Goal: Task Accomplishment & Management: Use online tool/utility

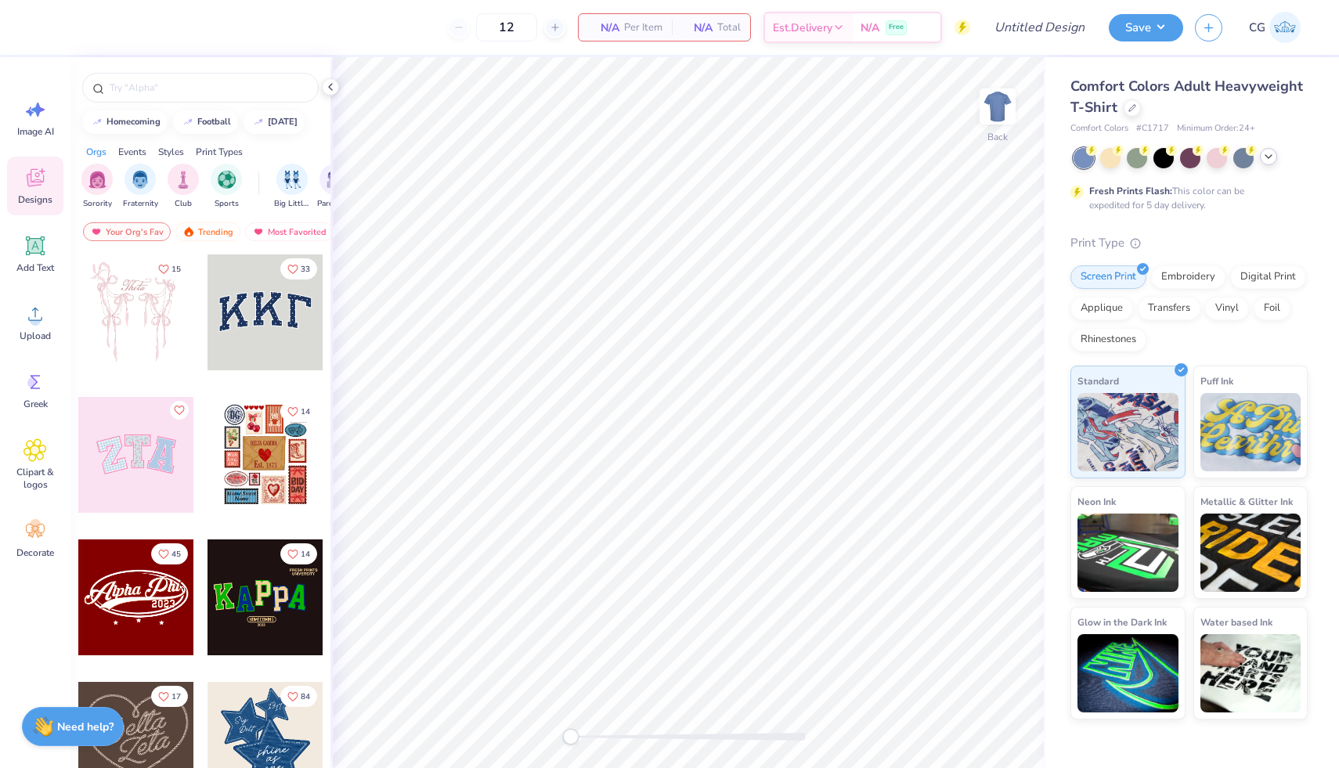
click at [1269, 157] on polyline at bounding box center [1268, 156] width 6 height 3
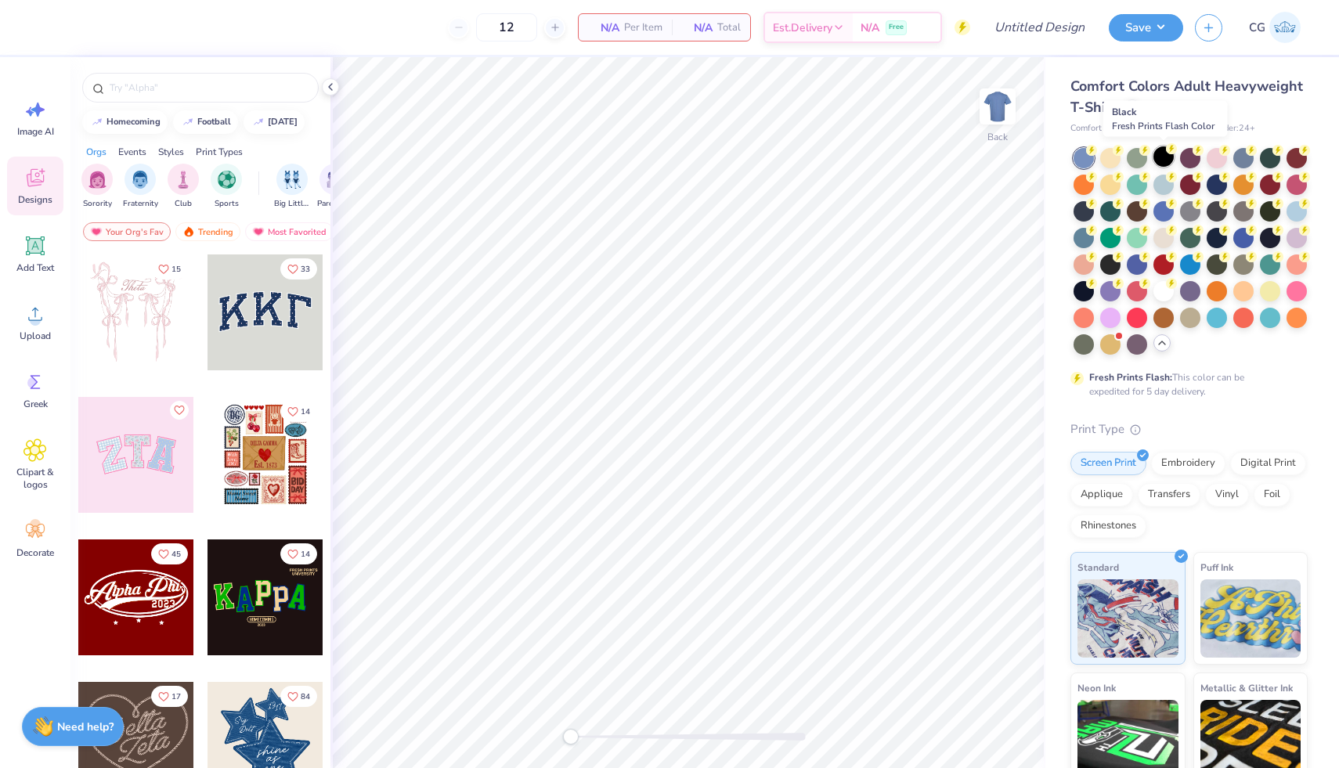
click at [1164, 156] on div at bounding box center [1163, 156] width 20 height 20
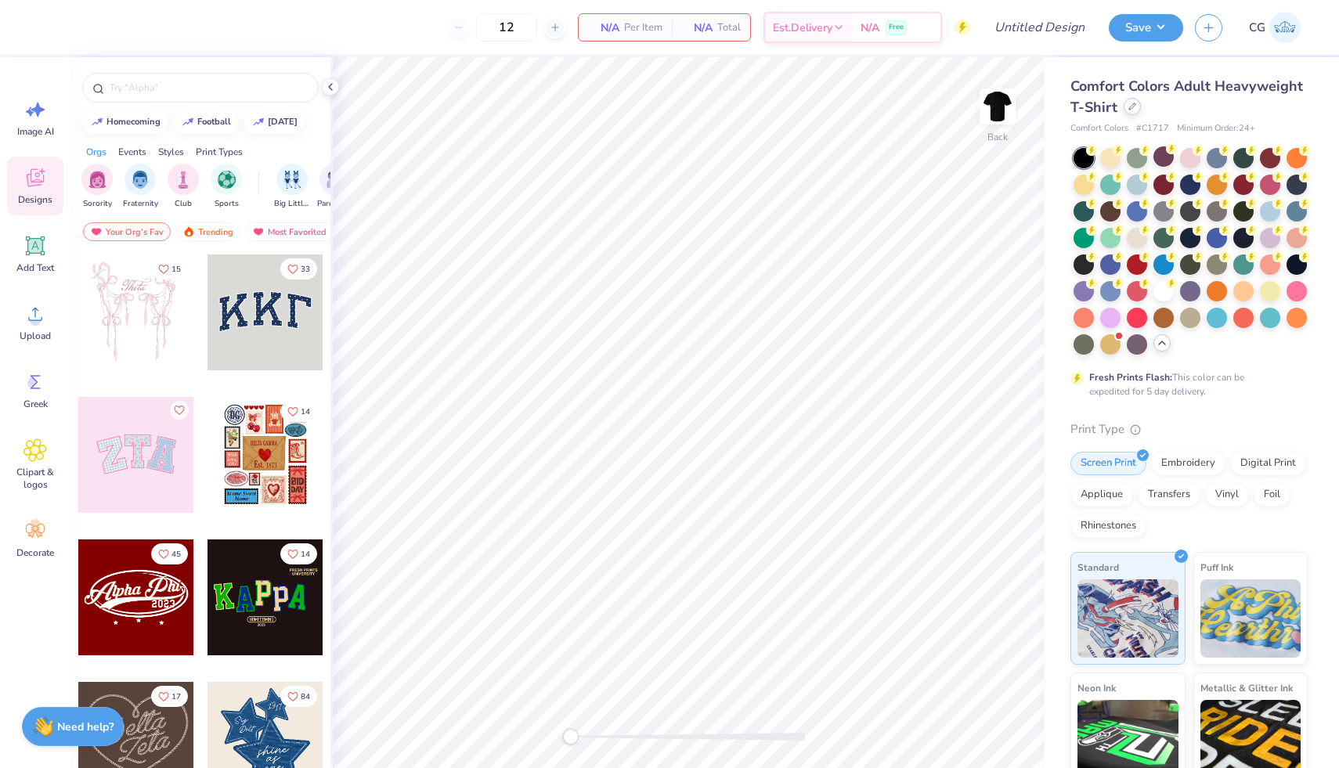
click at [1124, 110] on div at bounding box center [1132, 106] width 17 height 17
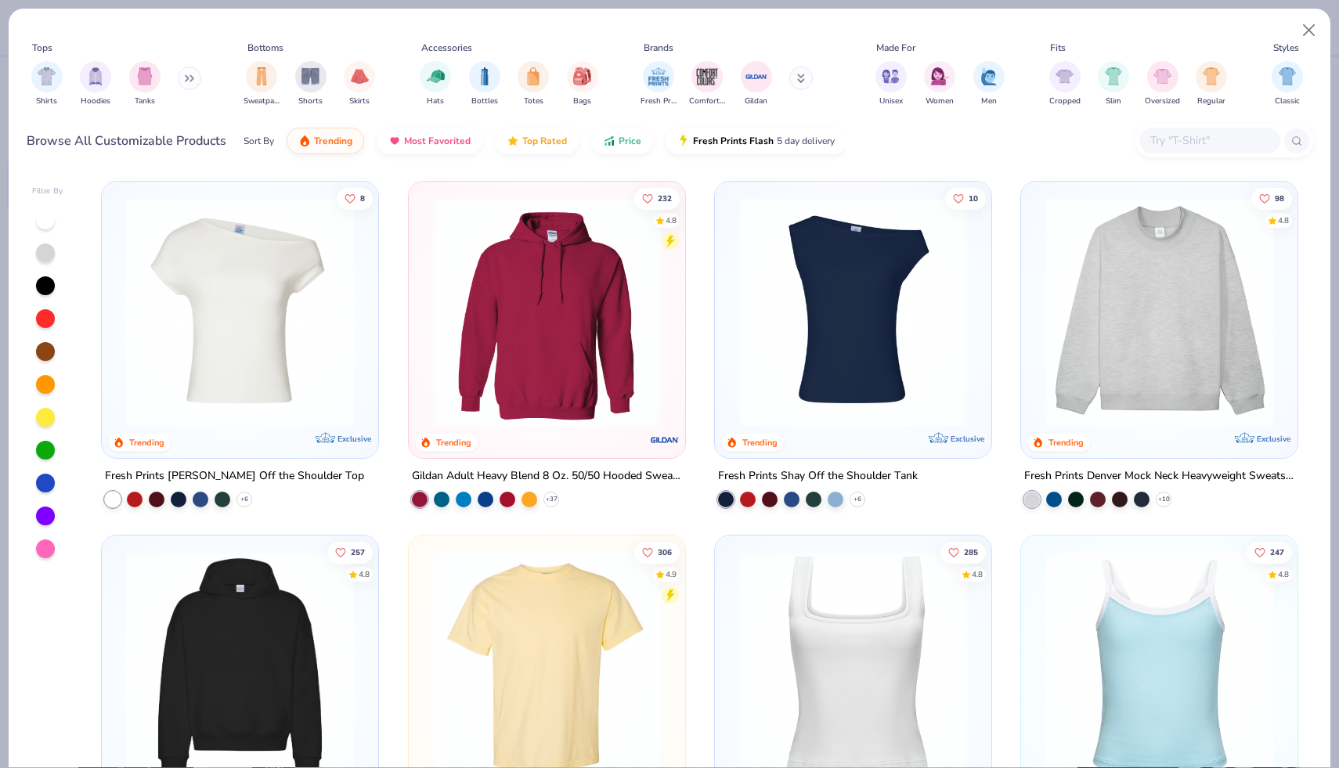
click at [514, 374] on img at bounding box center [546, 311] width 245 height 229
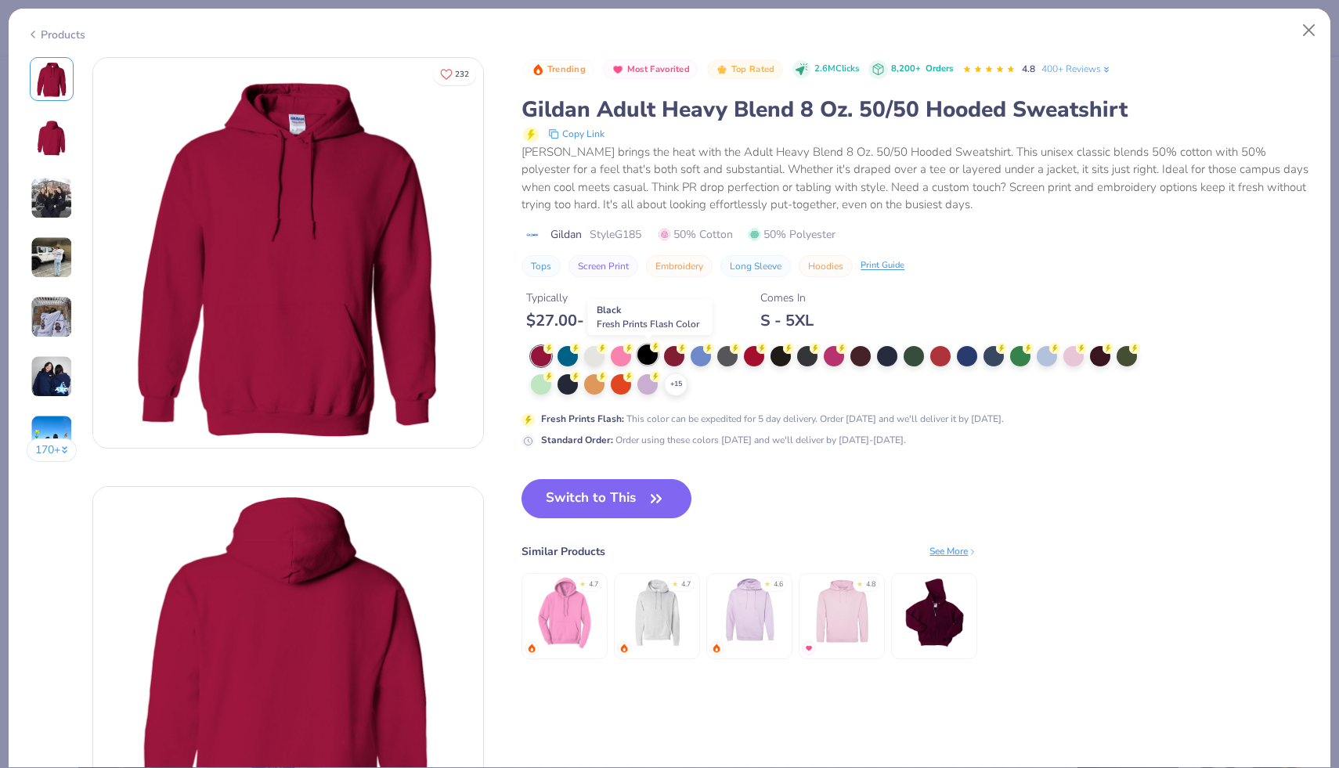
click at [645, 352] on div at bounding box center [647, 355] width 20 height 20
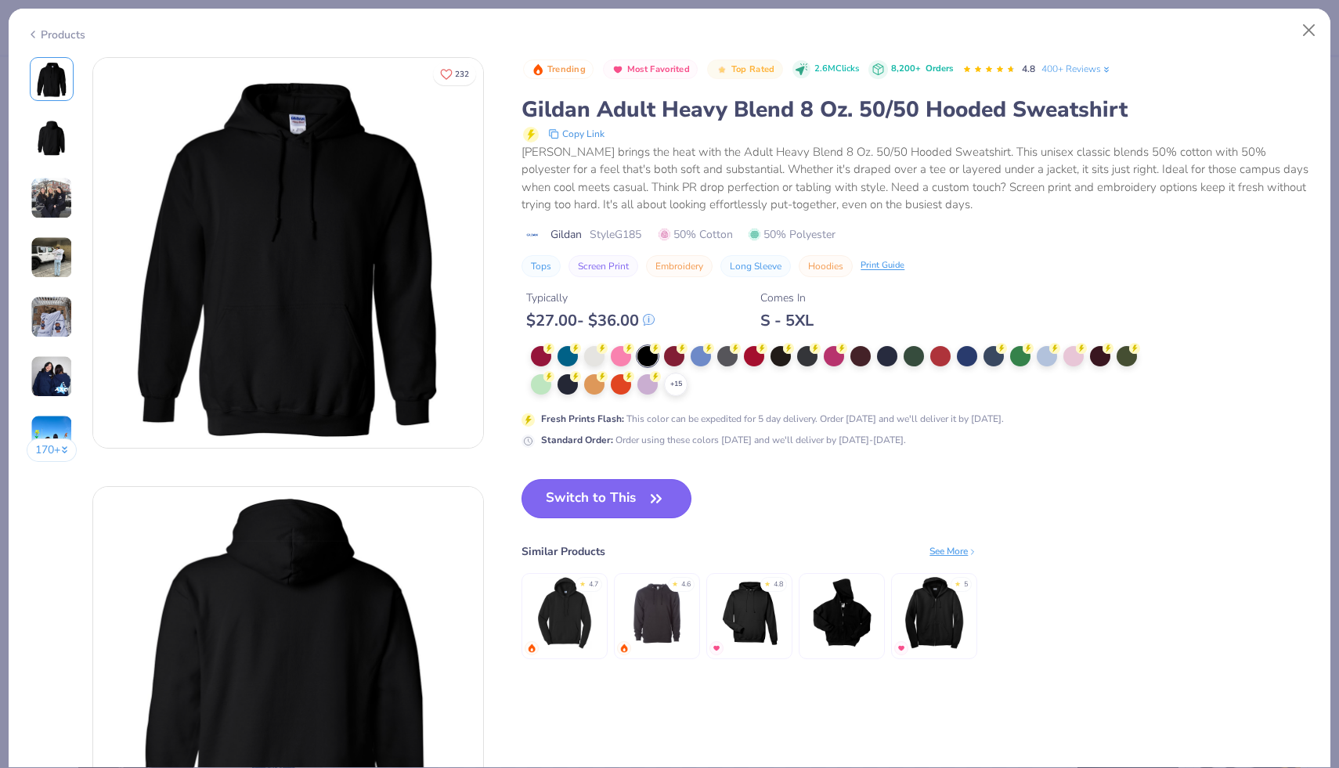
click at [595, 505] on button "Switch to This" at bounding box center [607, 498] width 170 height 39
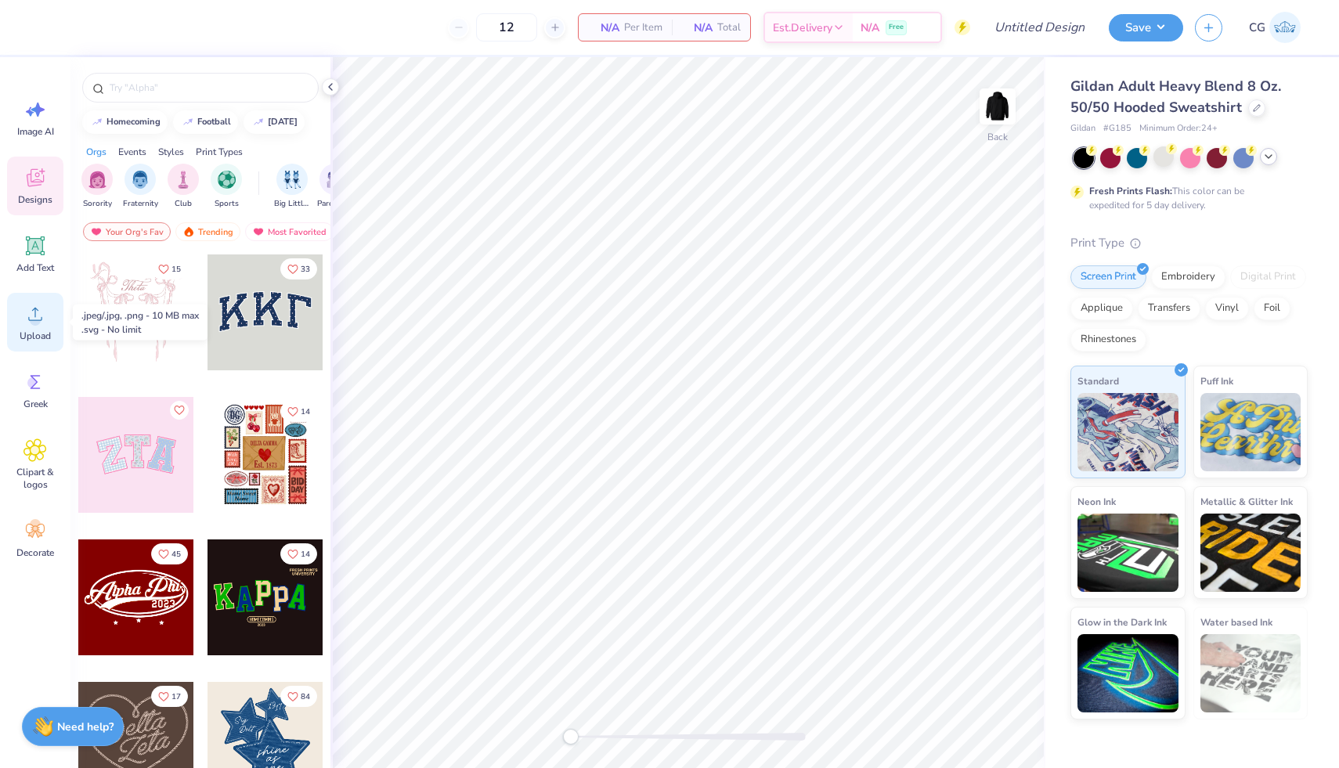
click at [27, 325] on icon at bounding box center [34, 313] width 23 height 23
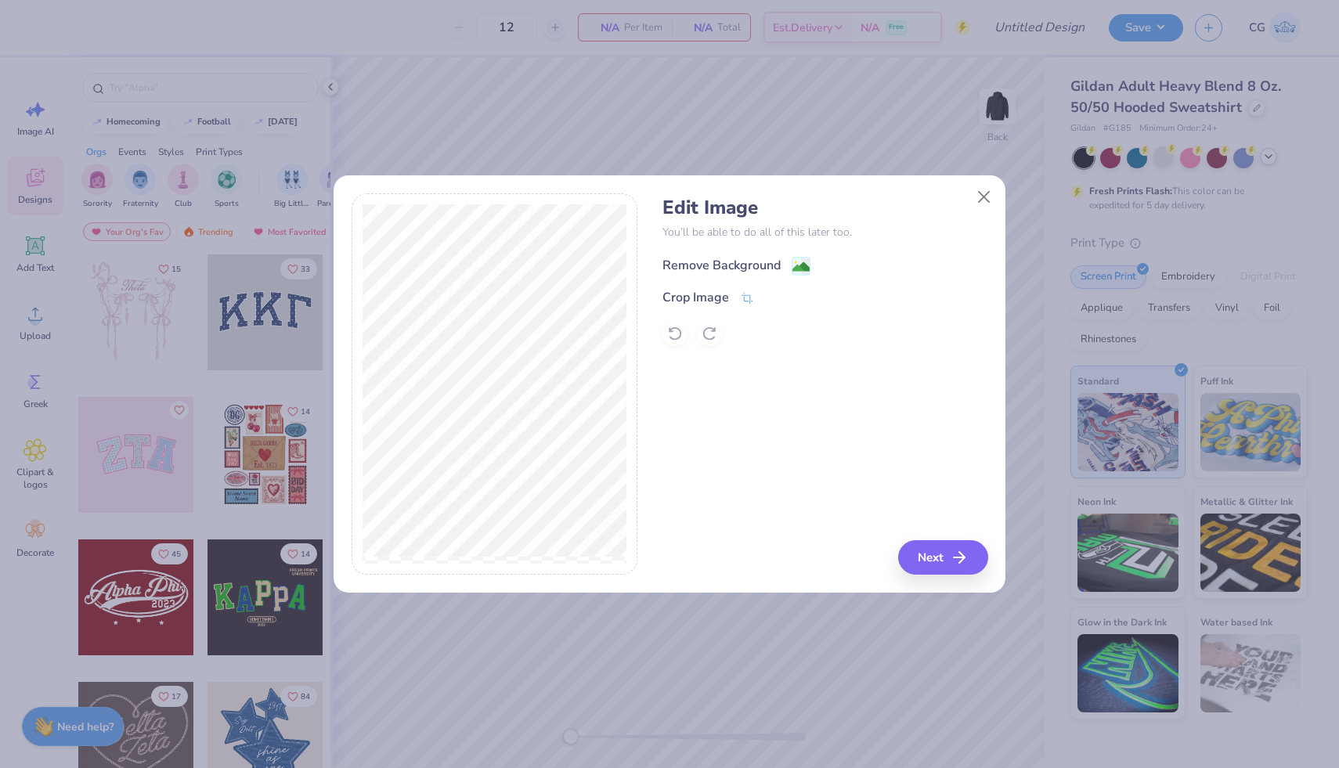
click at [802, 263] on image at bounding box center [800, 266] width 17 height 17
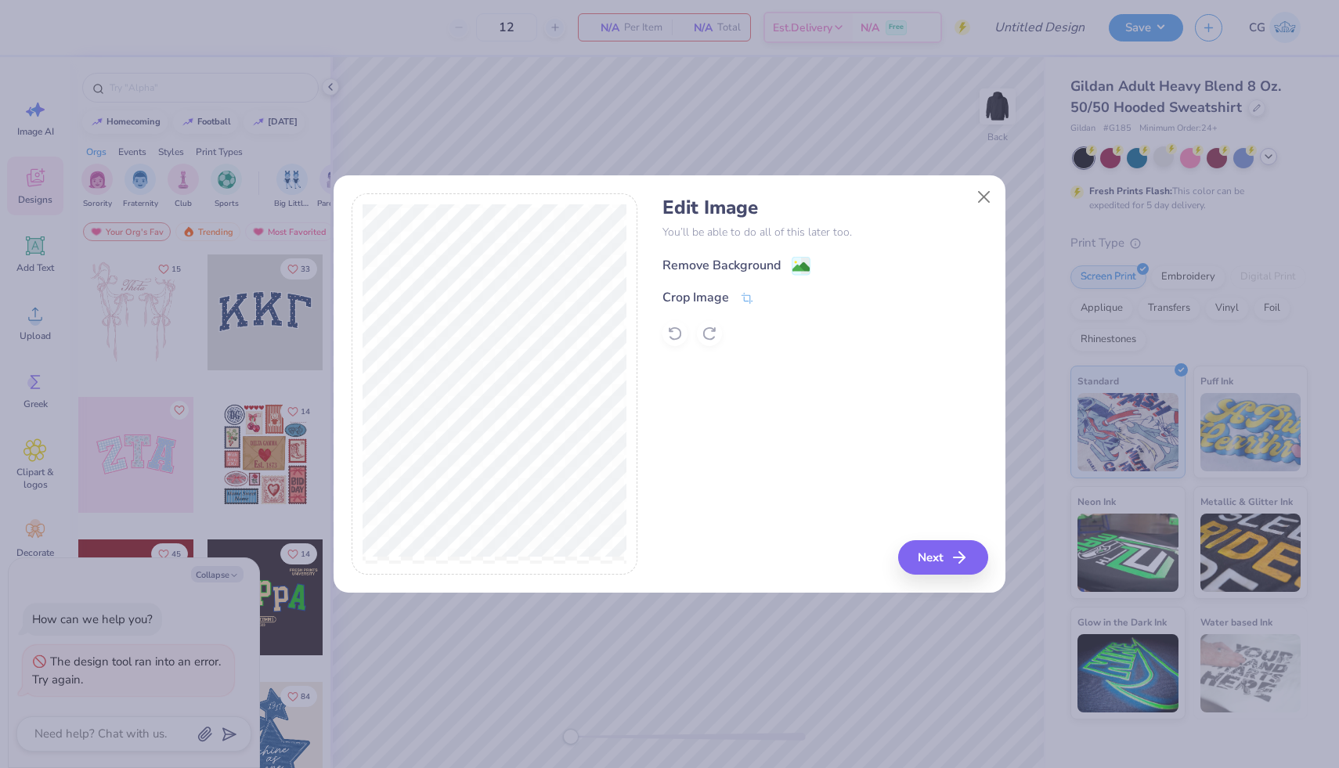
click at [801, 269] on image at bounding box center [800, 266] width 17 height 17
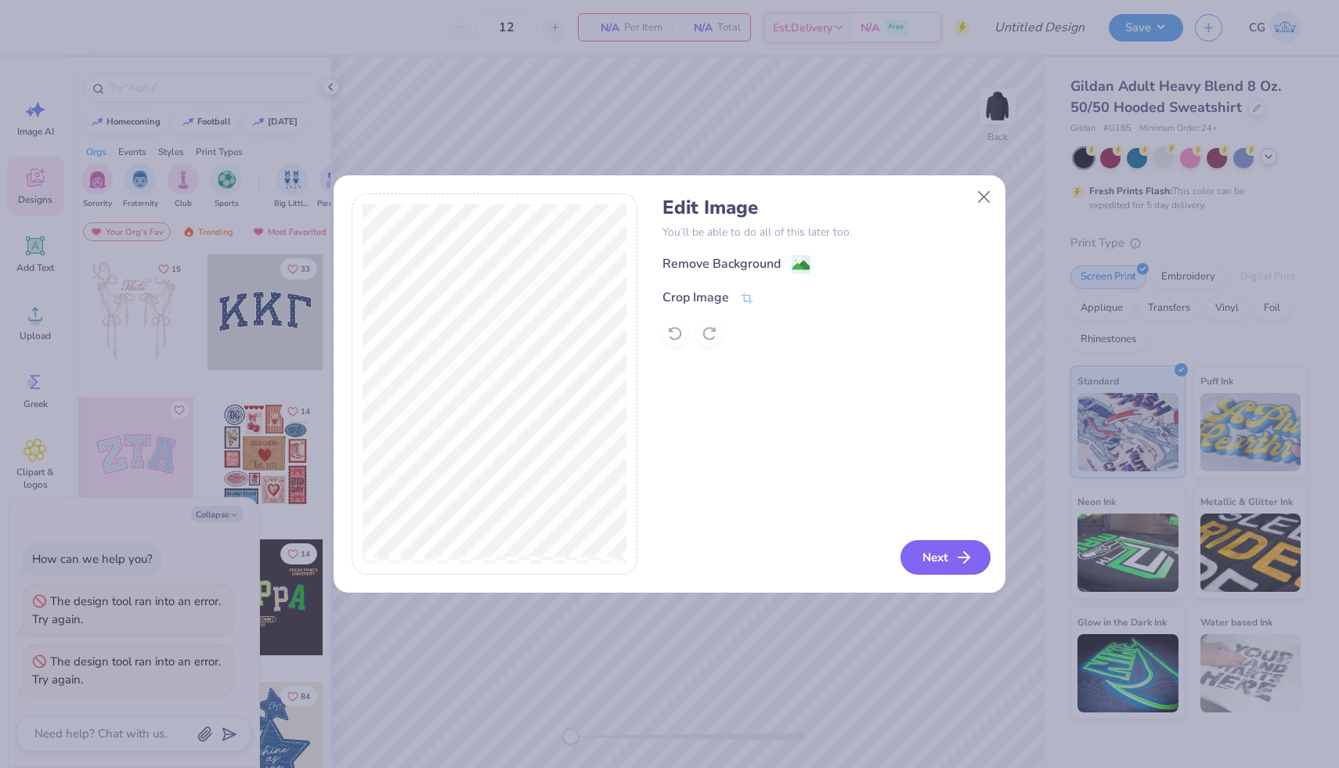
click at [975, 548] on button "Next" at bounding box center [946, 557] width 90 height 34
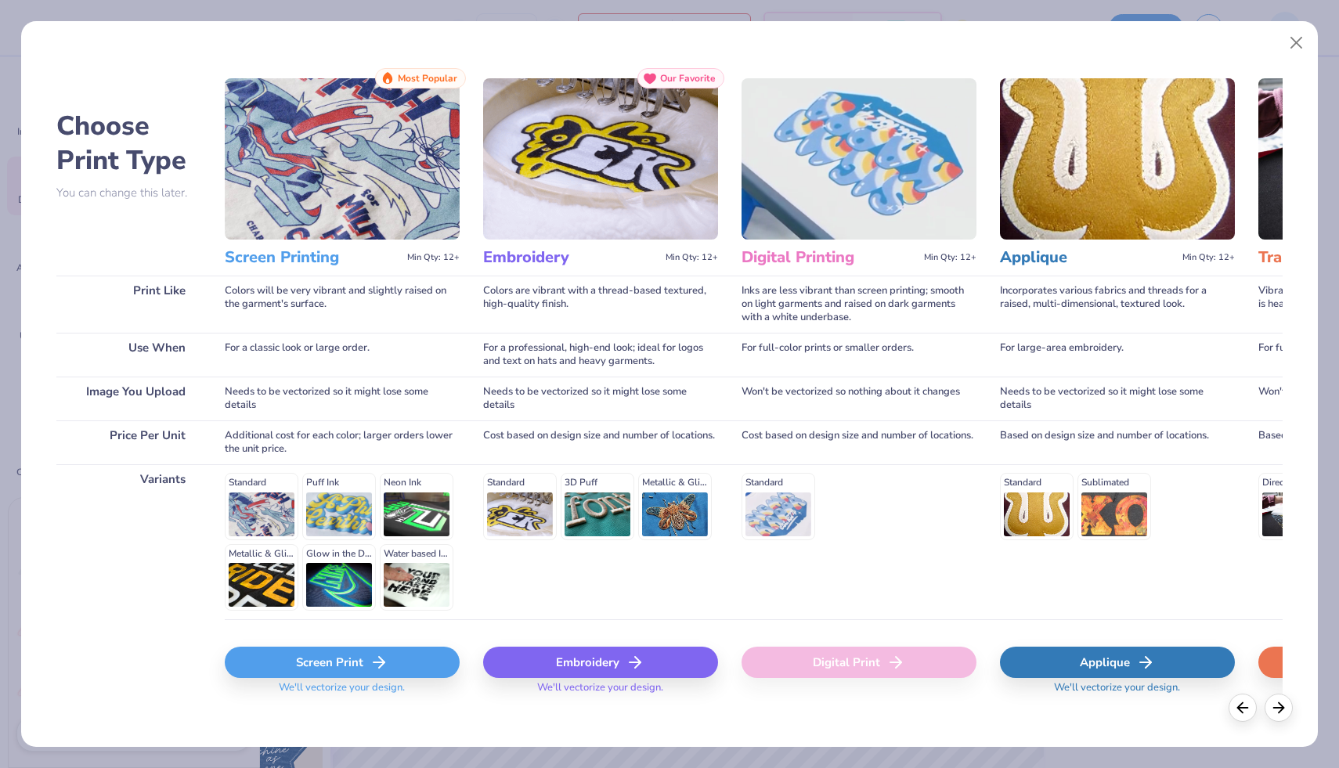
click at [401, 666] on div "Screen Print" at bounding box center [342, 662] width 235 height 31
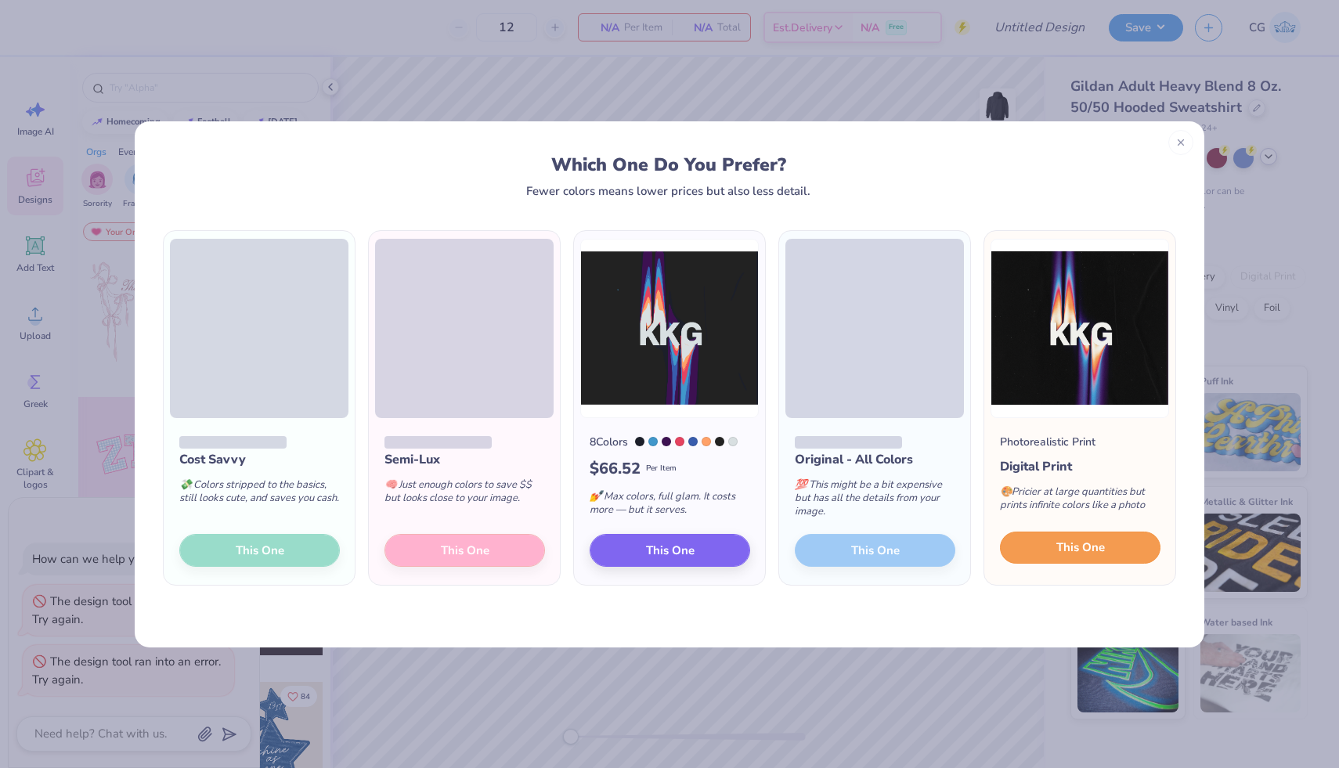
click at [1049, 541] on button "This One" at bounding box center [1080, 548] width 161 height 33
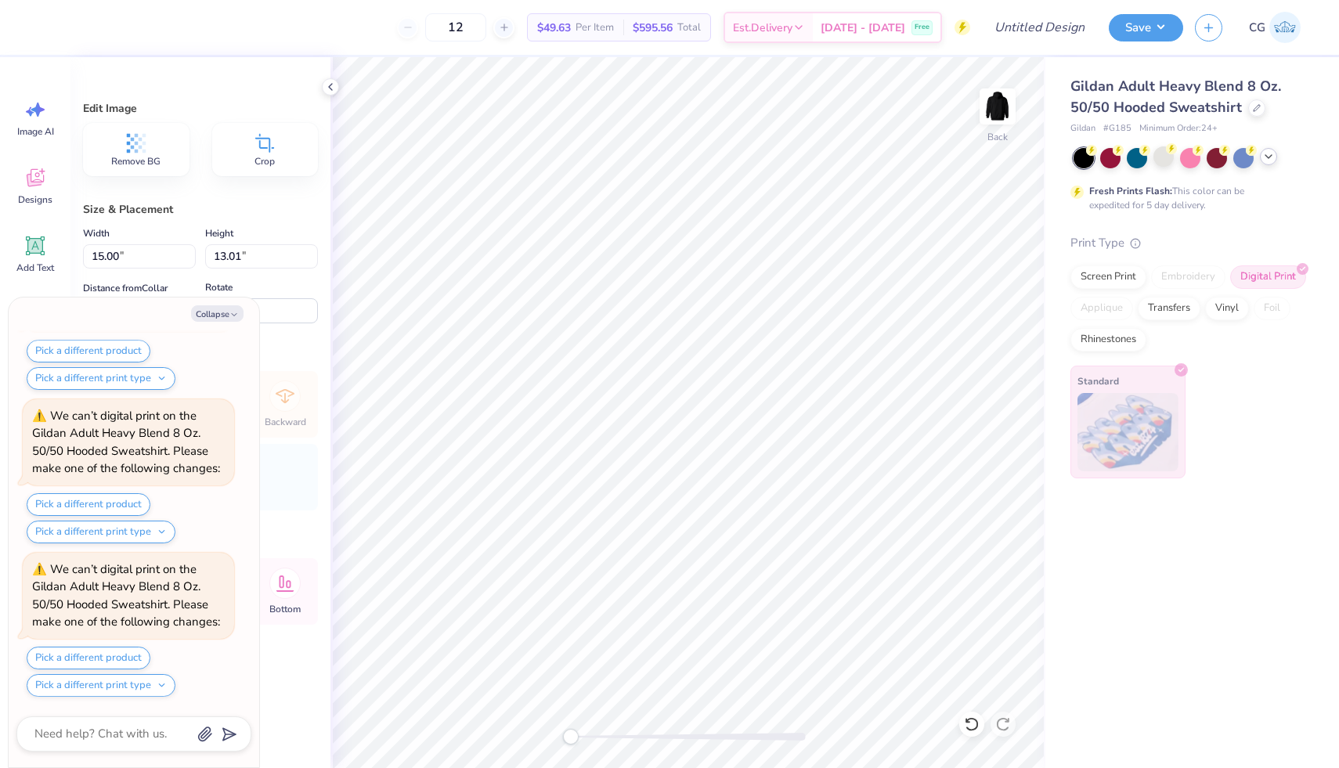
scroll to position [567, 0]
click at [1103, 276] on div "Screen Print" at bounding box center [1108, 274] width 76 height 23
type textarea "x"
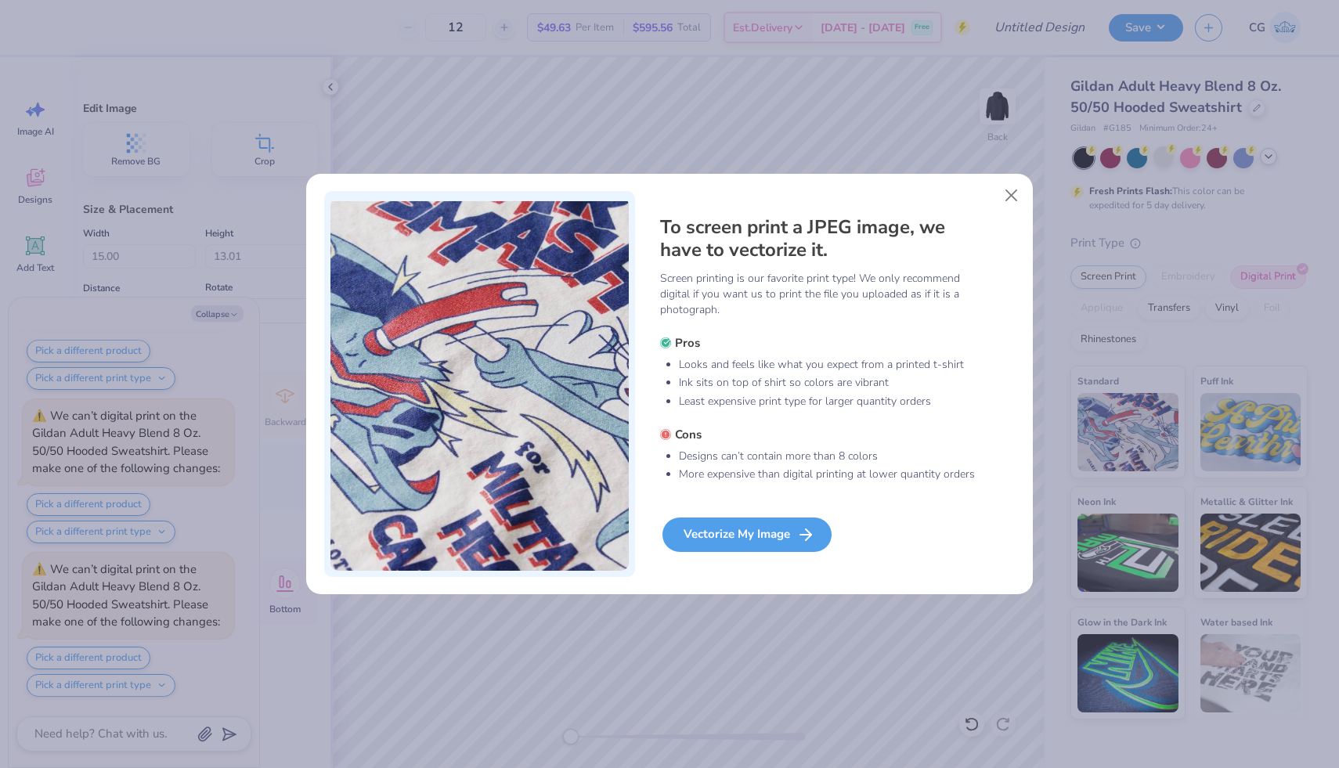
click at [760, 529] on div "Vectorize My Image" at bounding box center [746, 535] width 169 height 34
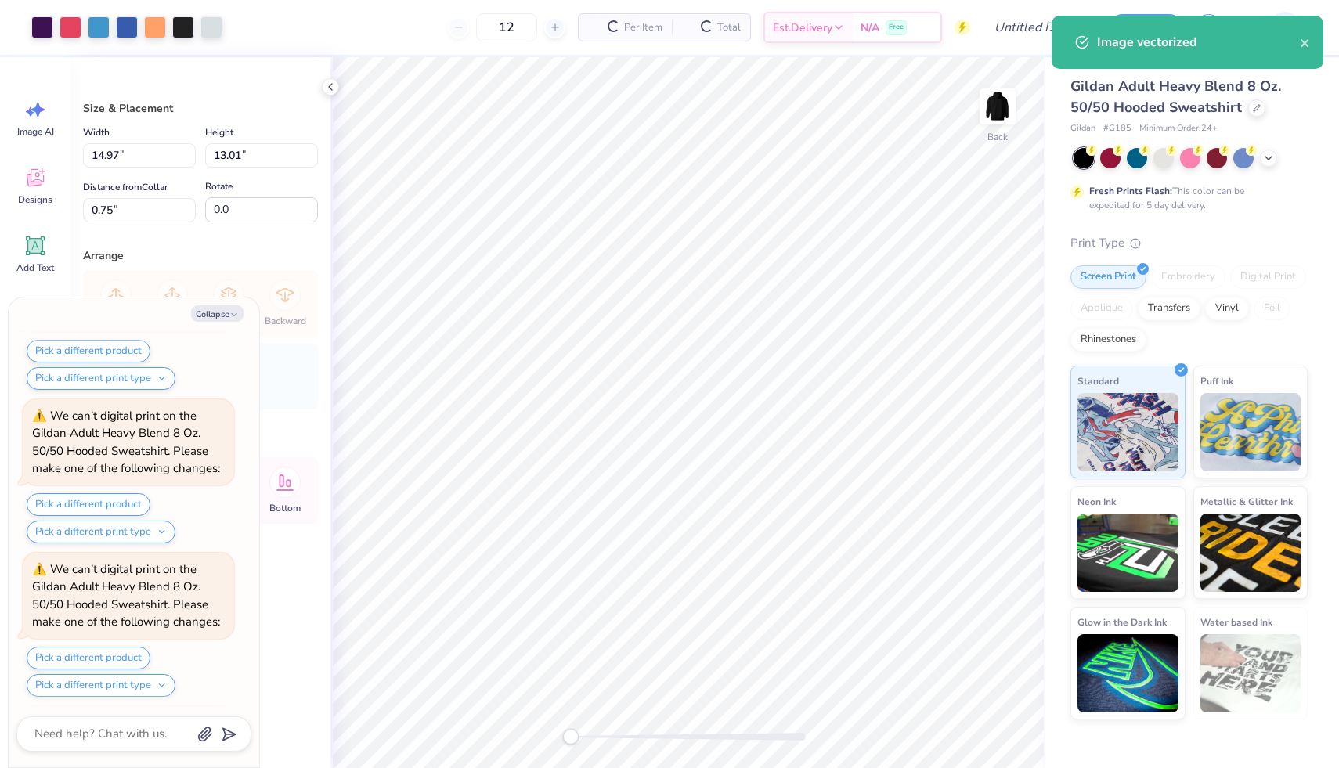
scroll to position [697, 0]
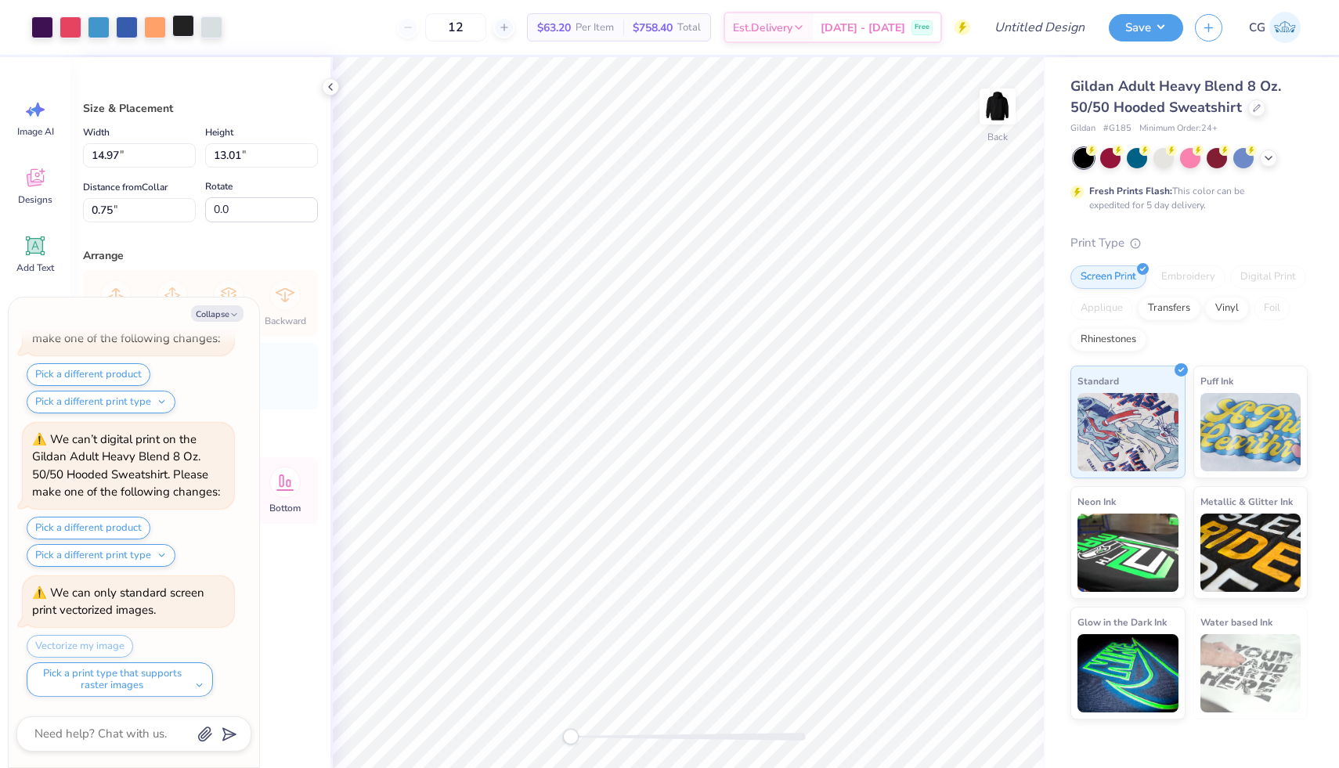
click at [186, 32] on div at bounding box center [183, 26] width 22 height 22
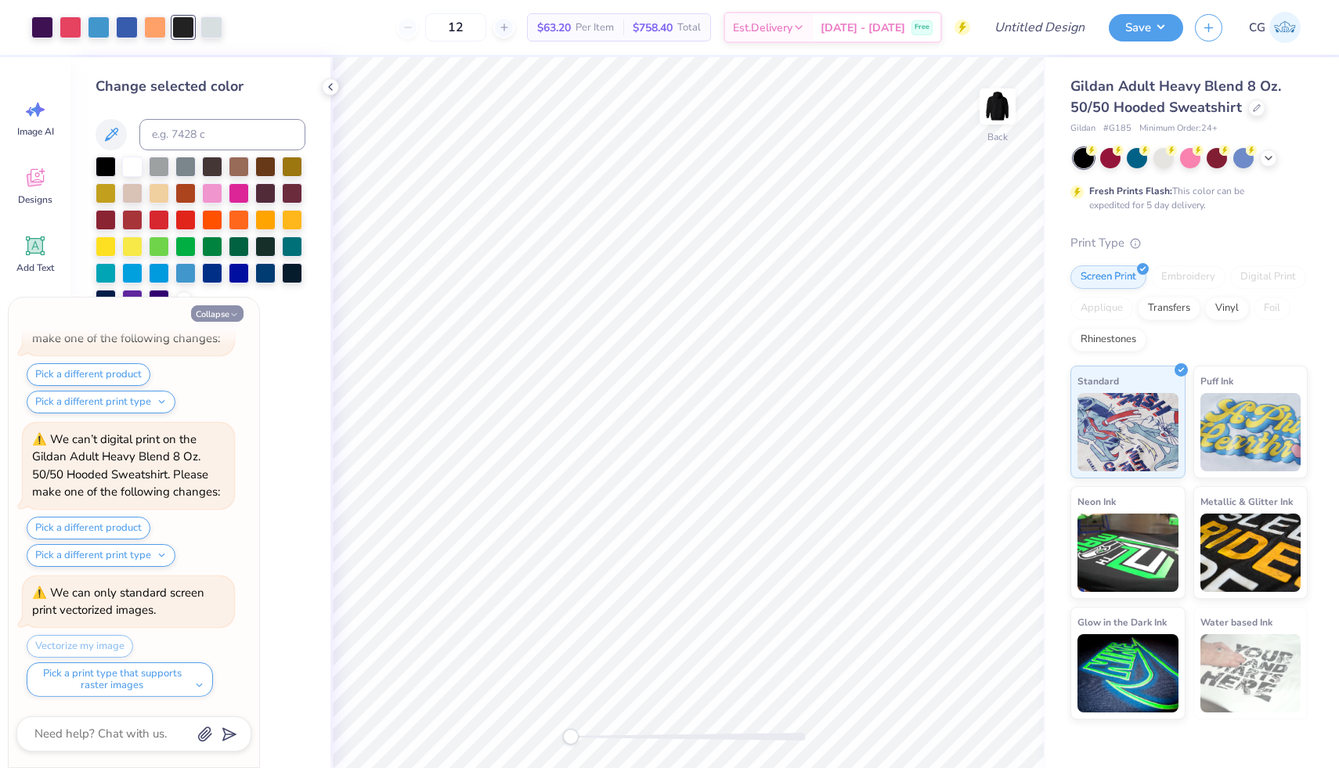
click at [221, 319] on button "Collapse" at bounding box center [217, 313] width 52 height 16
type textarea "x"
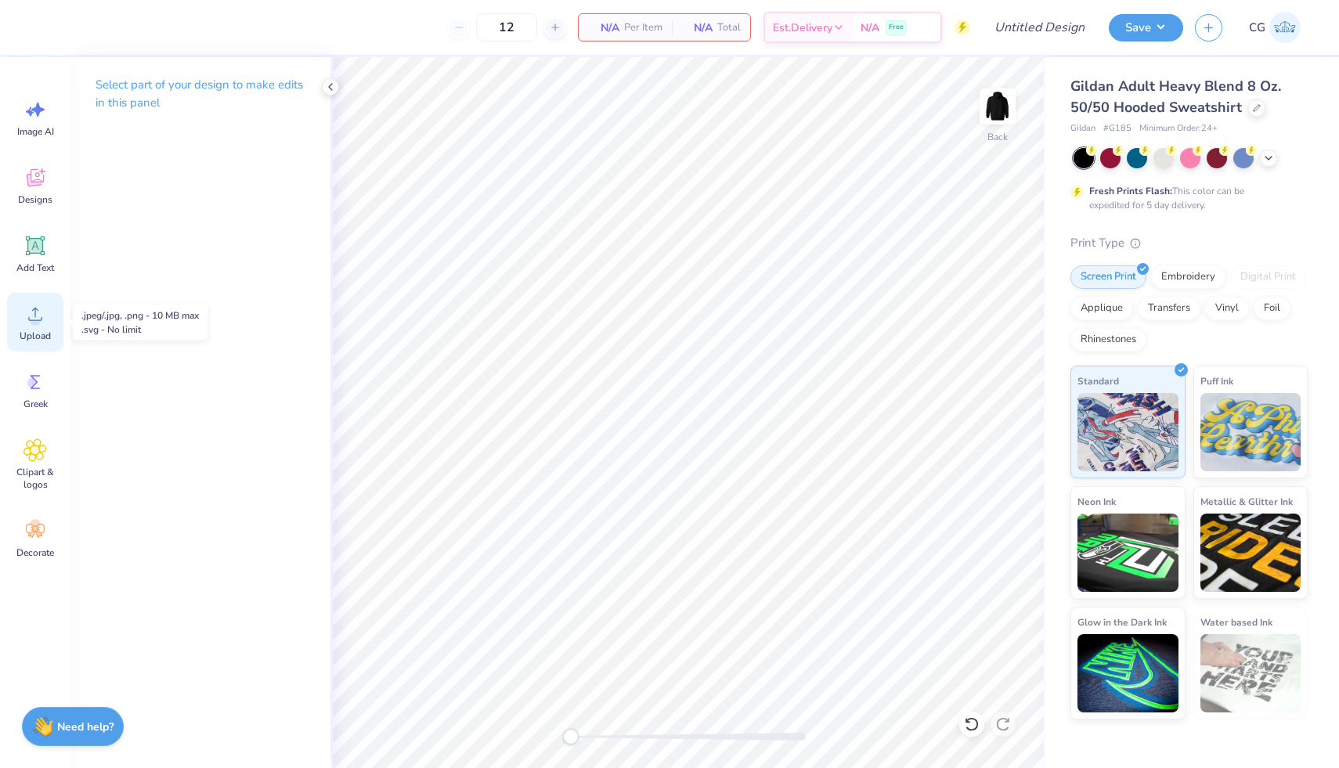
click at [31, 332] on span "Upload" at bounding box center [35, 336] width 31 height 13
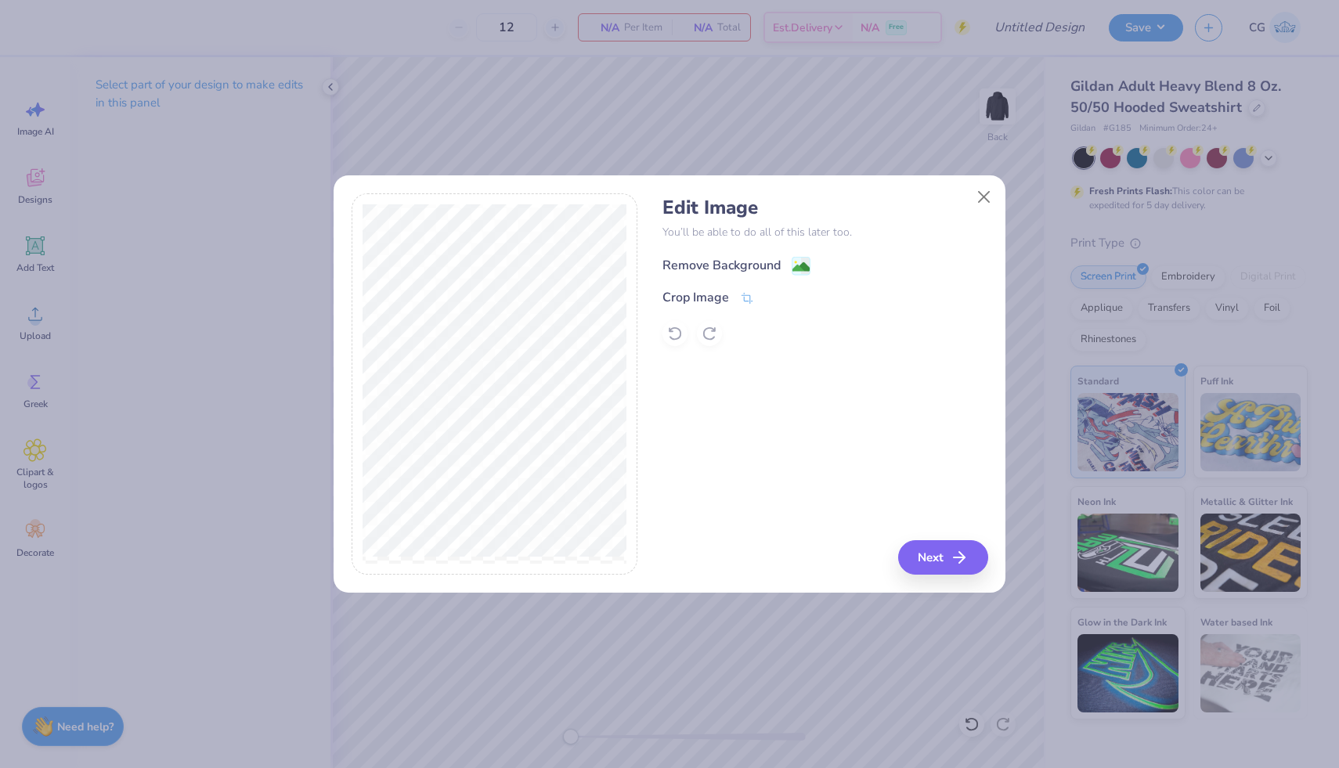
click at [798, 269] on image at bounding box center [800, 266] width 17 height 17
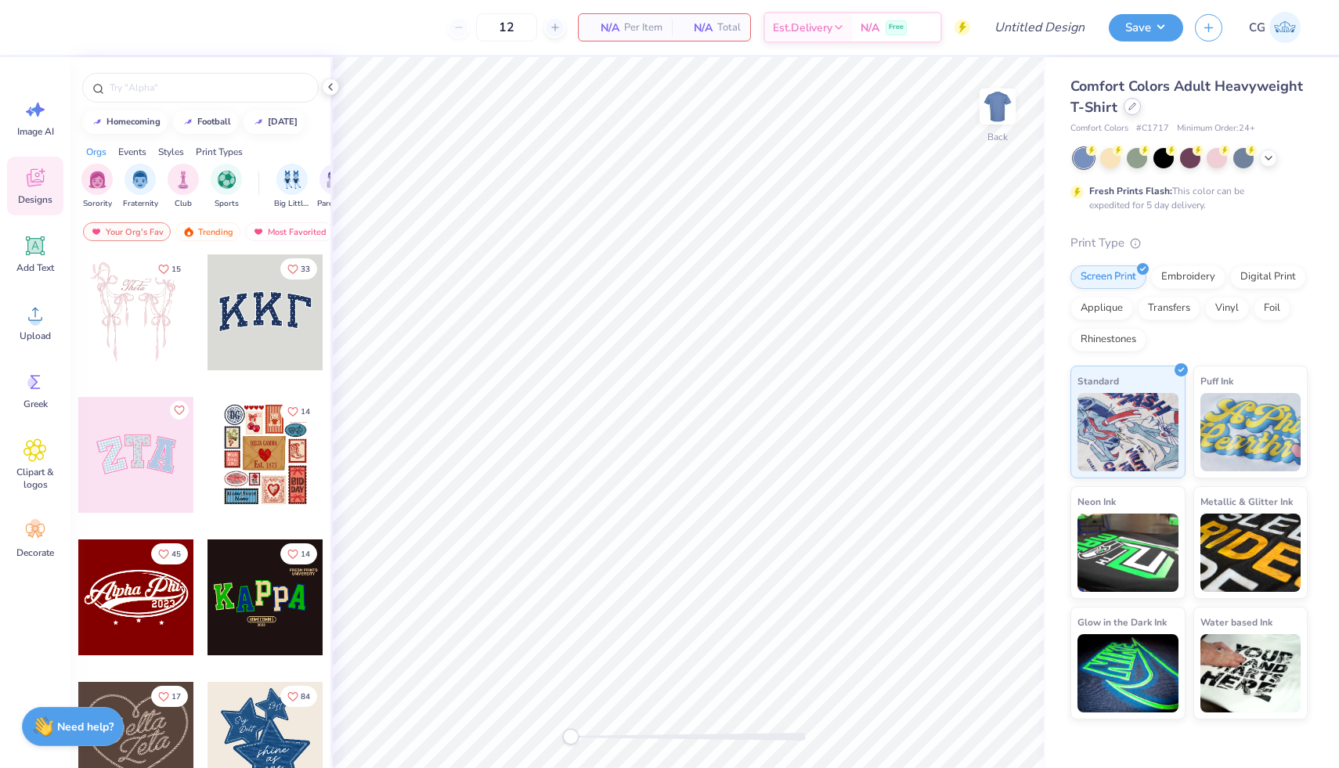
click at [1131, 112] on div at bounding box center [1132, 106] width 17 height 17
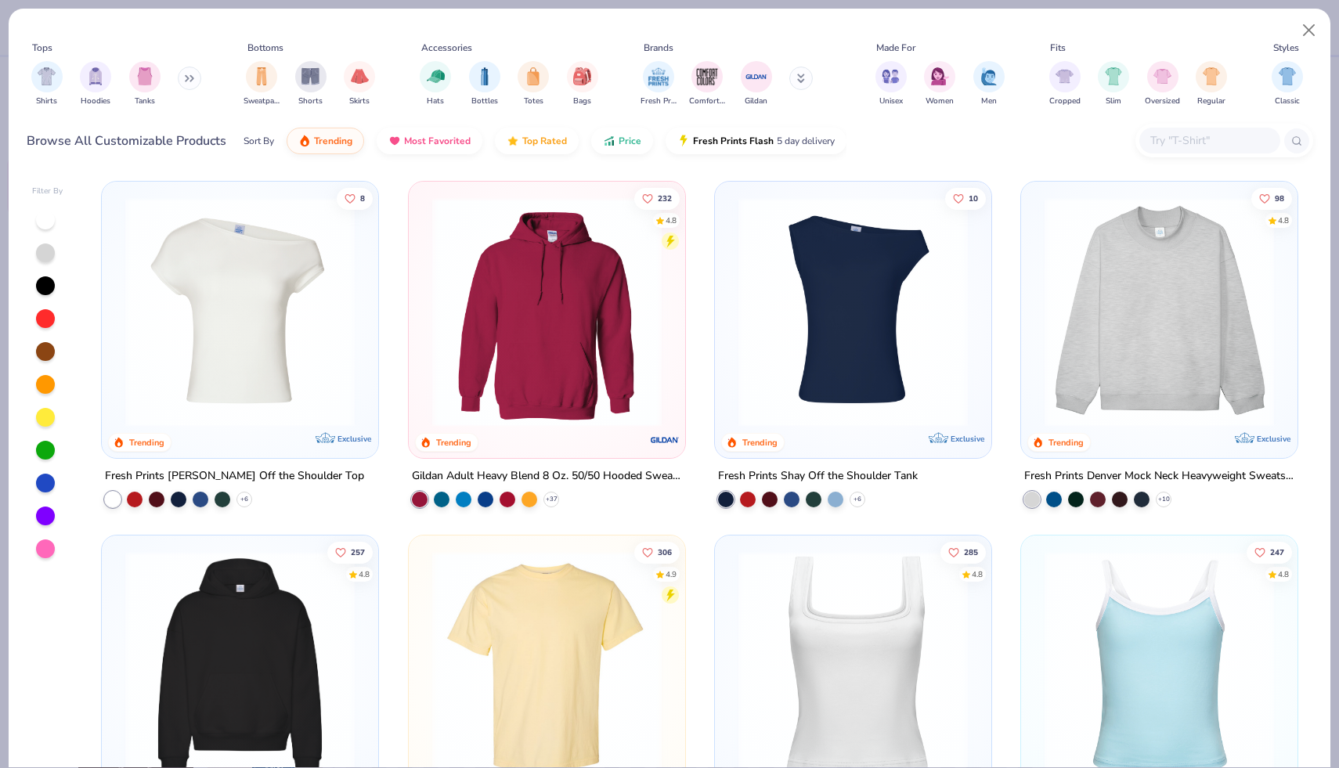
click at [546, 366] on img at bounding box center [546, 311] width 245 height 229
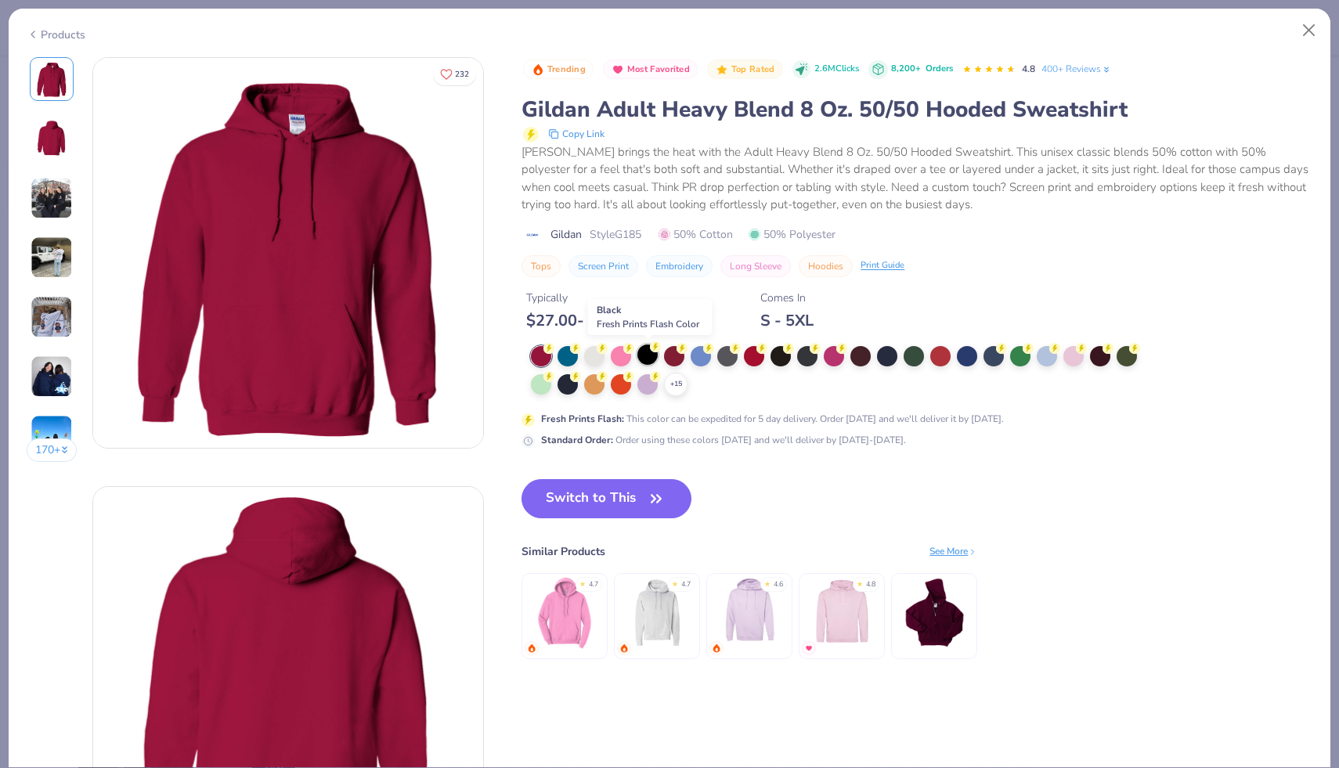
click at [649, 356] on div at bounding box center [647, 355] width 20 height 20
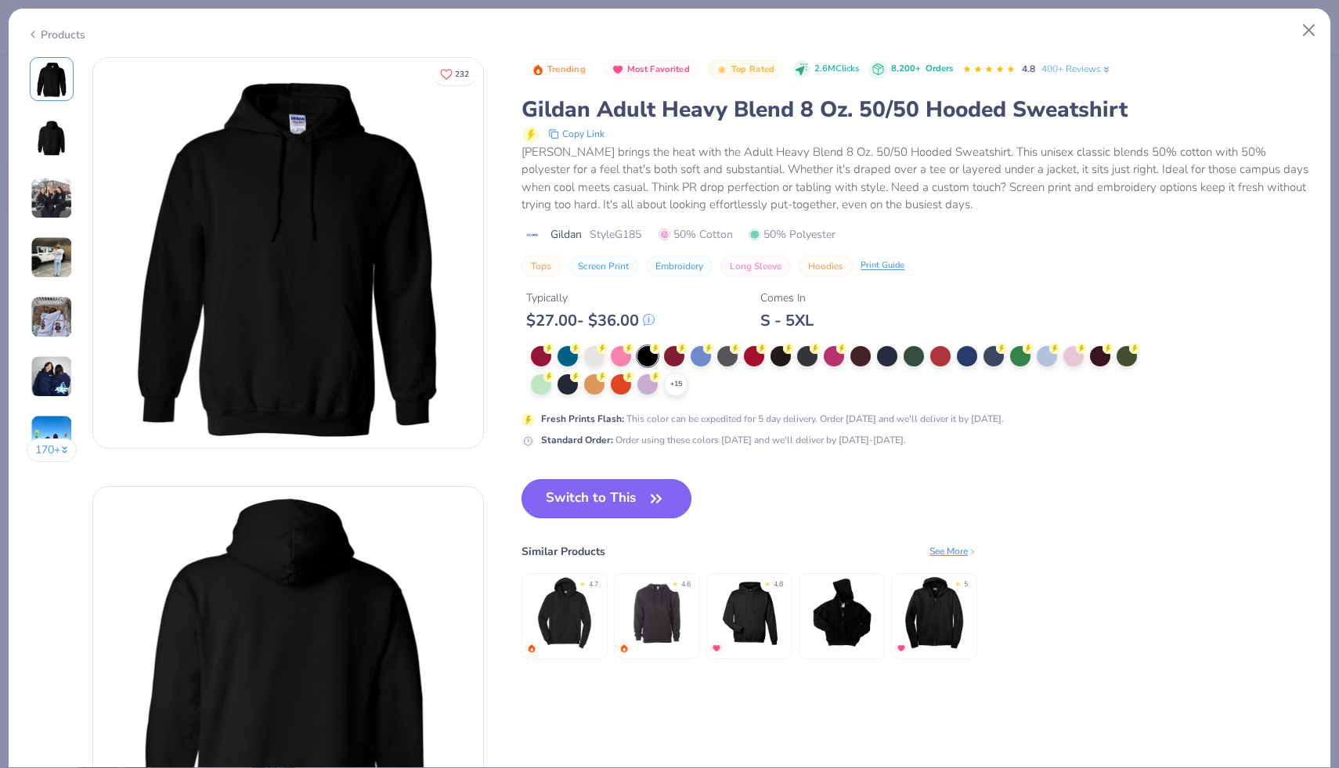
click at [630, 502] on button "Switch to This" at bounding box center [607, 498] width 170 height 39
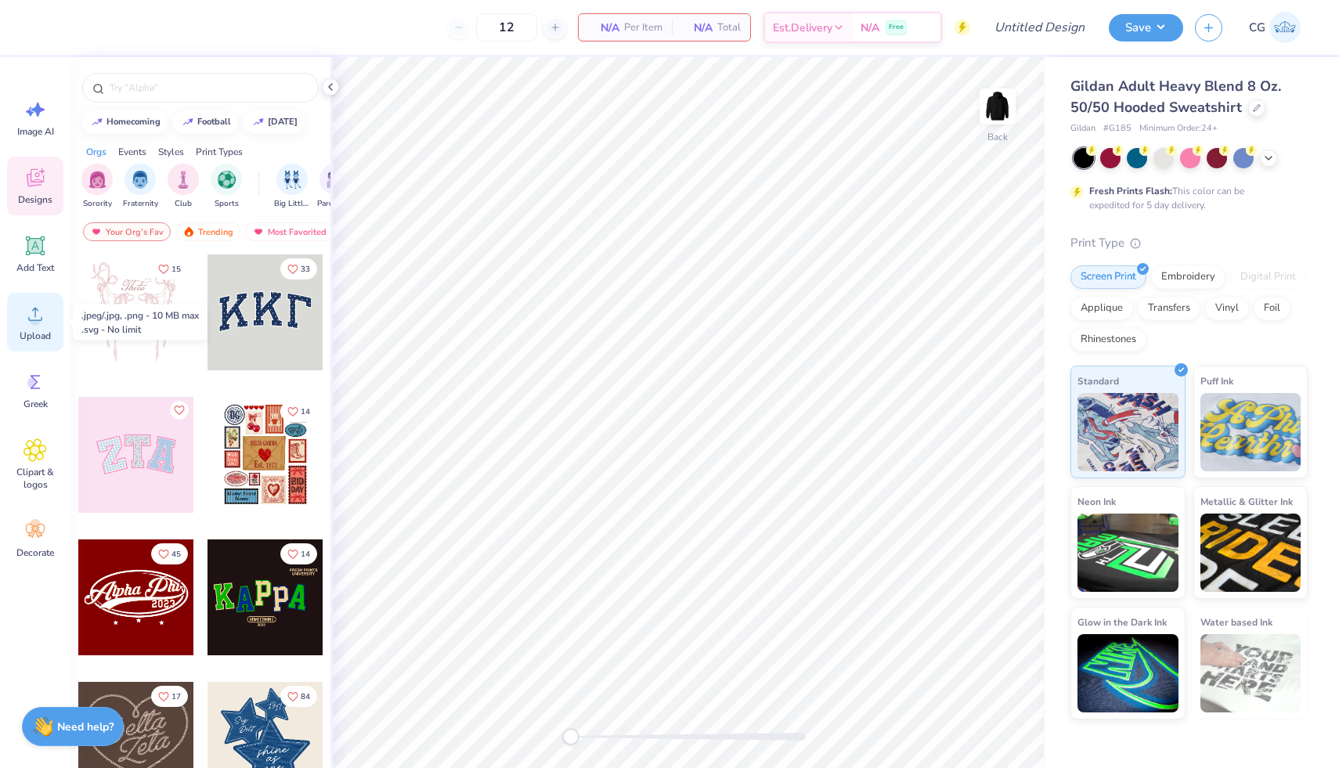
click at [33, 318] on circle at bounding box center [35, 320] width 11 height 11
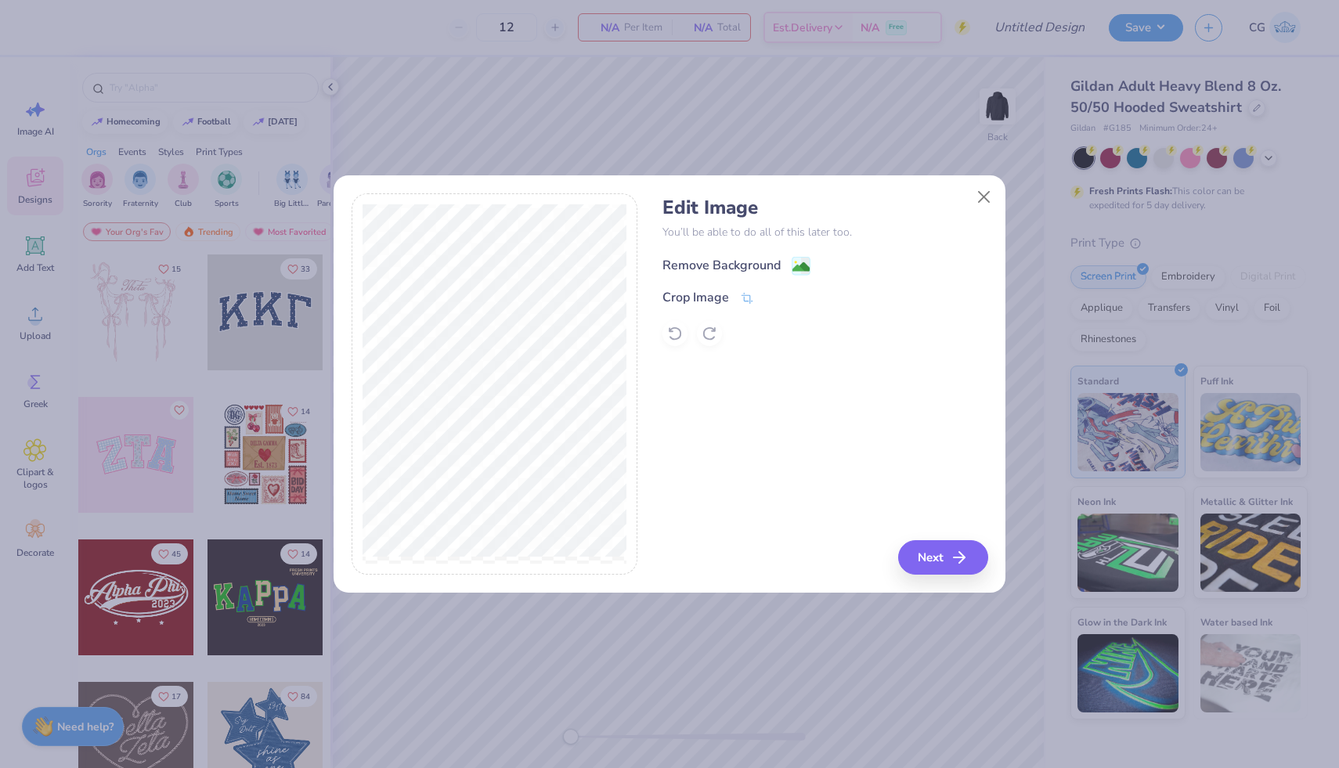
click at [795, 271] on image at bounding box center [800, 266] width 17 height 17
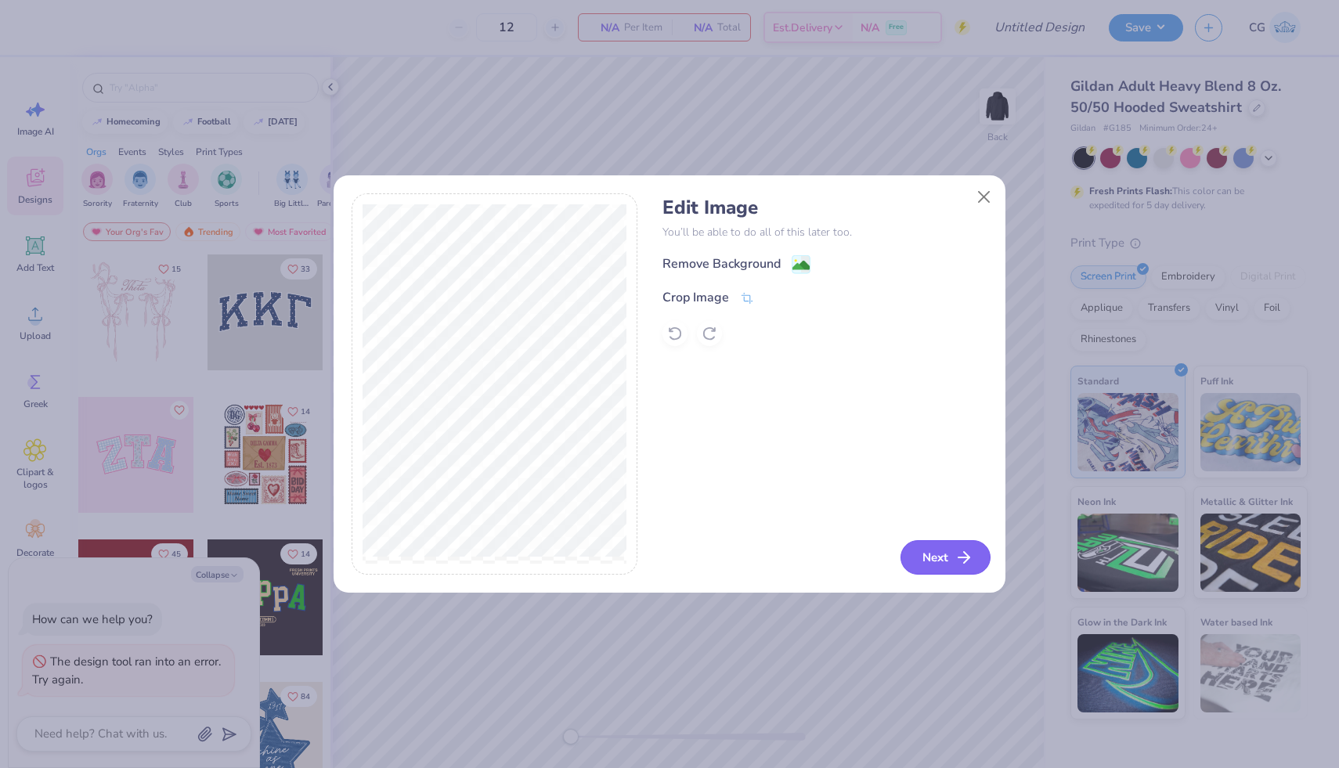
click at [937, 558] on button "Next" at bounding box center [946, 557] width 90 height 34
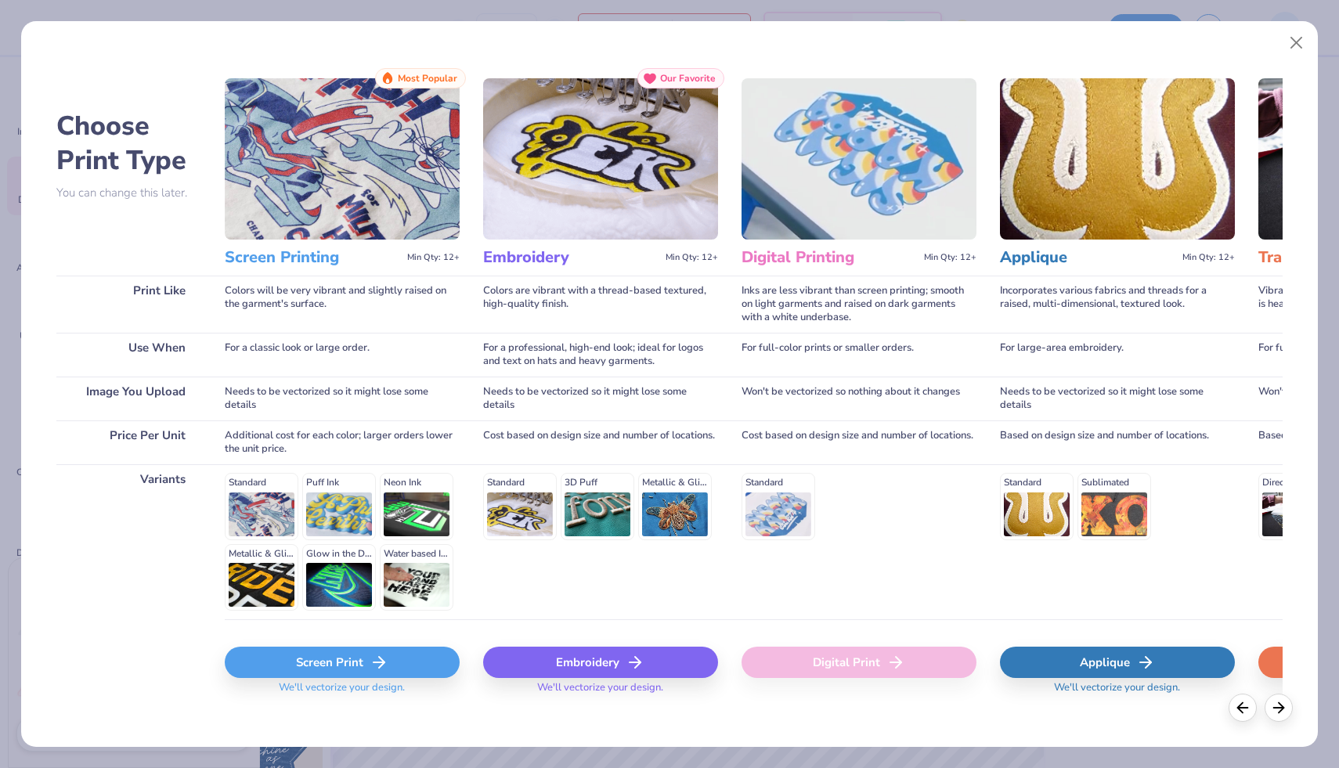
click at [344, 655] on div "Screen Print" at bounding box center [342, 662] width 235 height 31
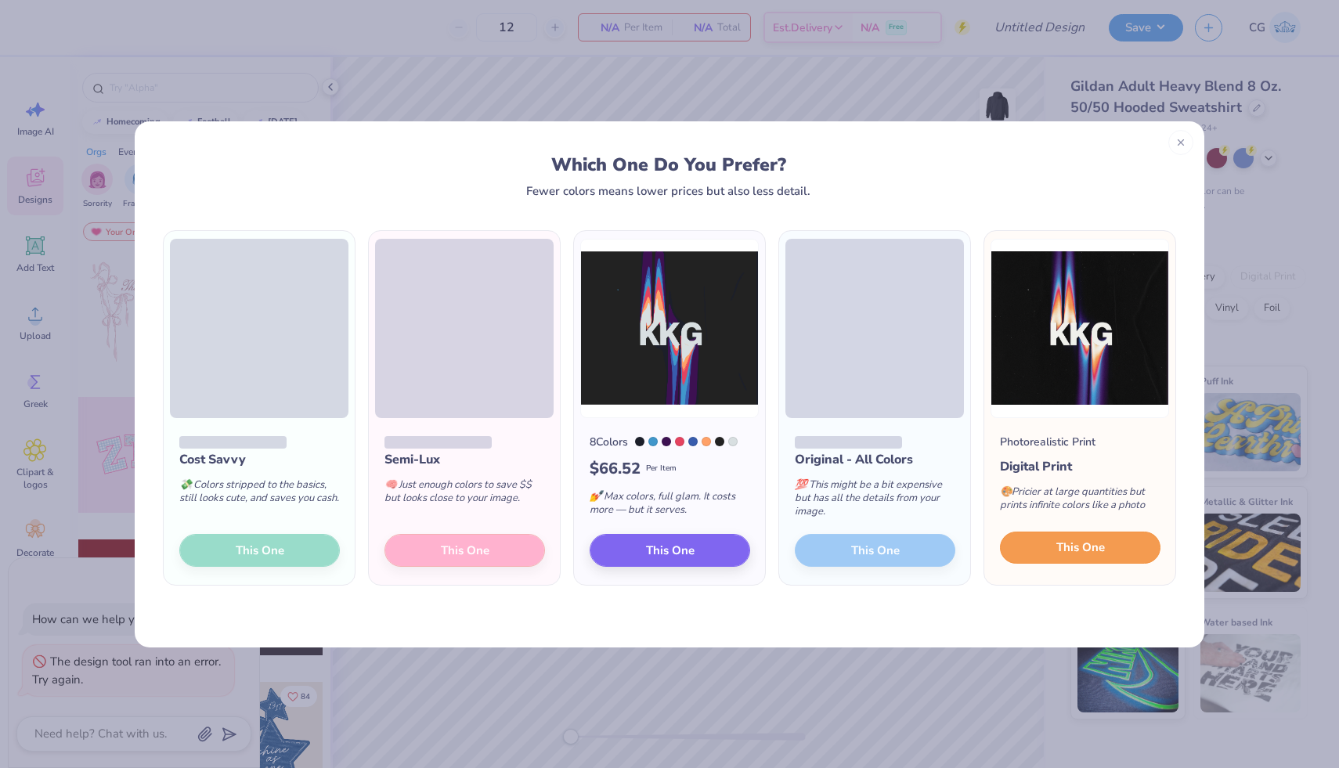
click at [1076, 552] on span "This One" at bounding box center [1080, 548] width 49 height 18
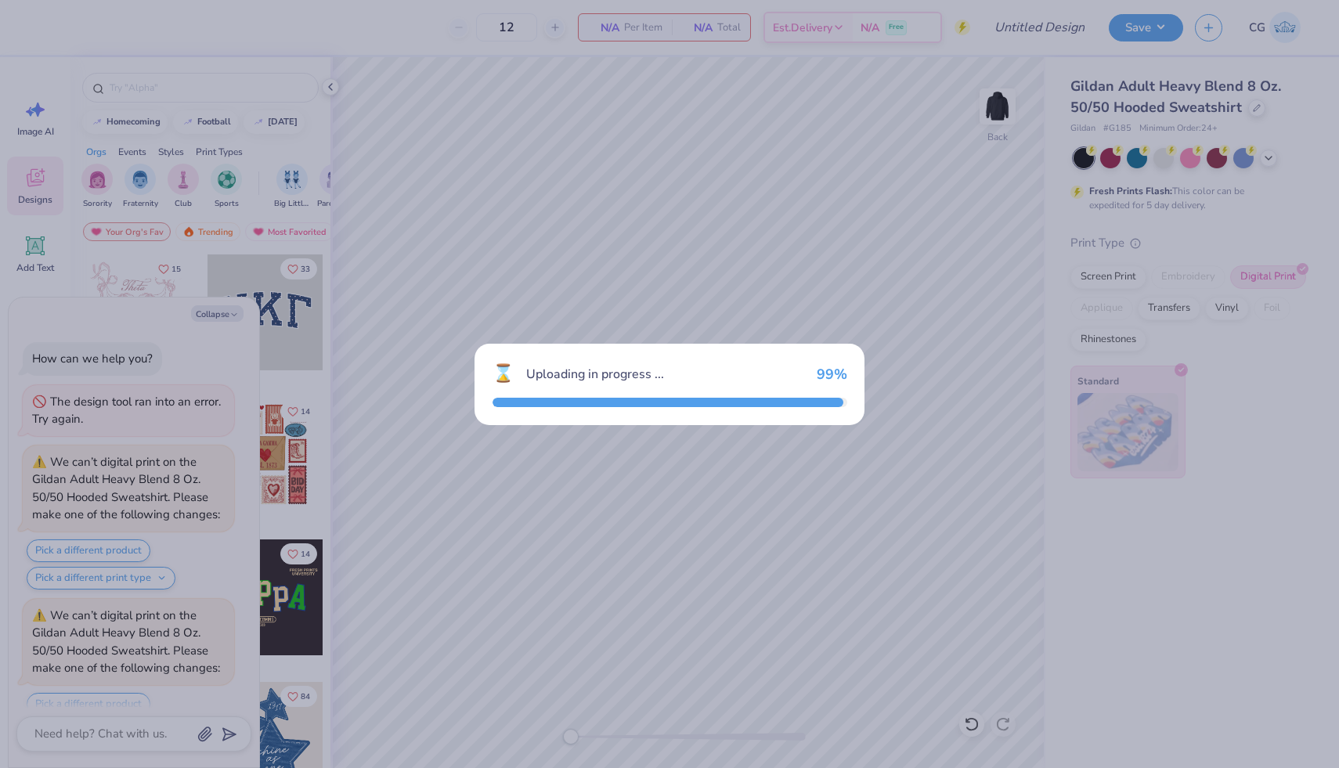
scroll to position [200, 0]
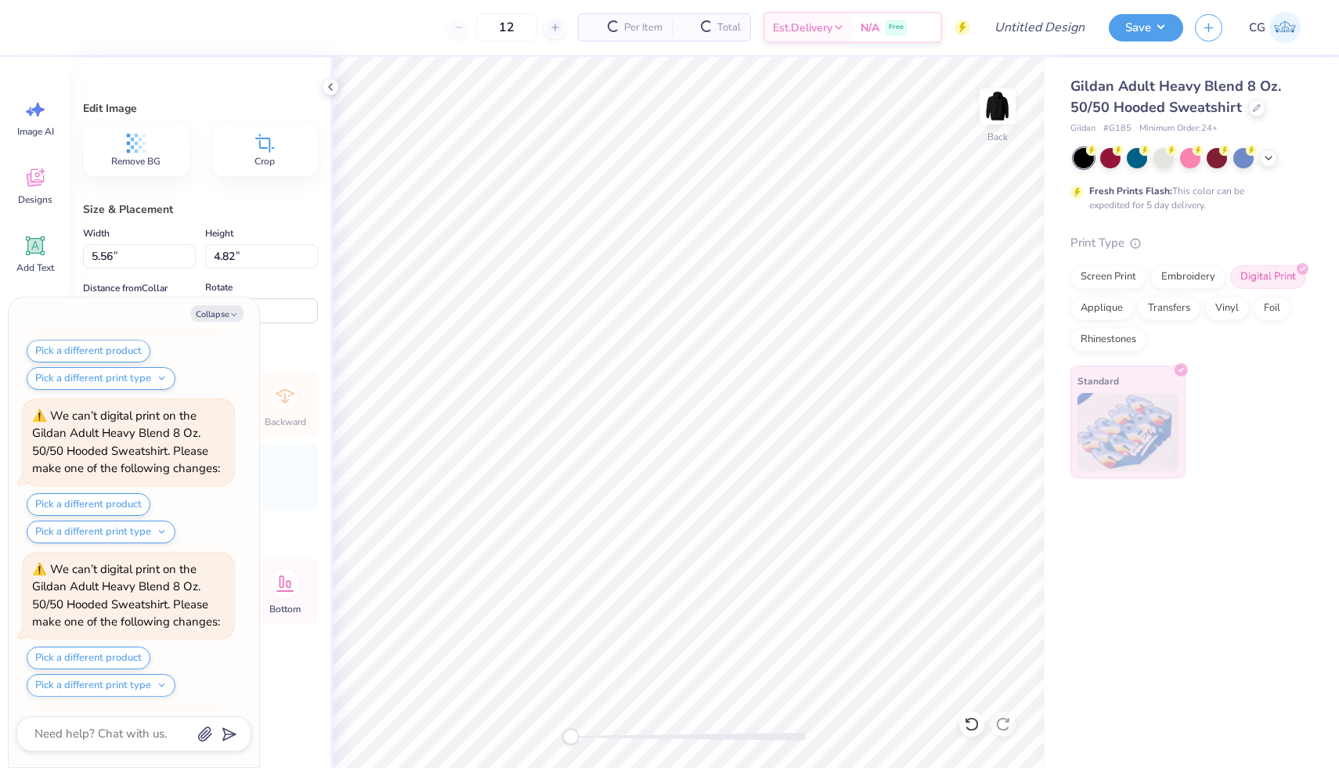
type textarea "x"
type input "5.56"
type input "4.82"
type textarea "x"
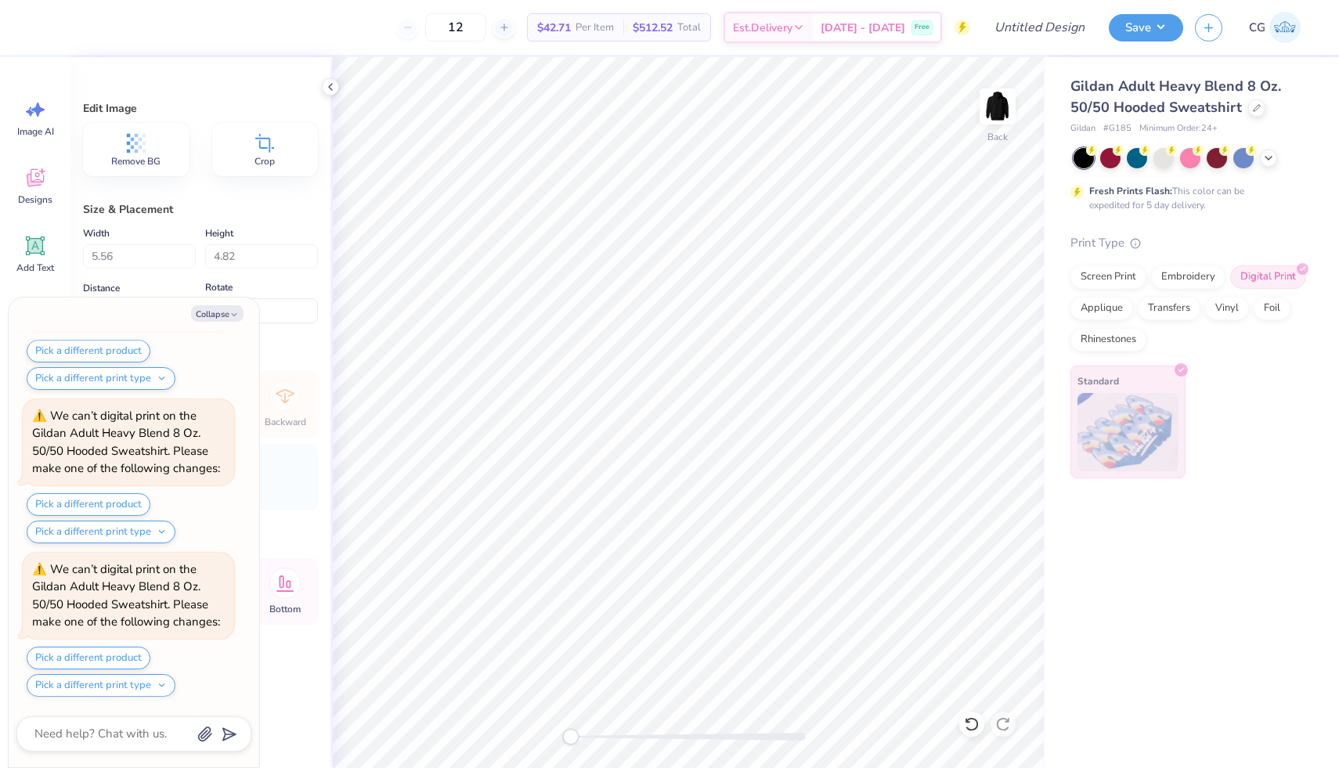
type input "0.59"
type textarea "x"
type input "6.12"
type input "5.31"
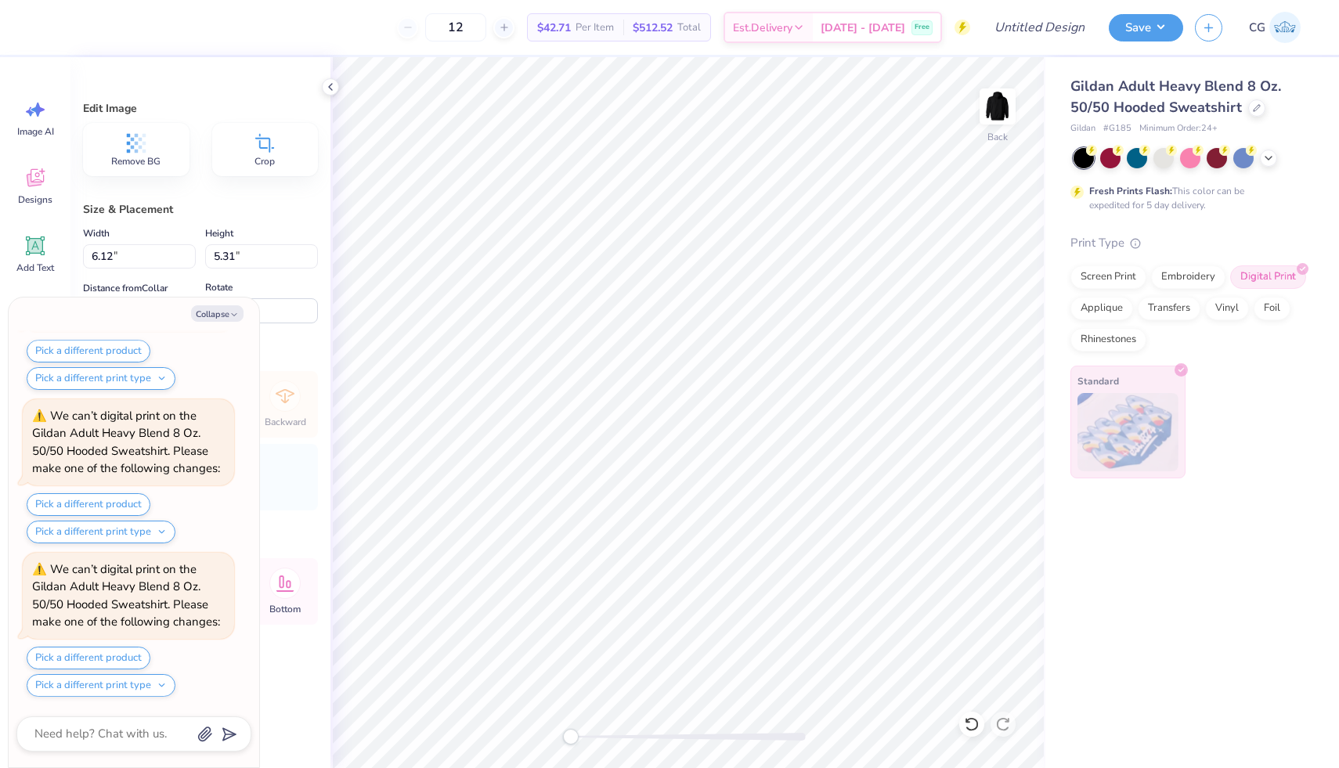
type textarea "x"
type input "6.95"
type input "6.03"
type input "0.88"
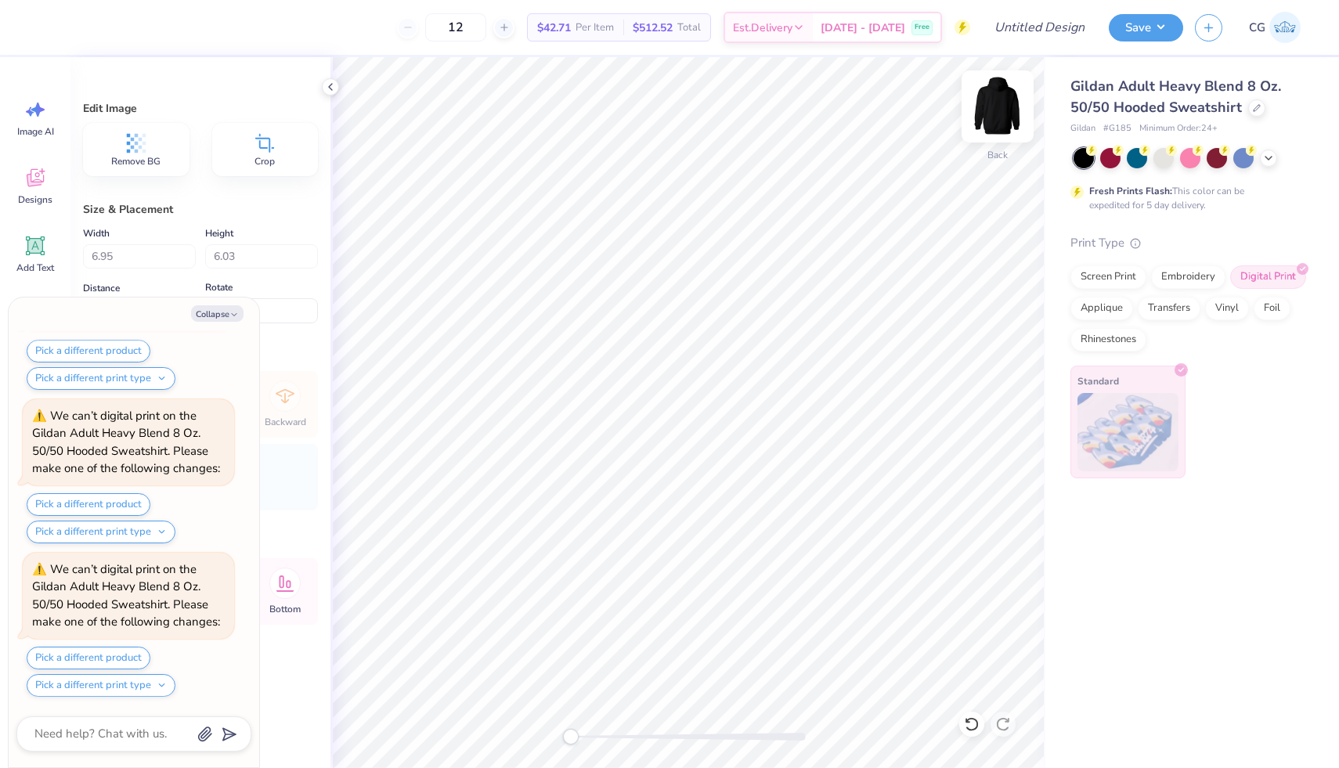
click at [1003, 111] on img at bounding box center [997, 106] width 63 height 63
click at [221, 316] on button "Collapse" at bounding box center [217, 313] width 52 height 16
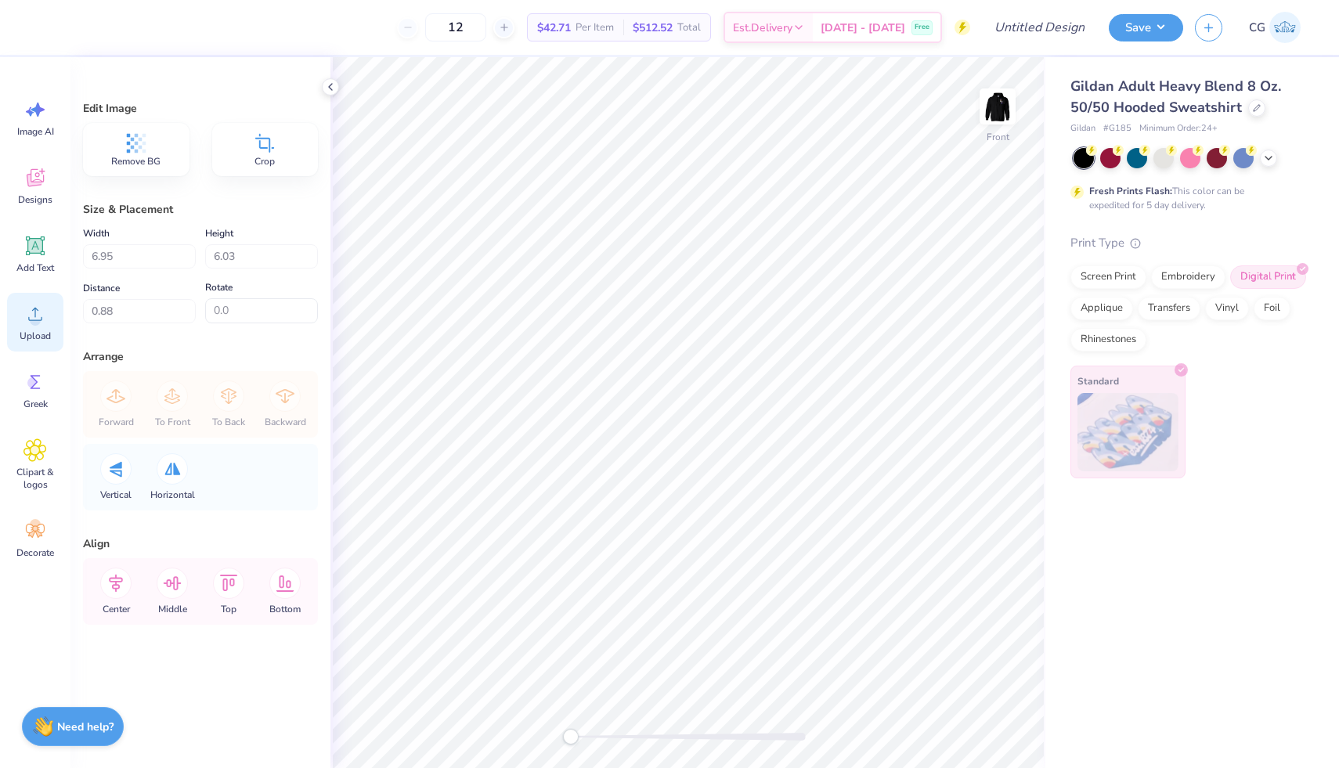
click at [31, 336] on span "Upload" at bounding box center [35, 336] width 31 height 13
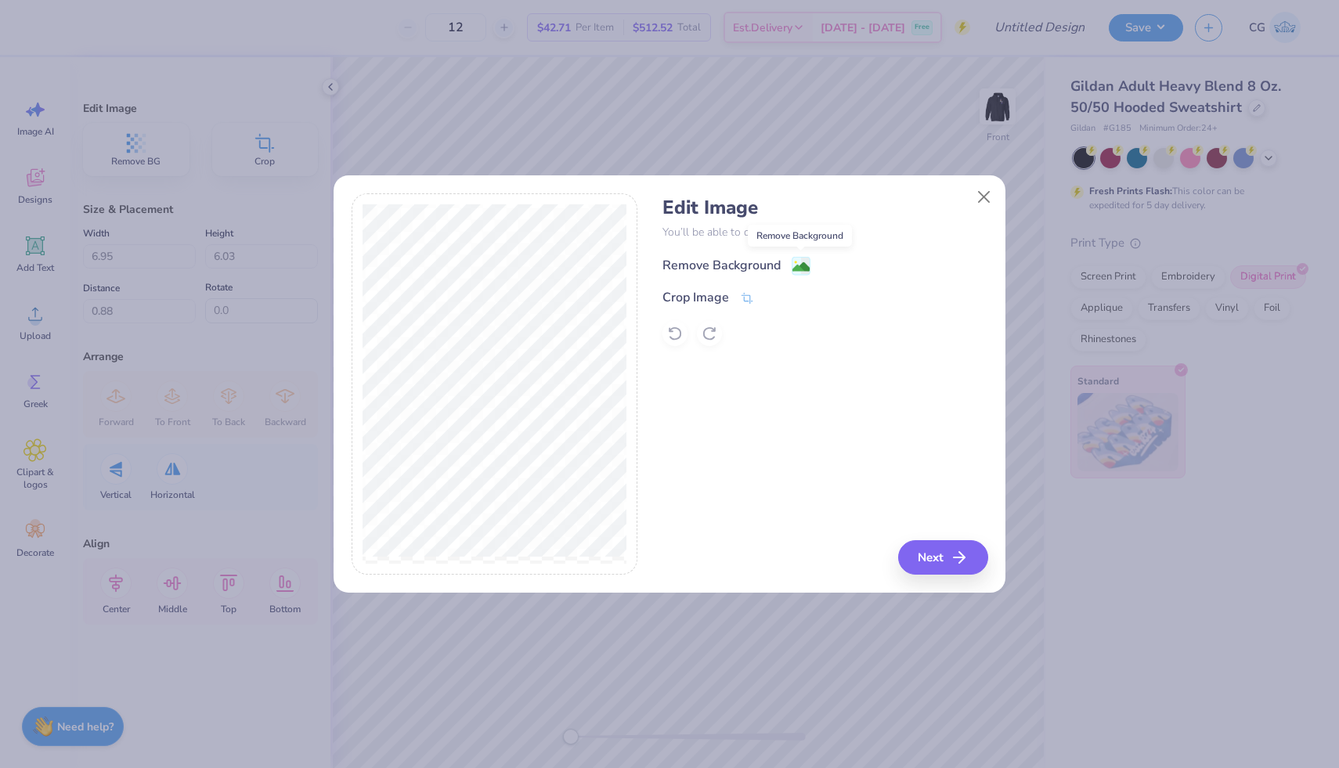
click at [799, 267] on image at bounding box center [800, 266] width 17 height 17
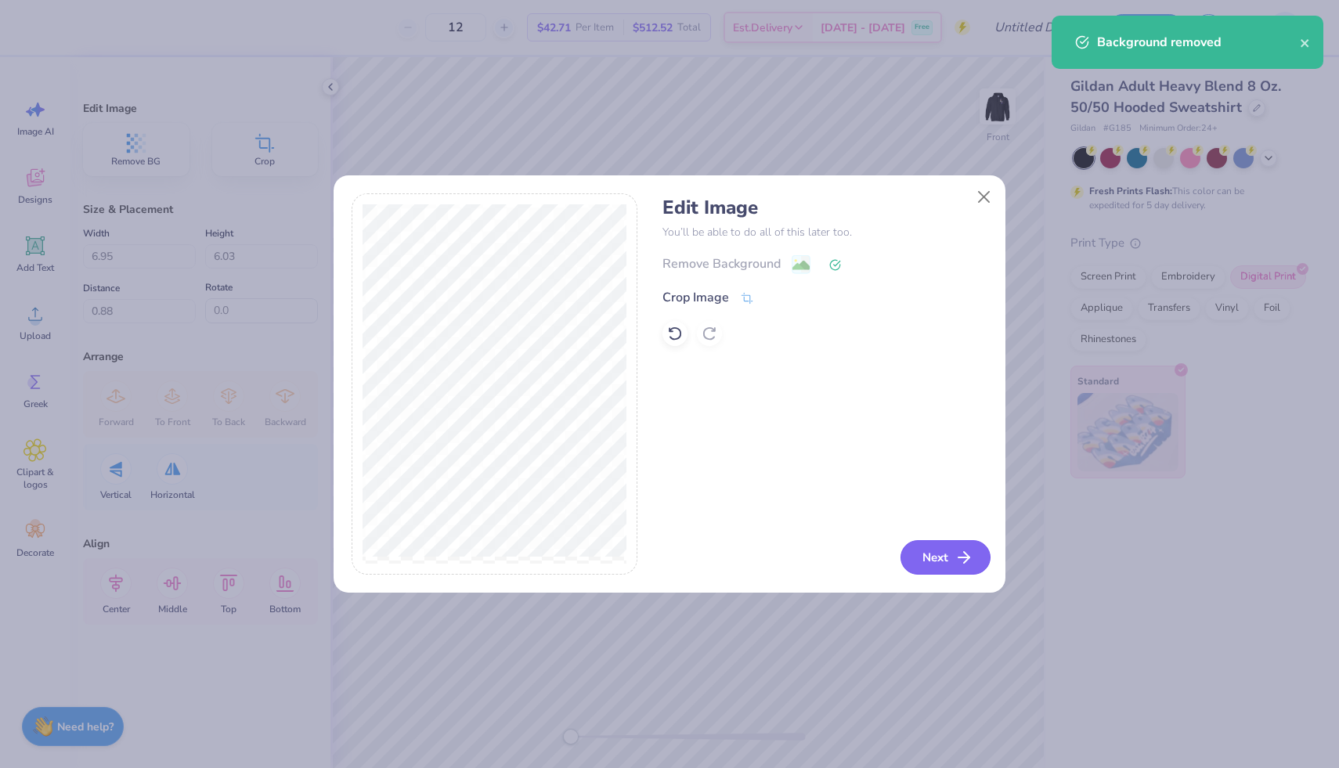
click at [943, 554] on button "Next" at bounding box center [946, 557] width 90 height 34
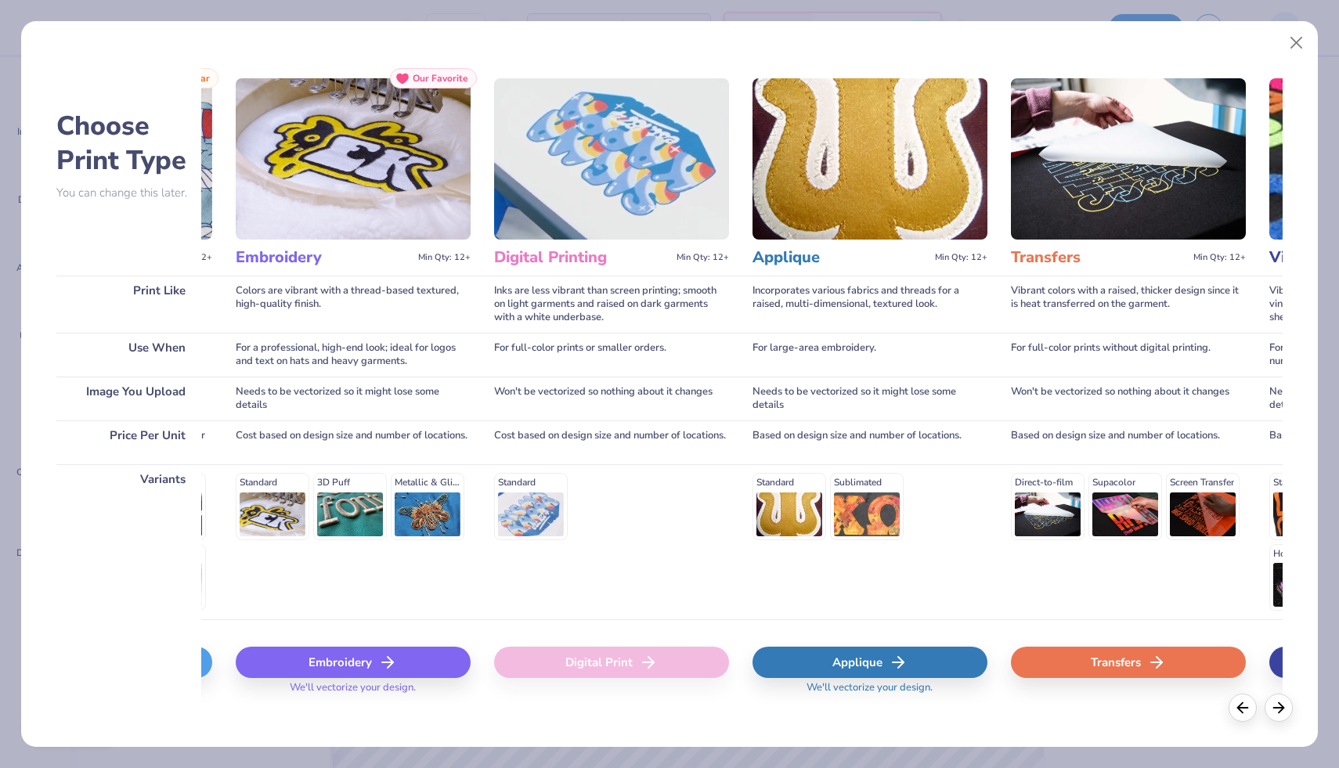
scroll to position [0, 0]
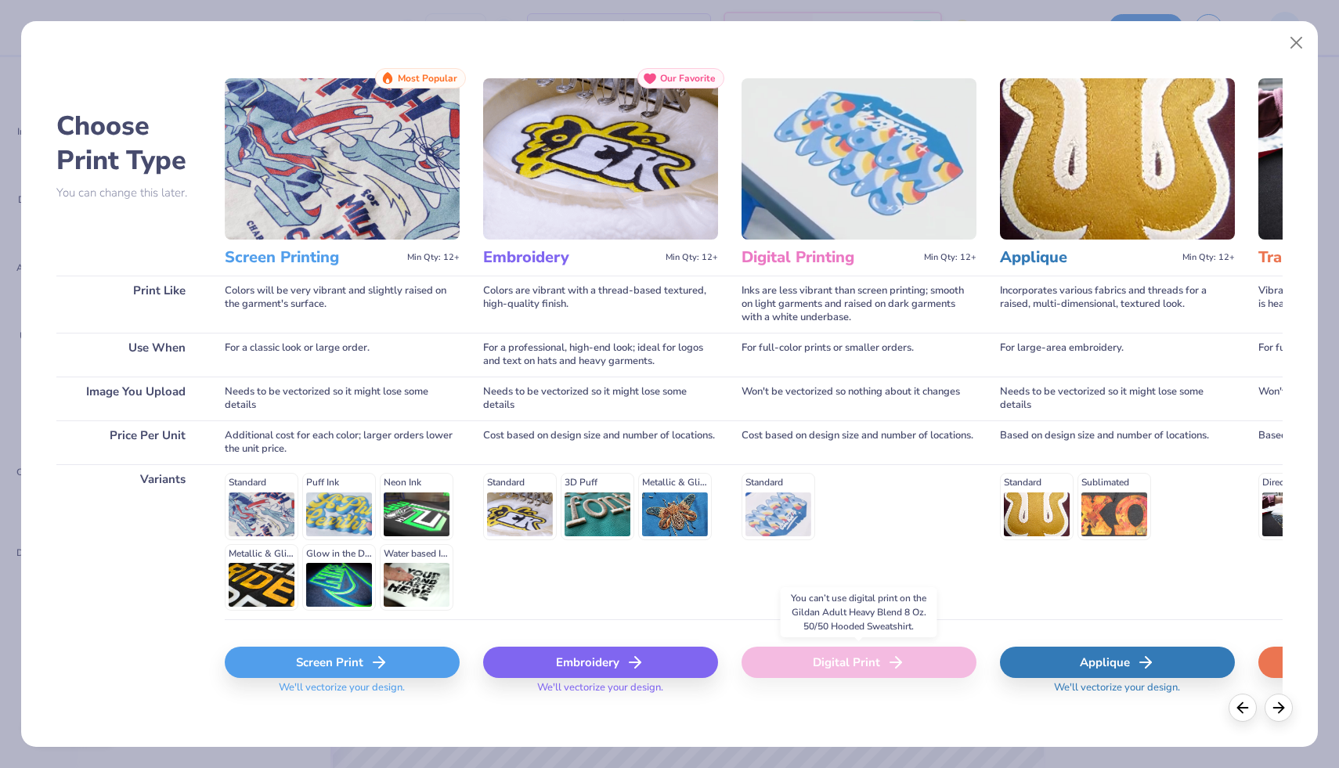
click at [838, 666] on div "Digital Print" at bounding box center [859, 662] width 235 height 31
click at [405, 660] on div "Screen Print" at bounding box center [342, 662] width 235 height 31
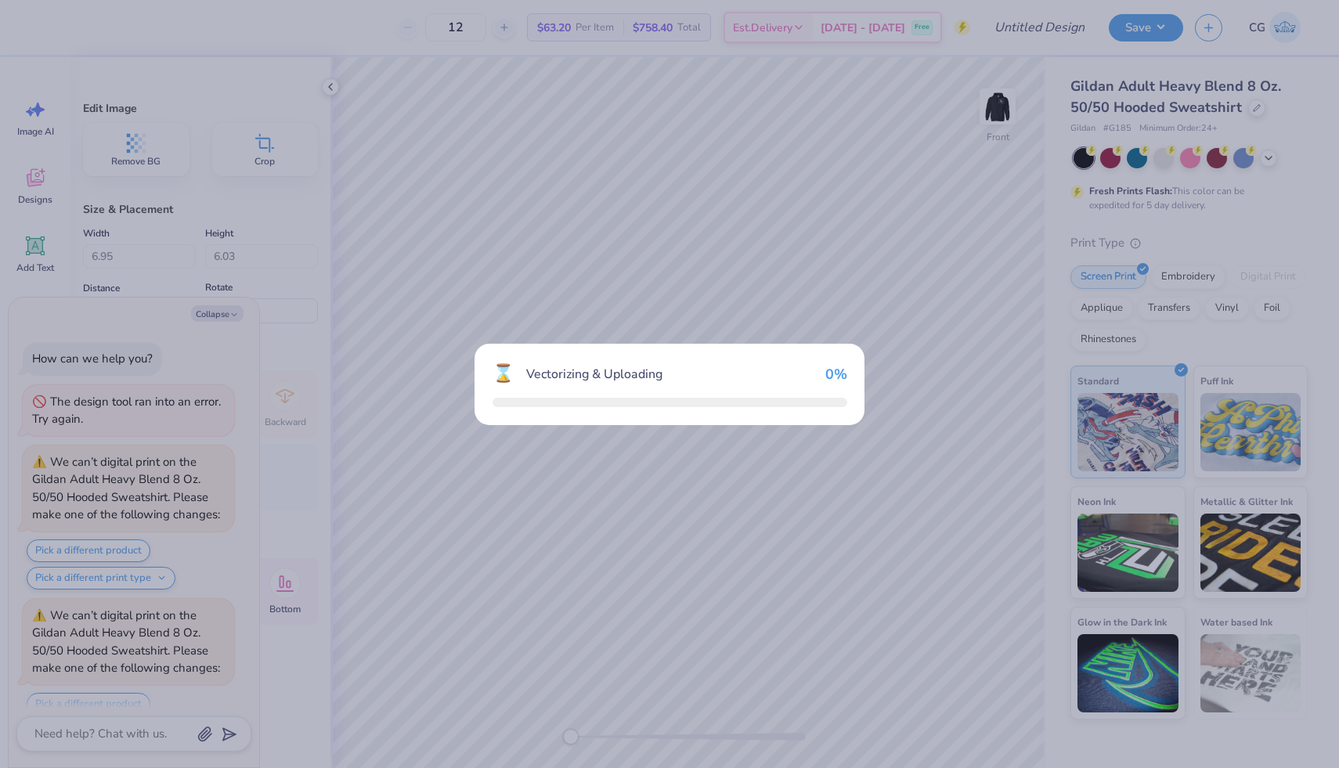
scroll to position [1558, 0]
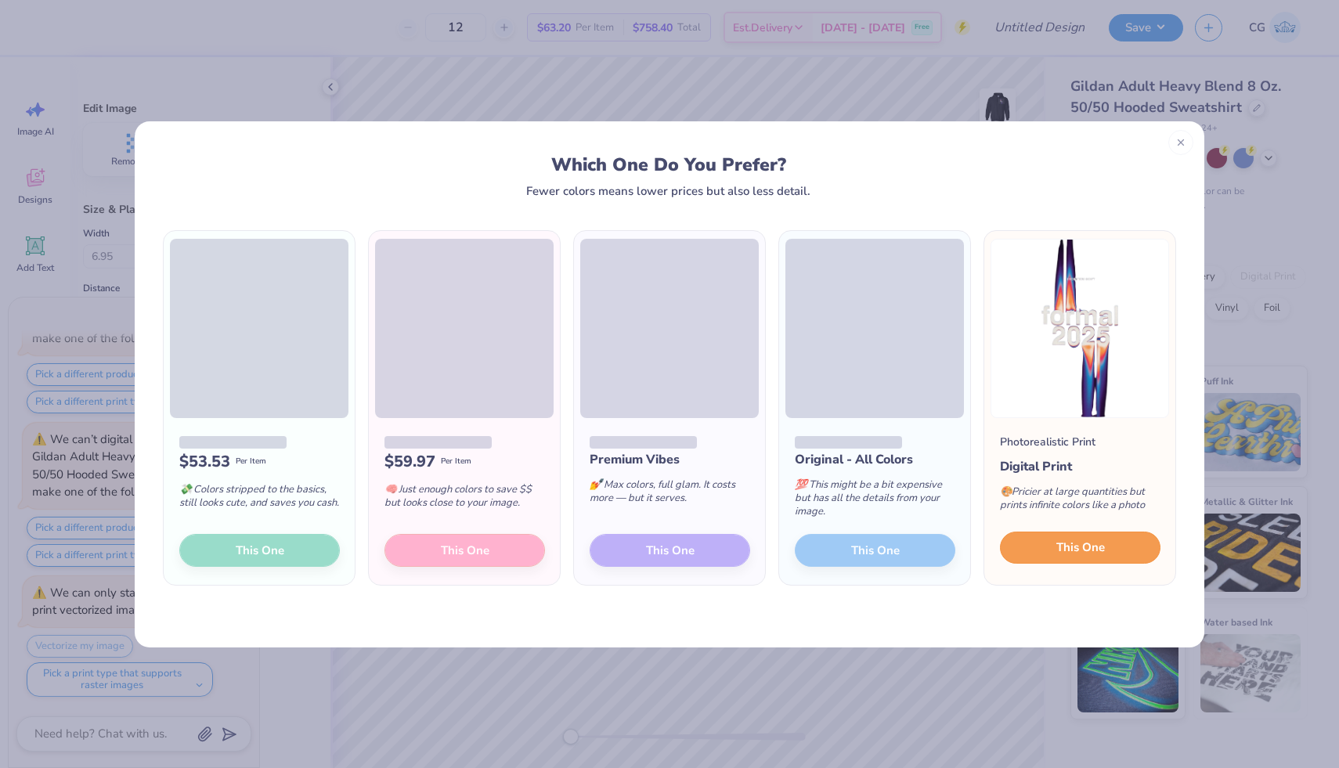
click at [1066, 557] on span "This One" at bounding box center [1080, 548] width 49 height 18
type textarea "x"
type input "7.78"
type input "18.00"
type input "7.00"
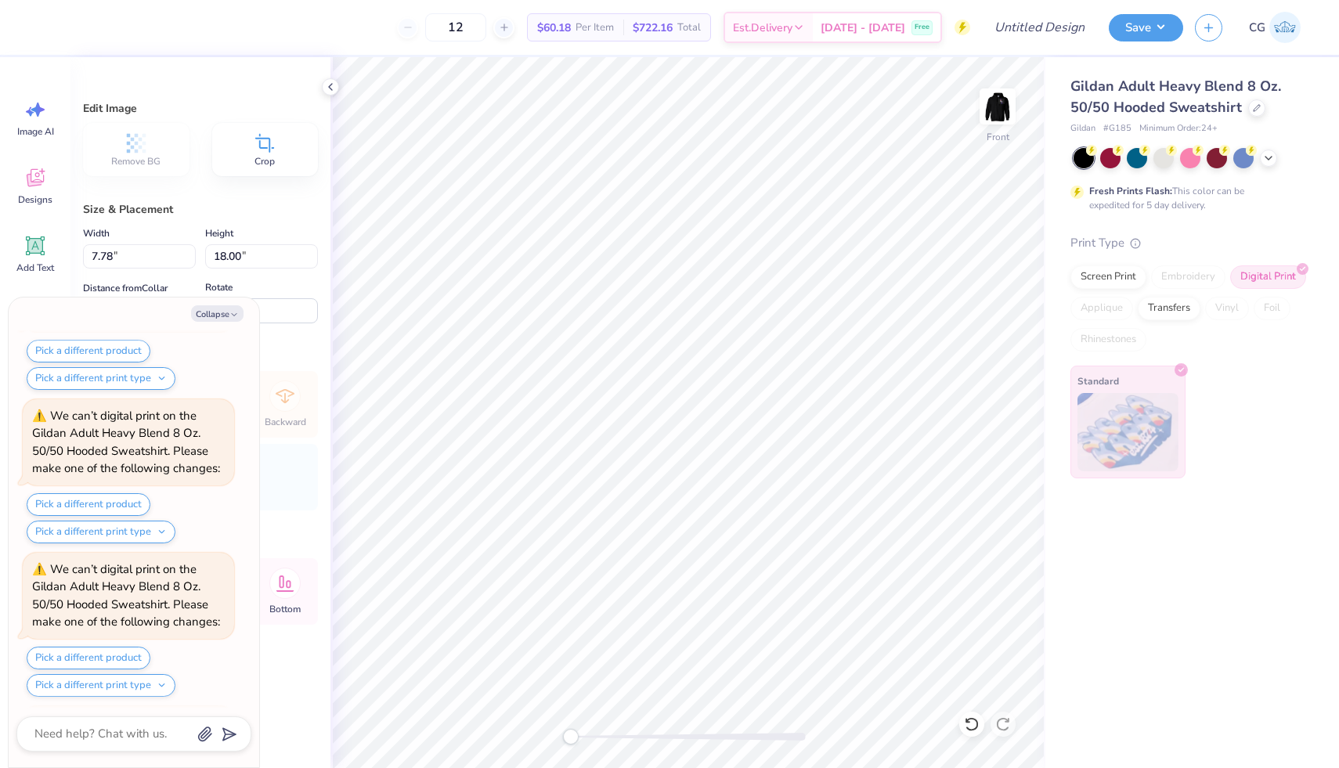
scroll to position [2171, 0]
type textarea "x"
type input "6.20"
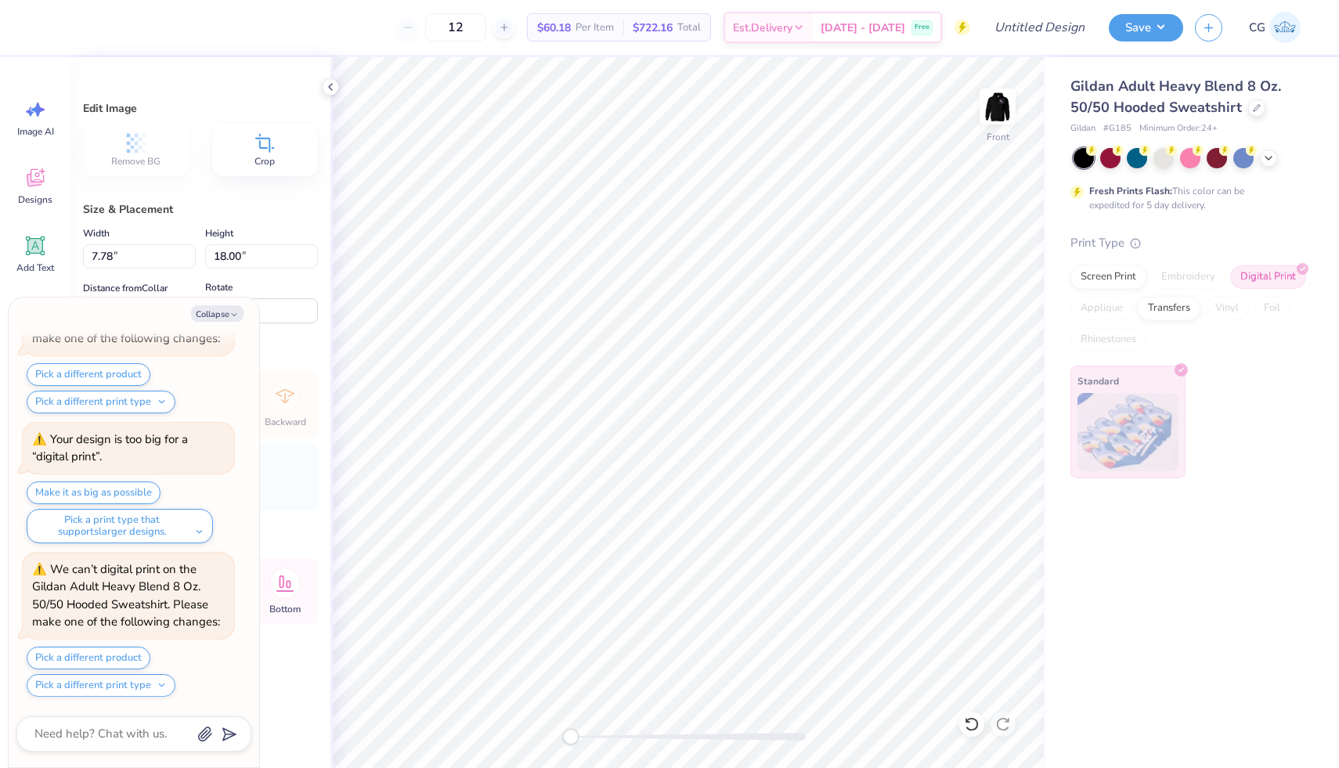
scroll to position [2608, 0]
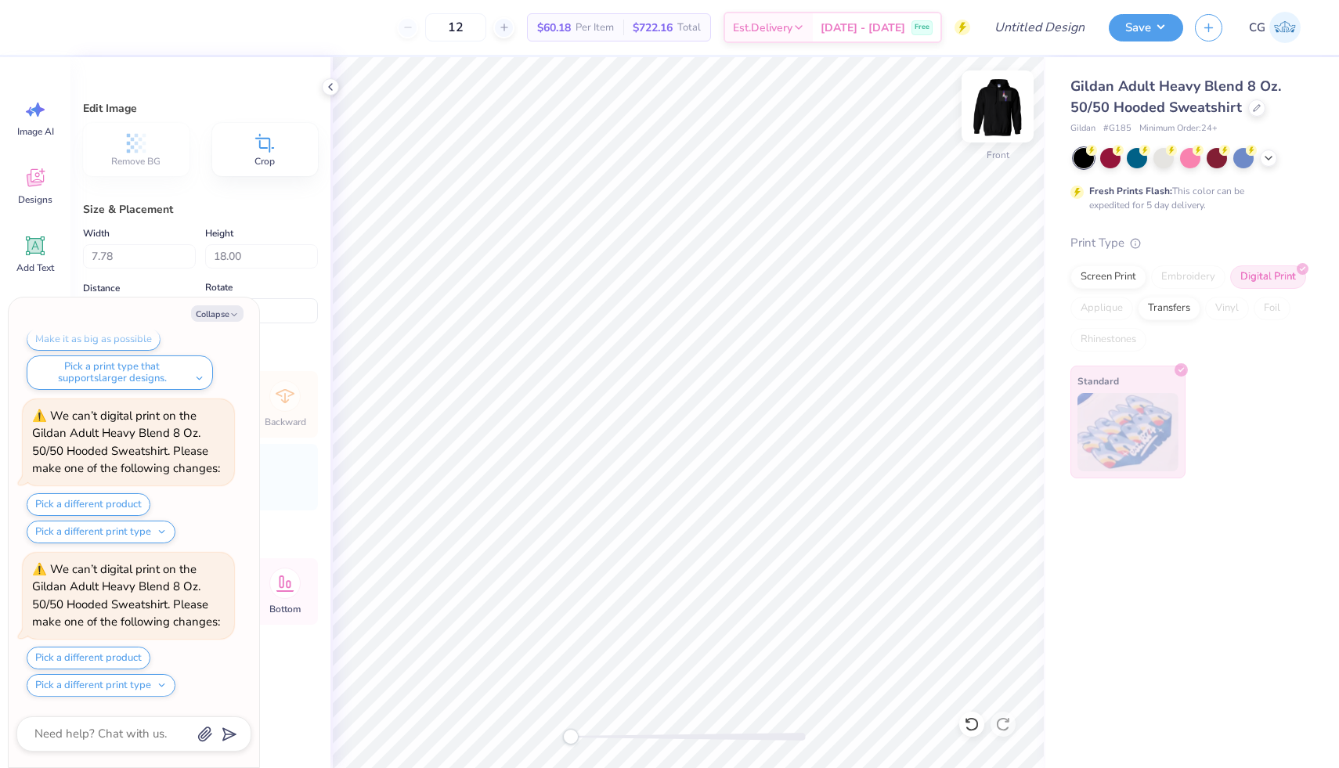
click at [1010, 107] on img at bounding box center [997, 106] width 63 height 63
type textarea "x"
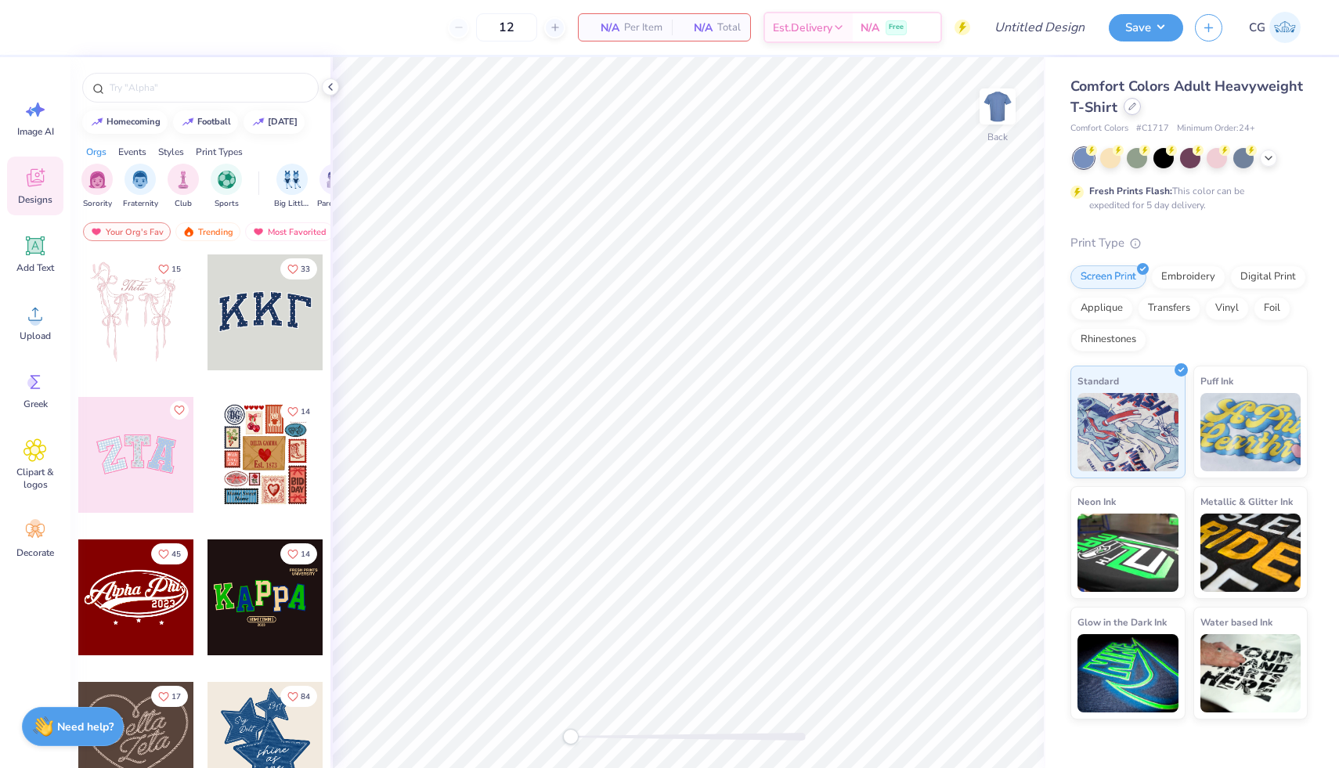
click at [1135, 107] on div at bounding box center [1132, 106] width 17 height 17
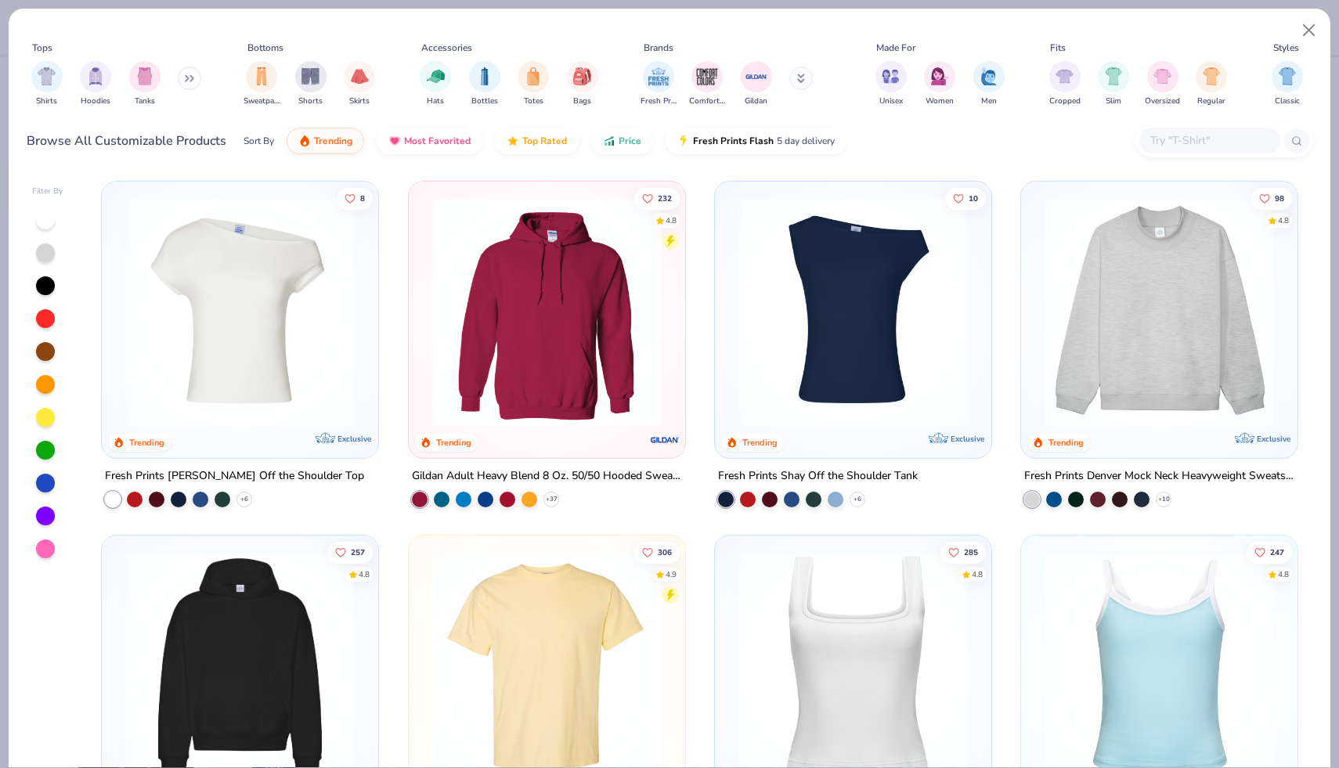
click at [575, 365] on img at bounding box center [546, 311] width 245 height 229
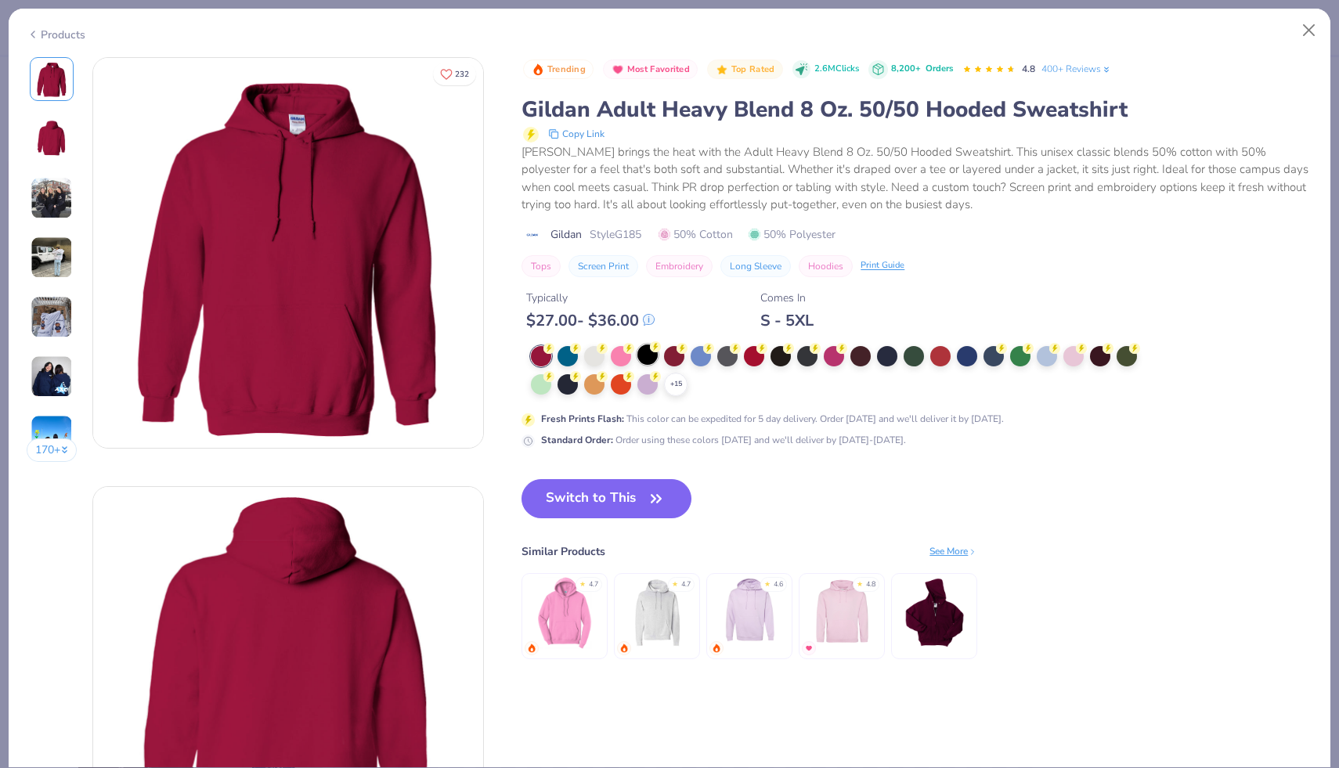
click at [650, 357] on div at bounding box center [647, 355] width 20 height 20
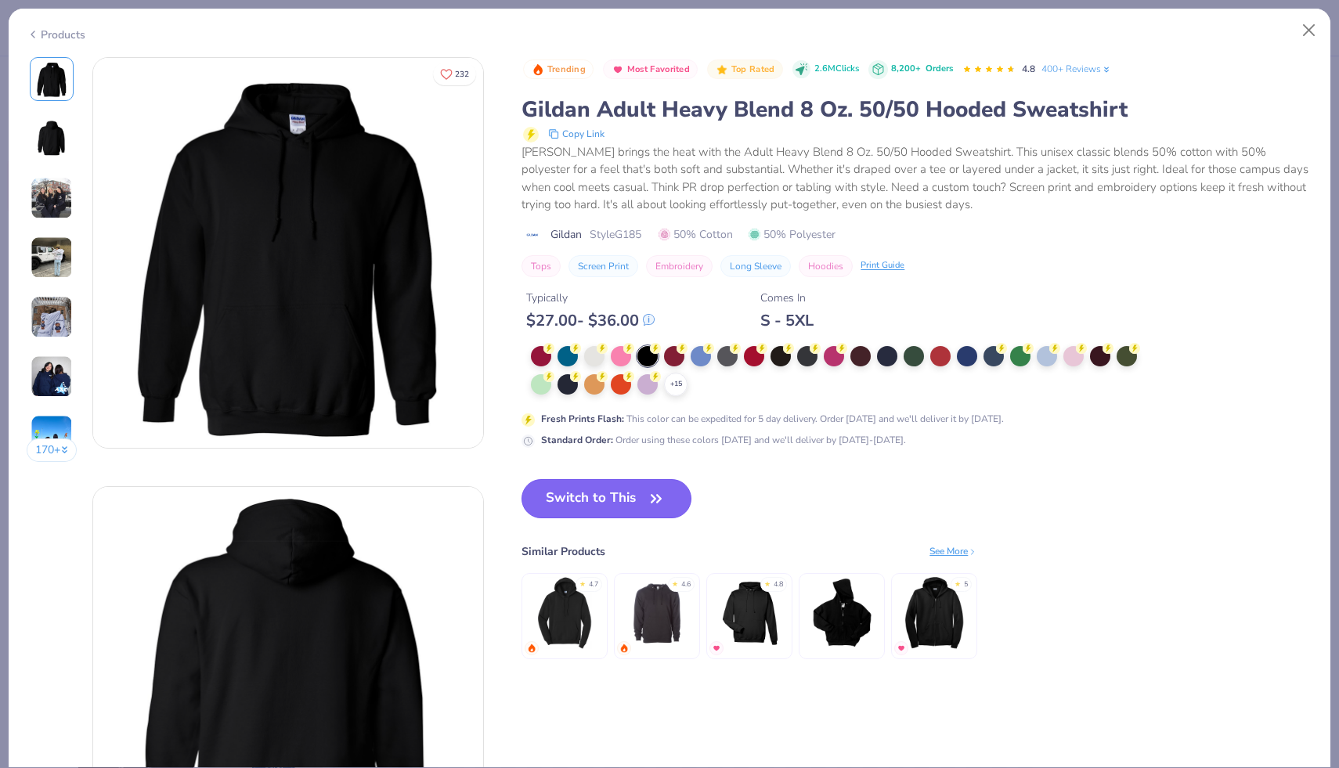
click at [648, 498] on icon "button" at bounding box center [656, 499] width 22 height 22
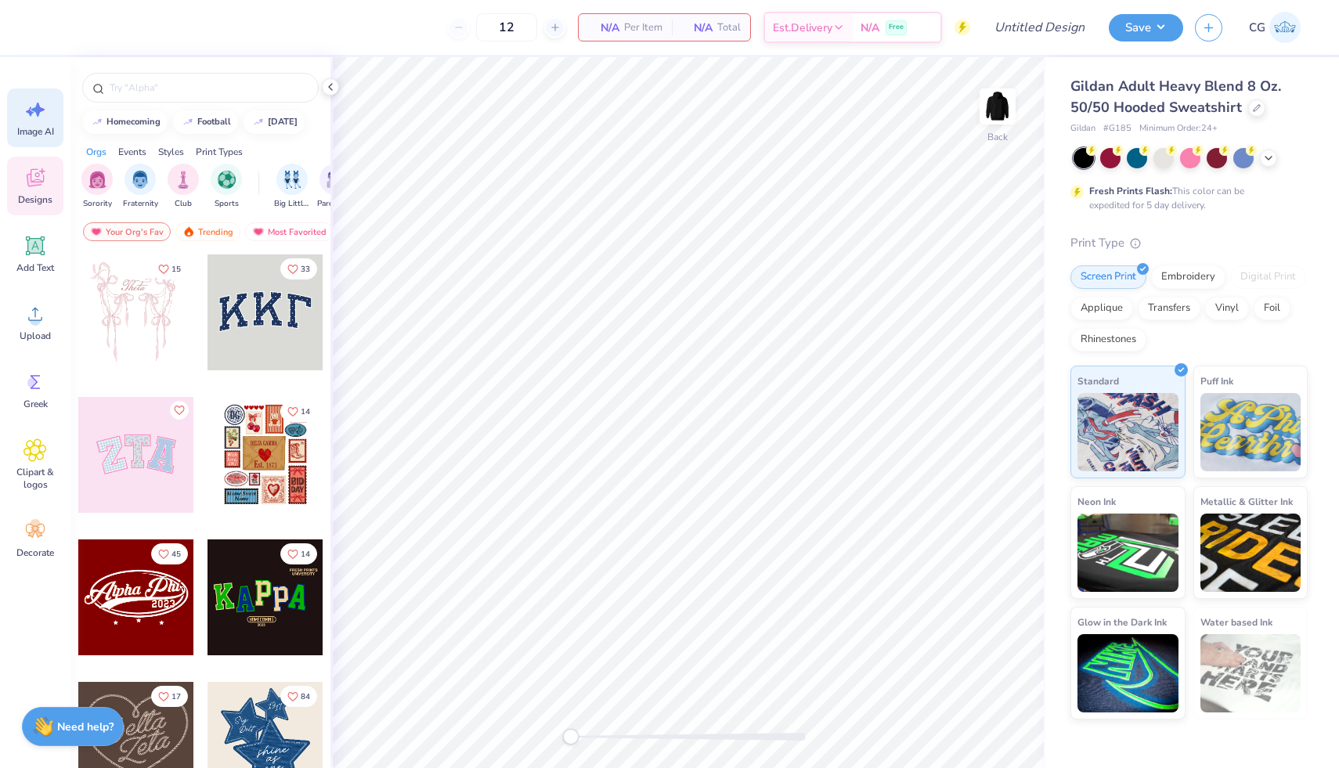
click at [23, 110] on icon at bounding box center [34, 109] width 23 height 23
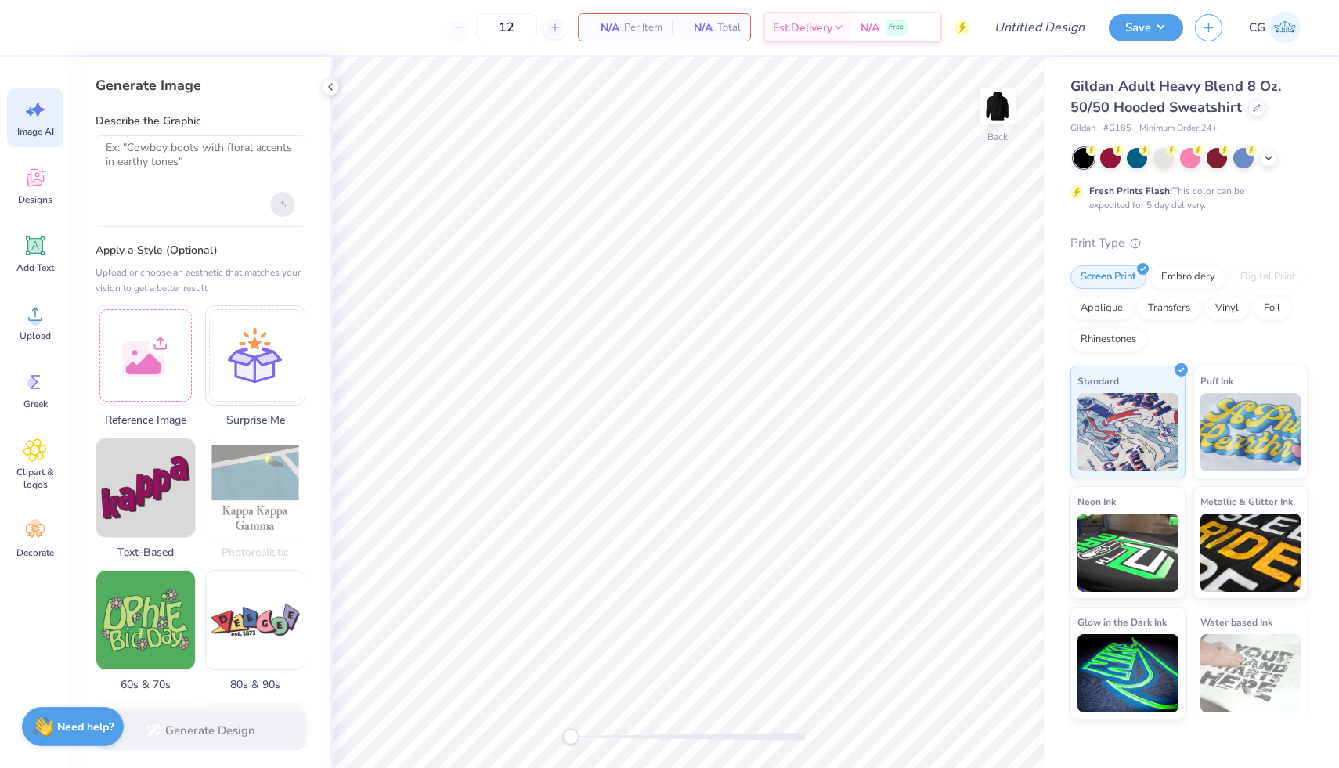
click at [281, 212] on div "Upload image" at bounding box center [282, 204] width 25 height 25
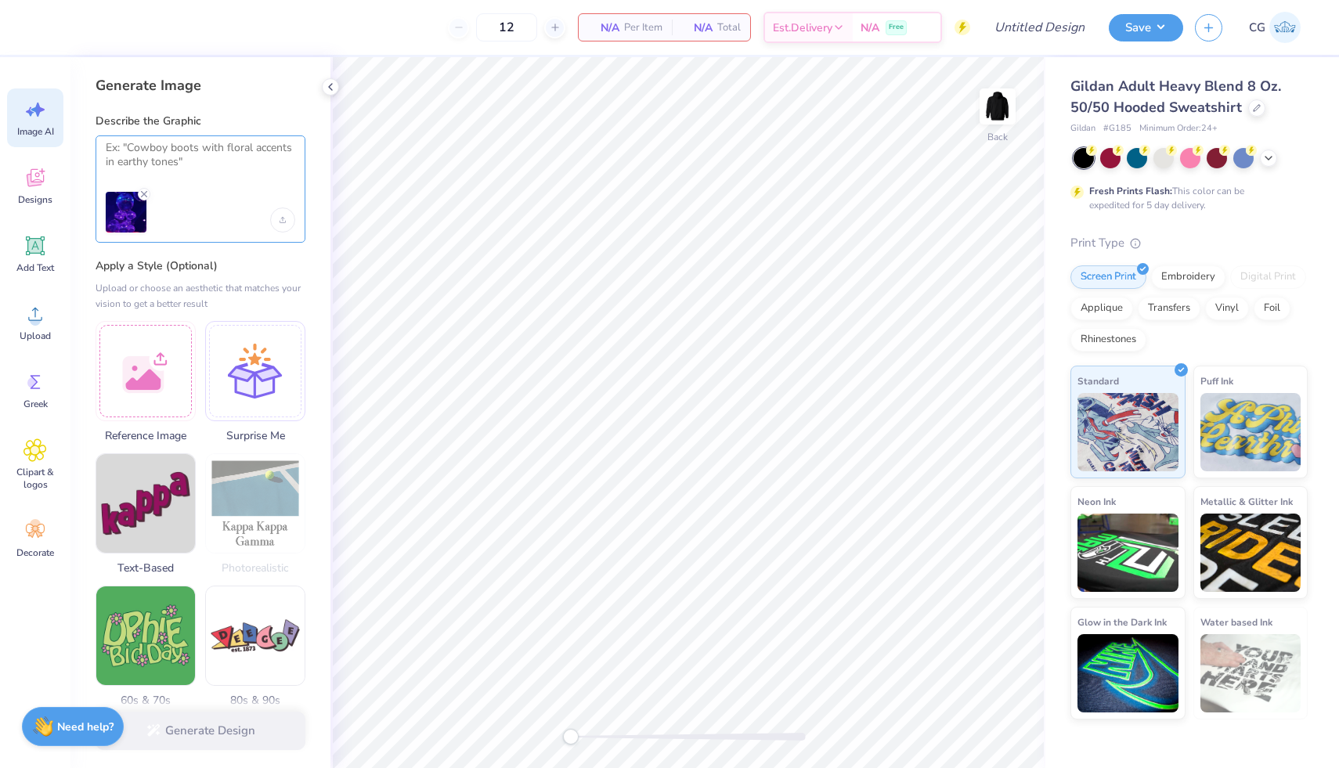
click at [182, 158] on textarea at bounding box center [201, 160] width 190 height 39
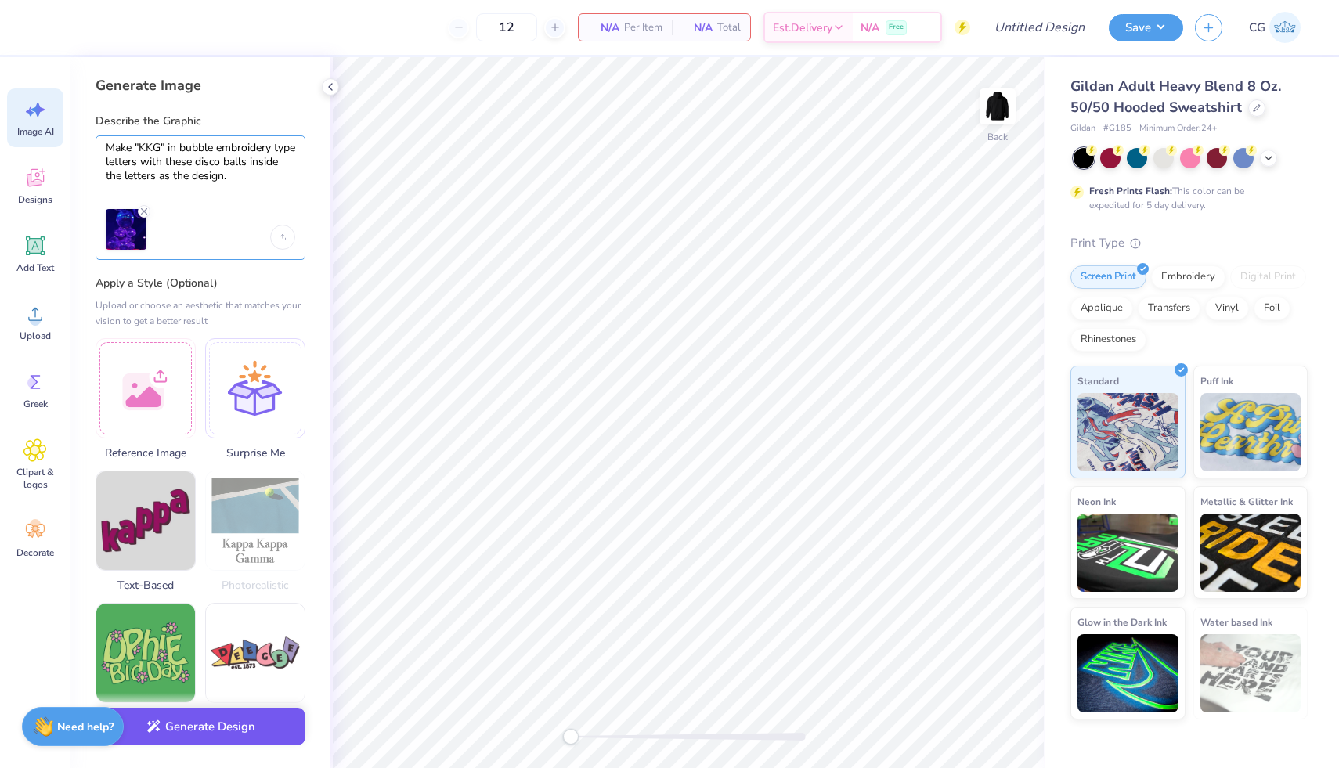
type textarea "Make "KKG" in bubble embroidery type letters with these disco balls inside the …"
click at [240, 724] on button "Generate Design" at bounding box center [201, 727] width 210 height 38
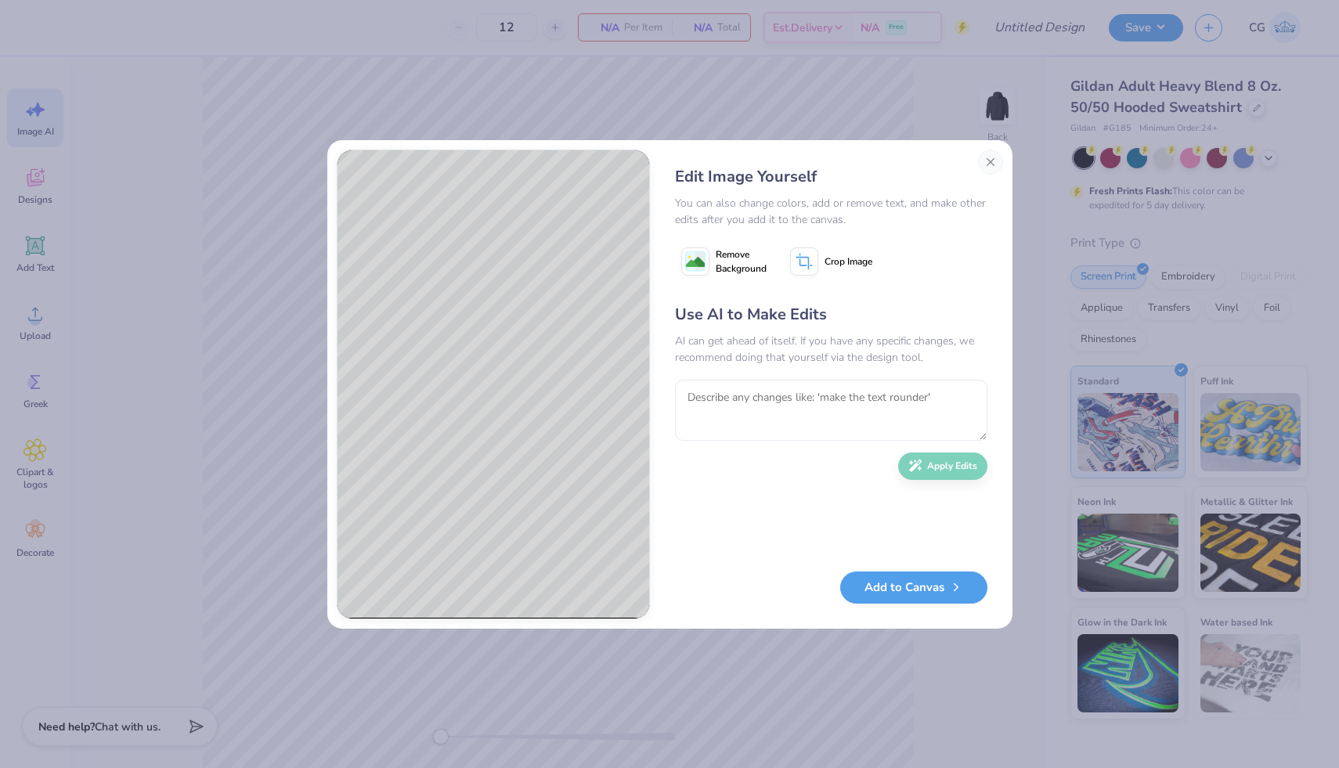
click at [700, 254] on image at bounding box center [695, 262] width 19 height 19
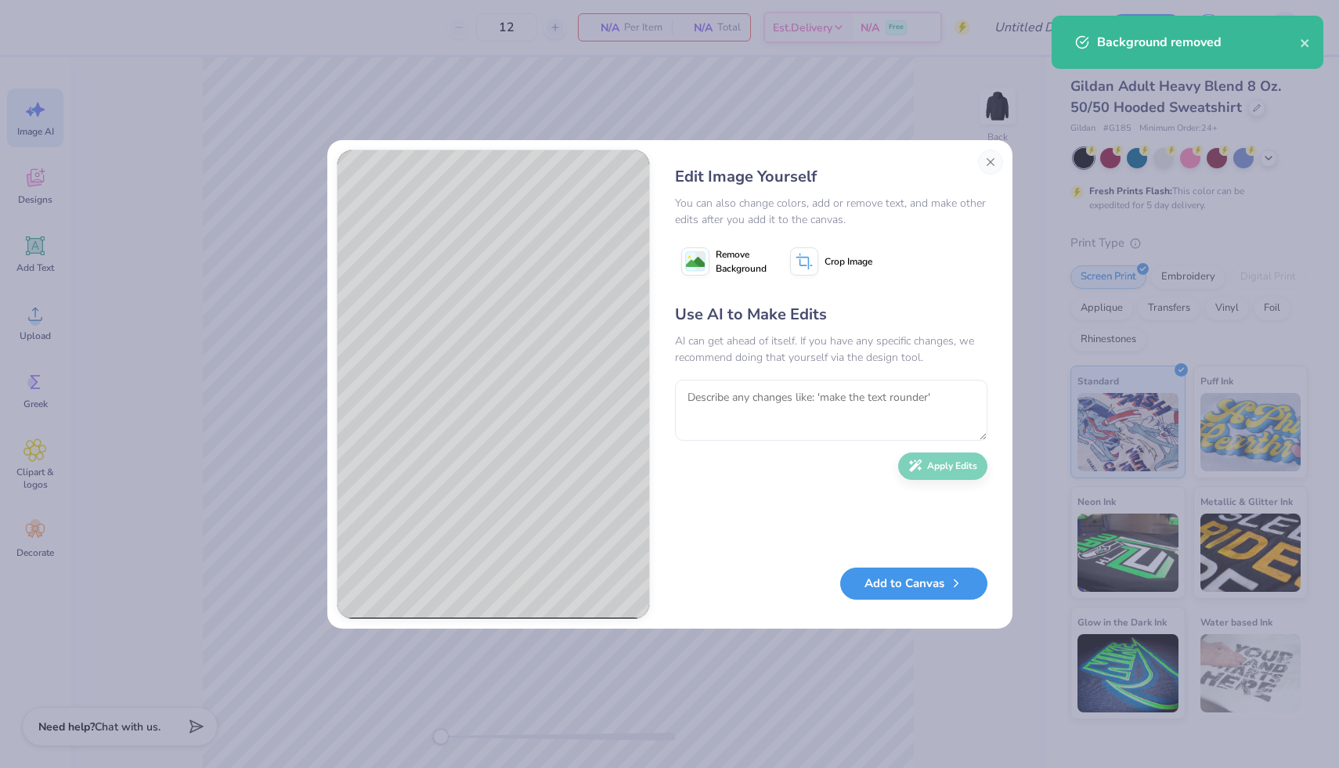
click at [922, 583] on button "Add to Canvas" at bounding box center [913, 584] width 147 height 32
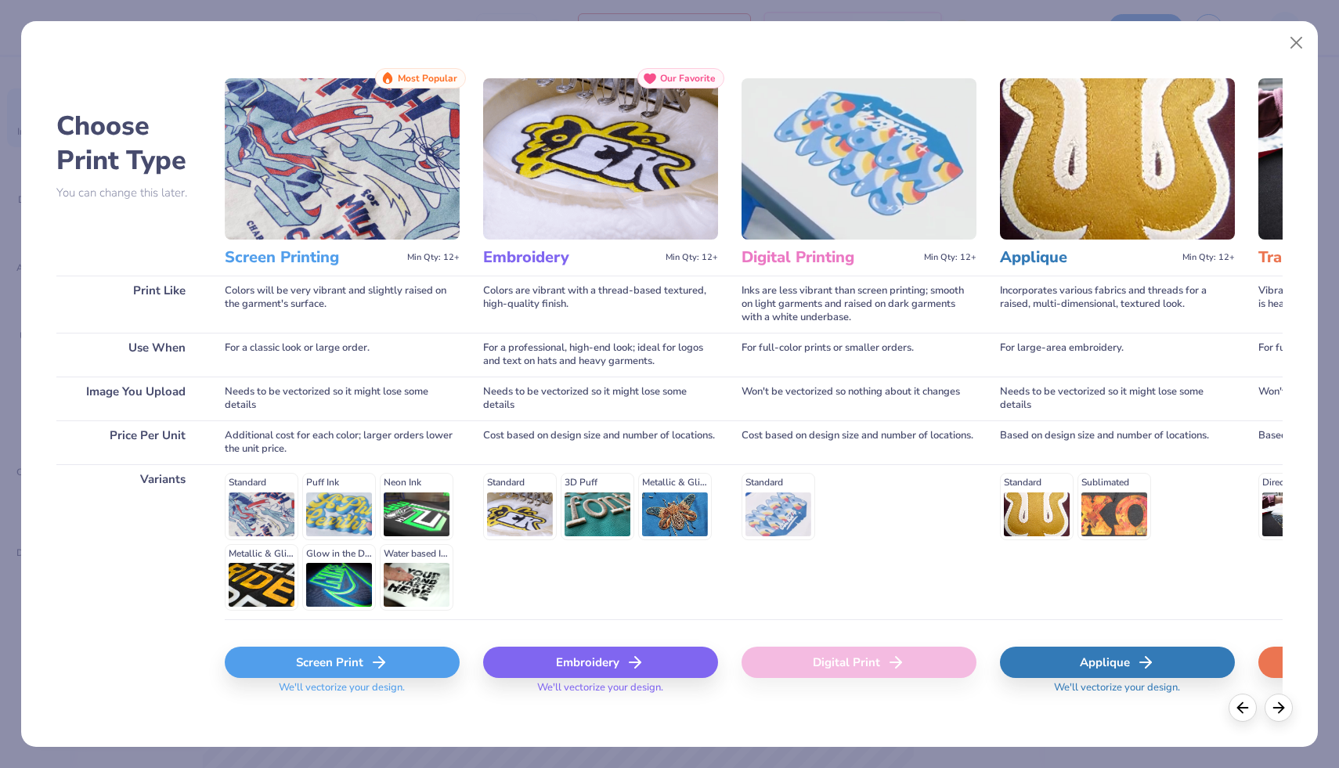
click at [655, 667] on div "Embroidery" at bounding box center [600, 662] width 235 height 31
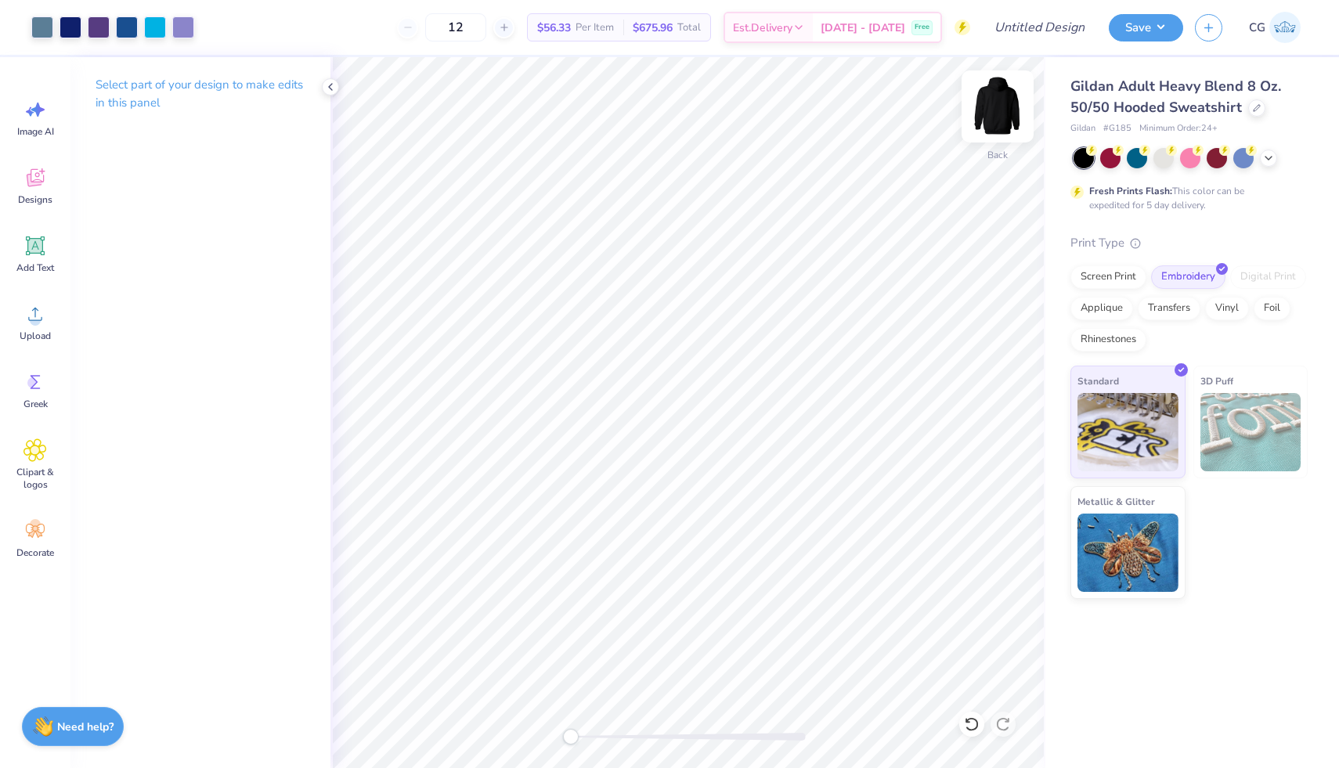
click at [998, 105] on img at bounding box center [997, 106] width 63 height 63
click at [998, 105] on img at bounding box center [997, 106] width 31 height 31
click at [21, 122] on div "Image AI" at bounding box center [35, 117] width 56 height 59
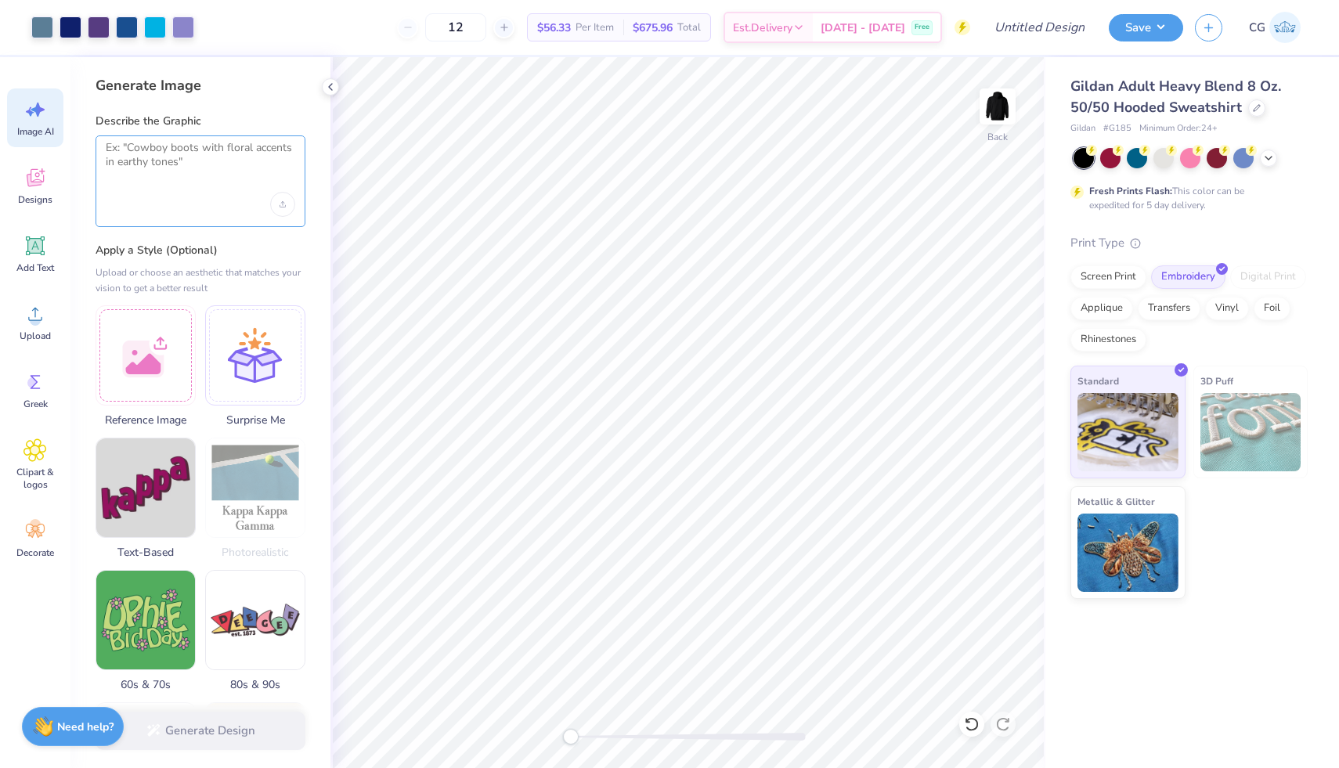
click at [155, 146] on textarea at bounding box center [201, 160] width 190 height 39
click at [280, 205] on icon "Upload image" at bounding box center [283, 204] width 6 height 6
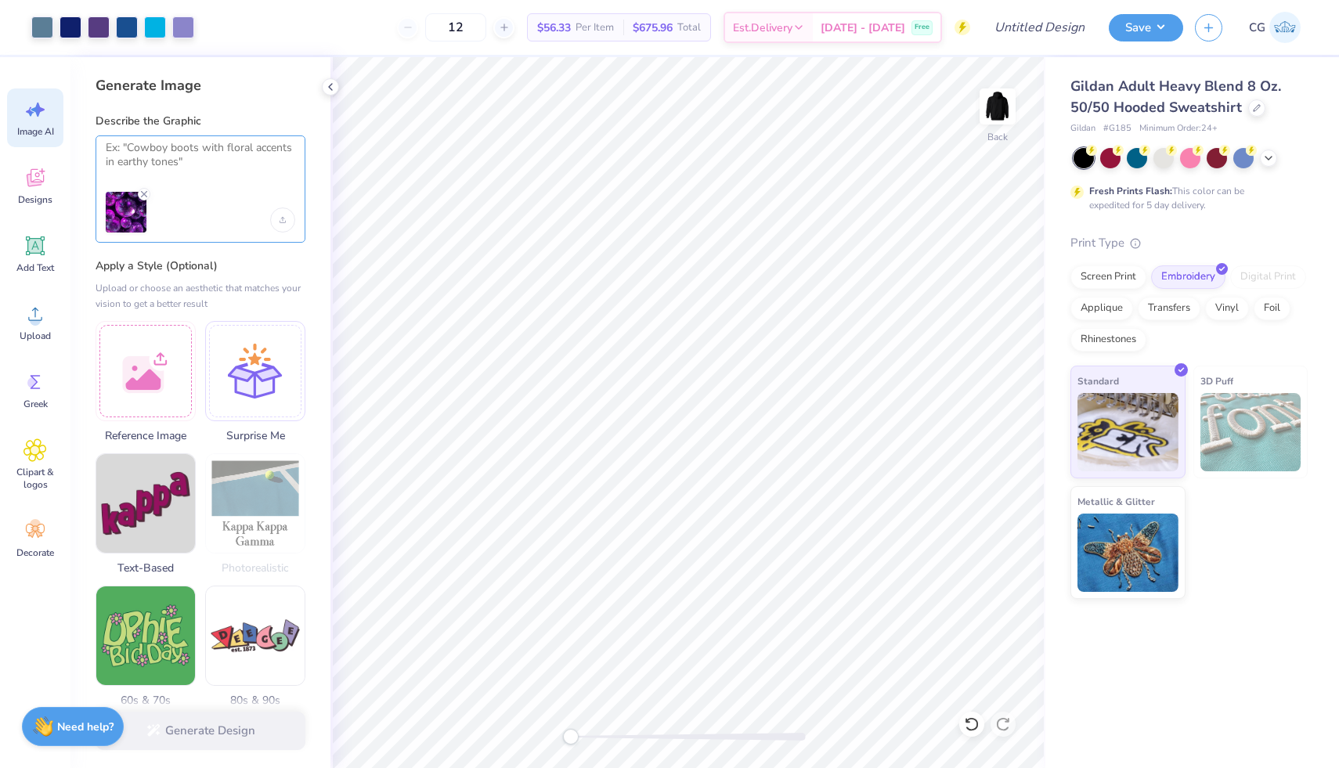
click at [179, 156] on textarea at bounding box center [201, 160] width 190 height 39
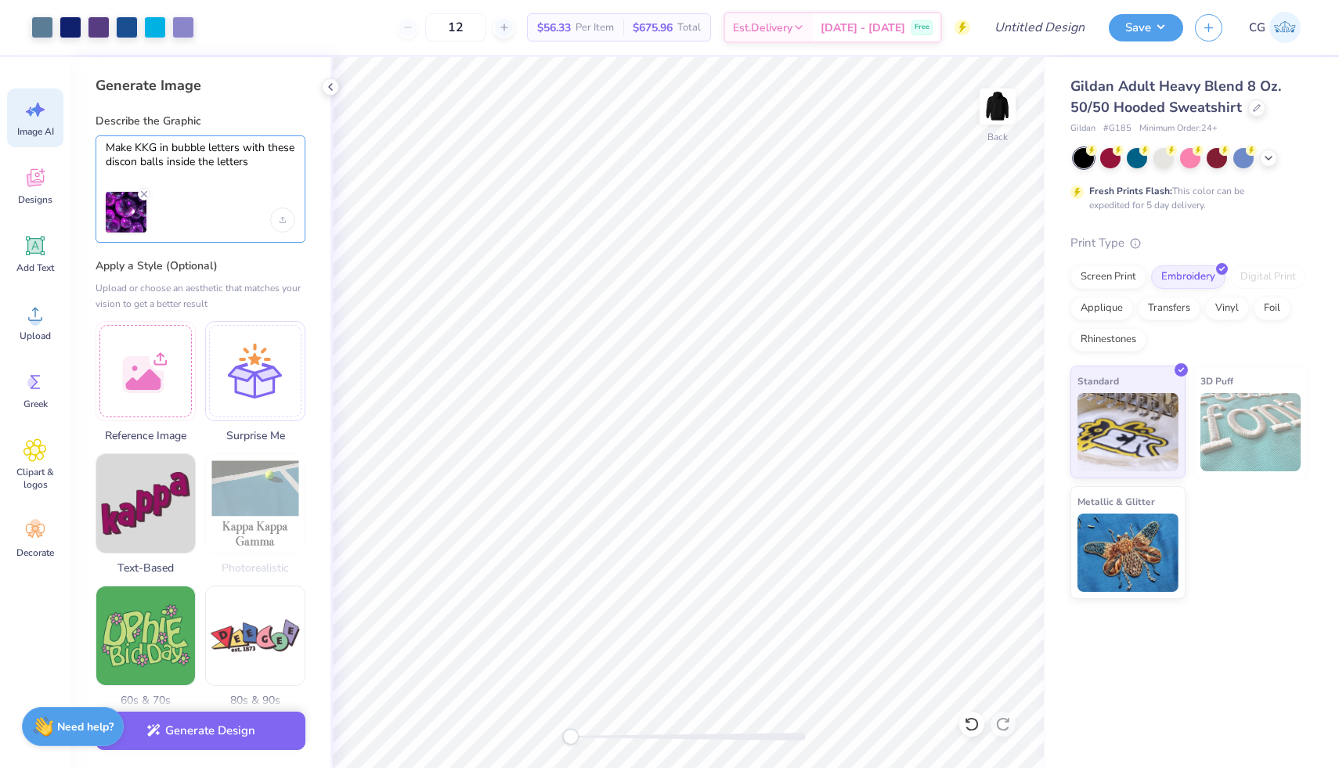
click at [125, 163] on textarea "Make KKG in bubble letters with these discon balls inside the letters" at bounding box center [201, 160] width 190 height 39
click at [135, 164] on textarea "Make KKG in bubble letters with these discon balls inside the letters" at bounding box center [201, 160] width 190 height 39
click at [132, 149] on textarea "Make KKG in bubble letters with these disco balls inside the letters" at bounding box center [201, 160] width 190 height 39
click at [161, 146] on textarea "Make "KKG in bubble letters with these disco balls inside the letters" at bounding box center [201, 160] width 190 height 39
type textarea "Make "KKG" in bubble letters with these disco balls inside the letters"
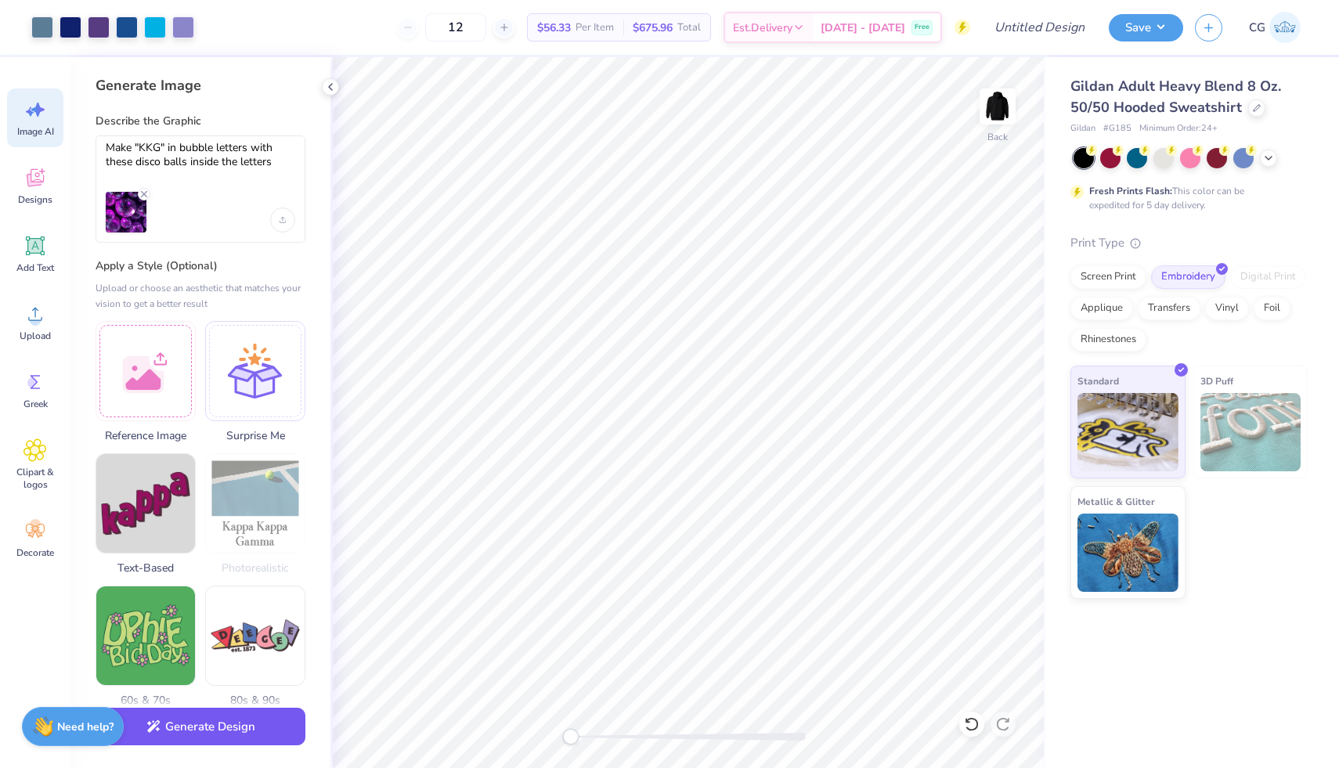
click at [212, 719] on button "Generate Design" at bounding box center [201, 727] width 210 height 38
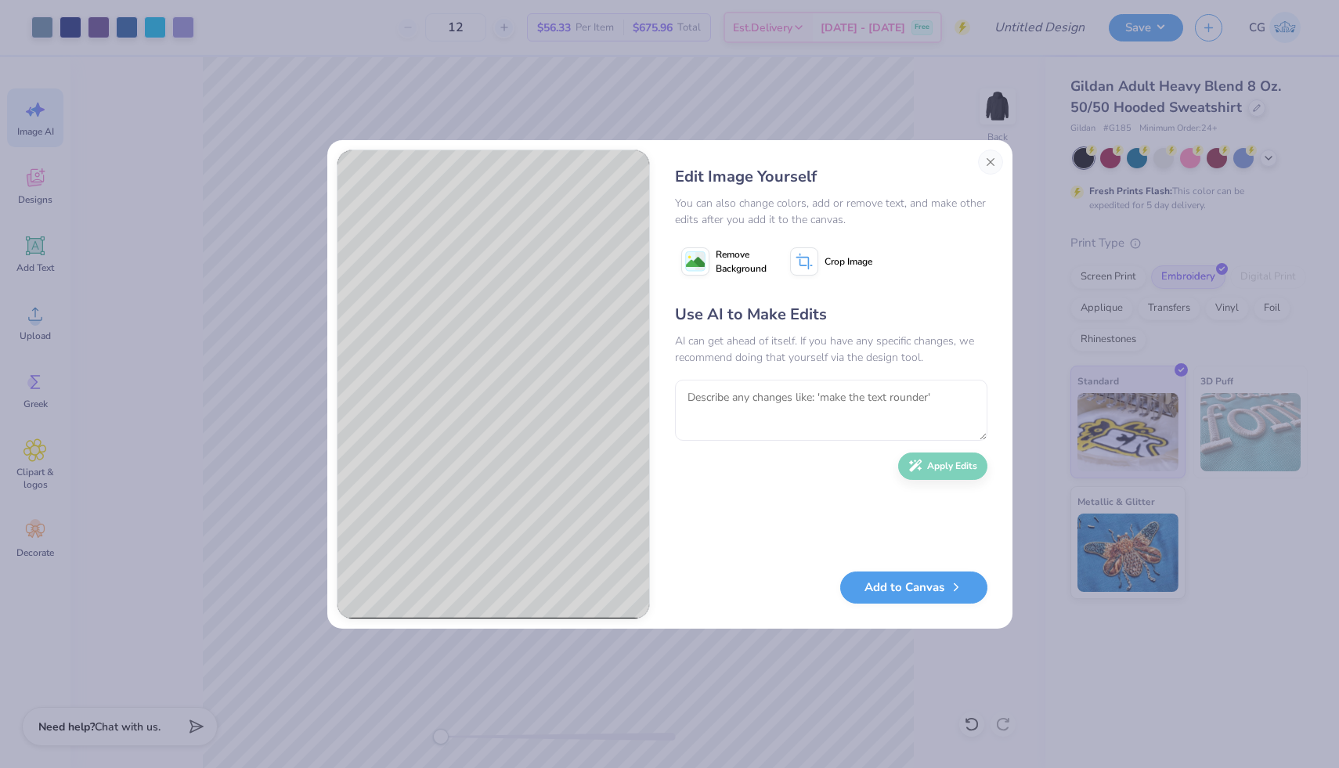
click at [698, 269] on image at bounding box center [695, 262] width 19 height 19
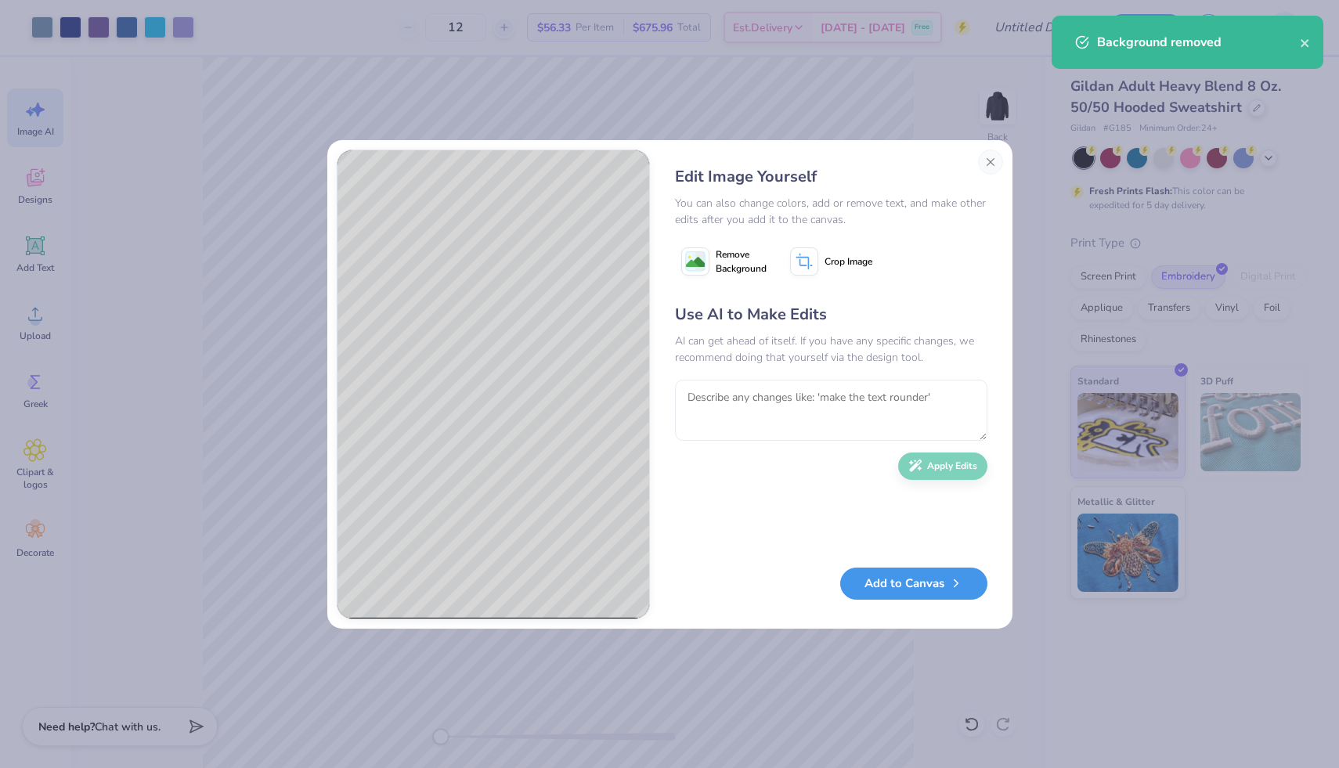
click at [915, 583] on button "Add to Canvas" at bounding box center [913, 584] width 147 height 32
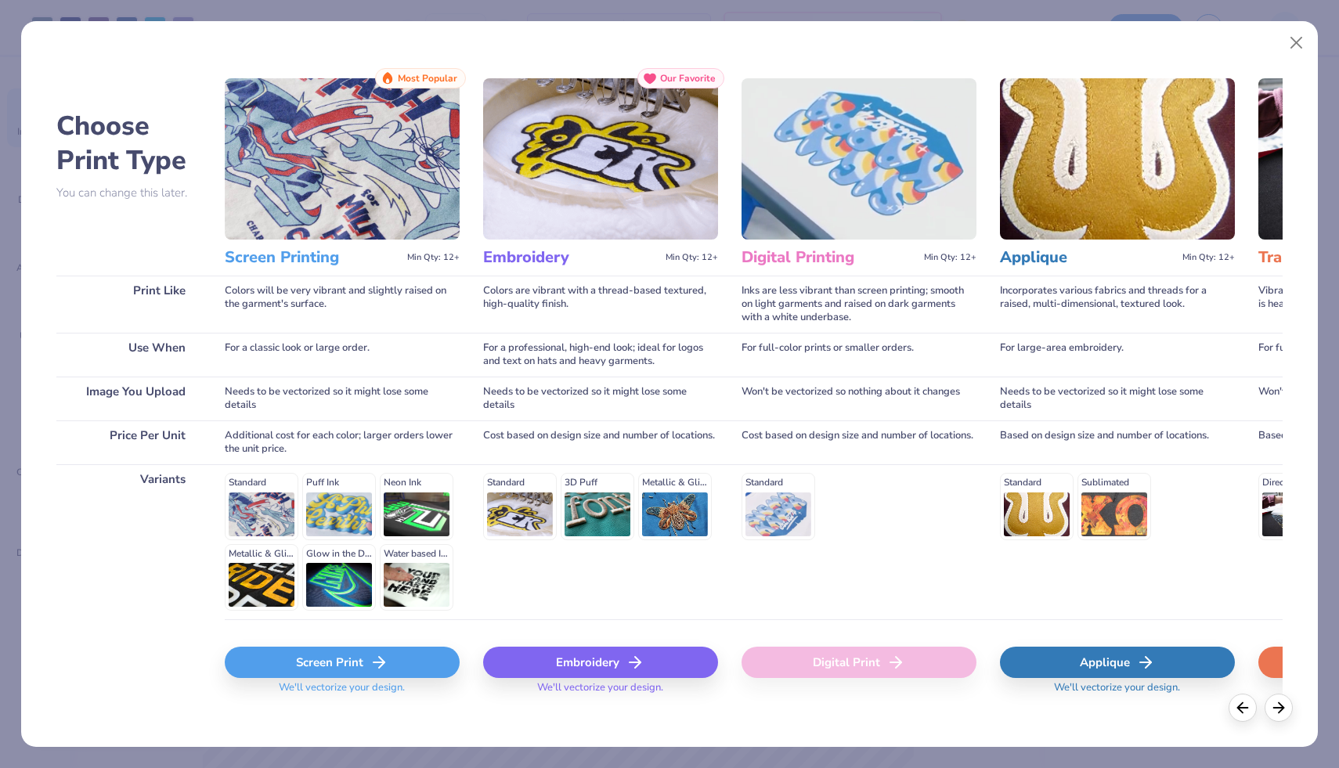
click at [598, 666] on div "Embroidery" at bounding box center [600, 662] width 235 height 31
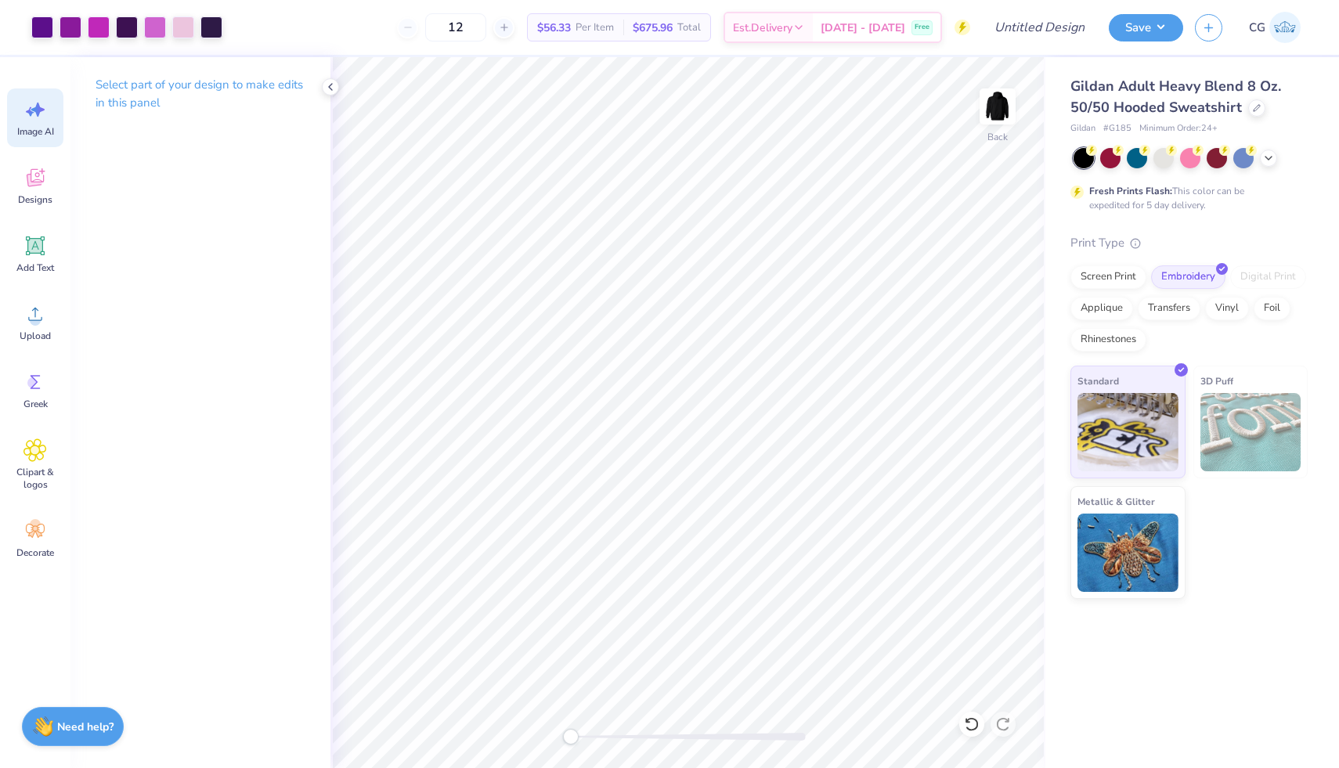
click at [41, 125] on div "Image AI" at bounding box center [35, 117] width 56 height 59
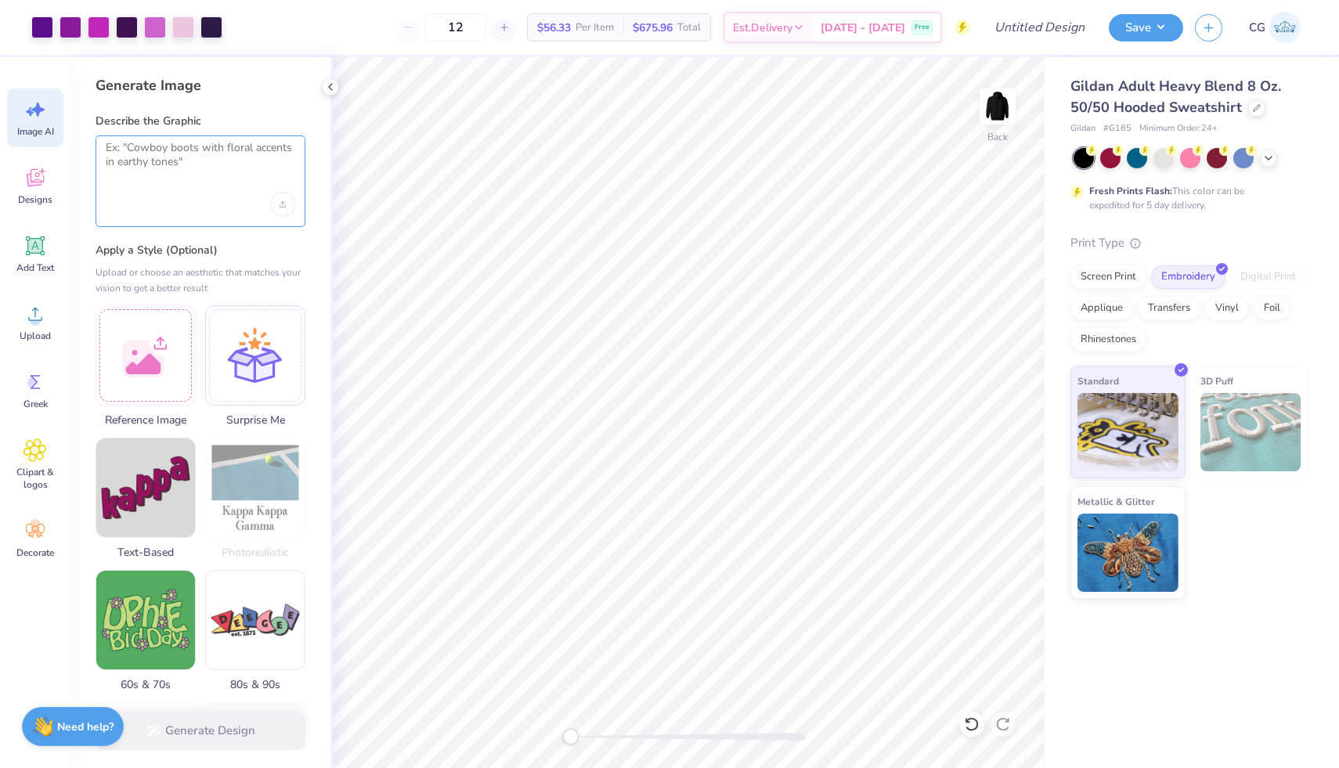
click at [212, 164] on textarea at bounding box center [201, 160] width 190 height 39
click at [286, 208] on div "Upload image" at bounding box center [282, 204] width 25 height 25
click at [285, 205] on icon "Upload image" at bounding box center [282, 206] width 5 height 2
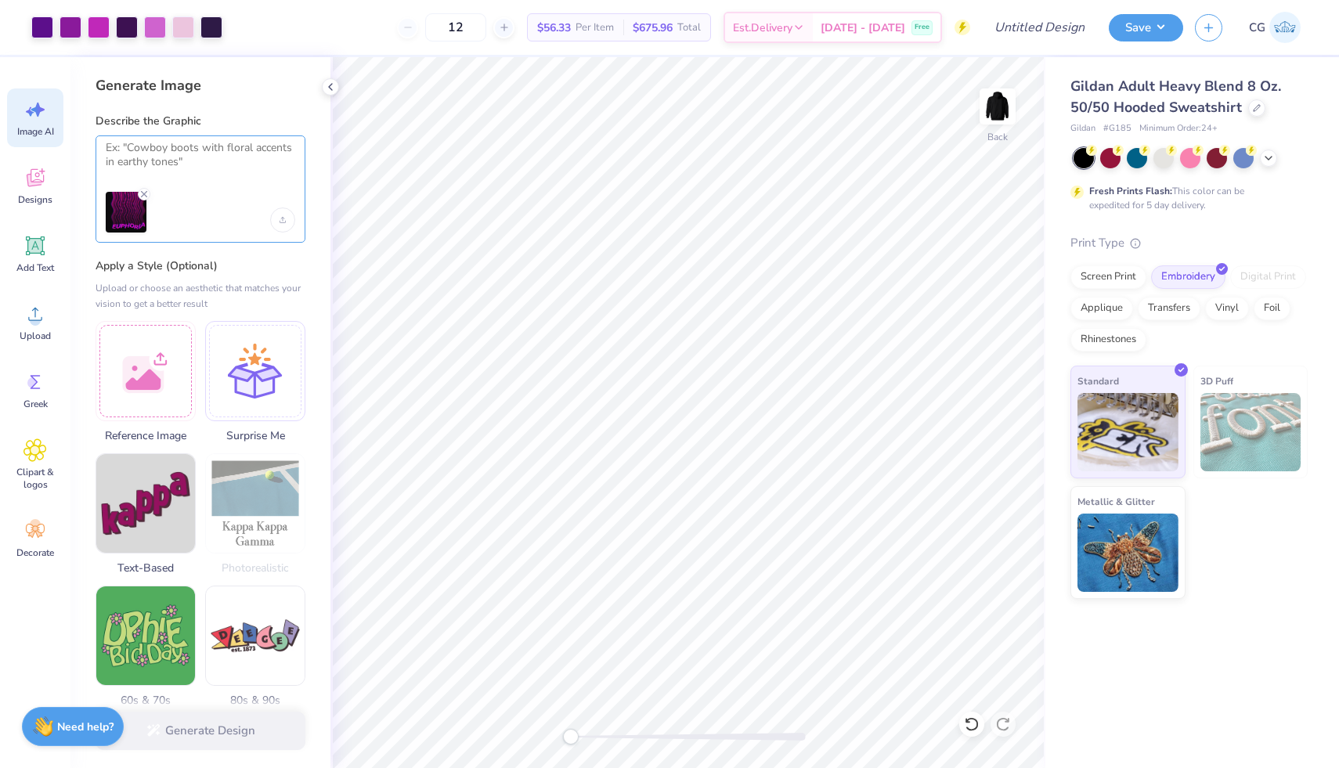
click at [206, 143] on textarea at bounding box center [201, 160] width 190 height 39
type textarea "C"
type textarea "make the text say "formal 2025"."
click at [245, 730] on button "Generate Design" at bounding box center [201, 727] width 210 height 38
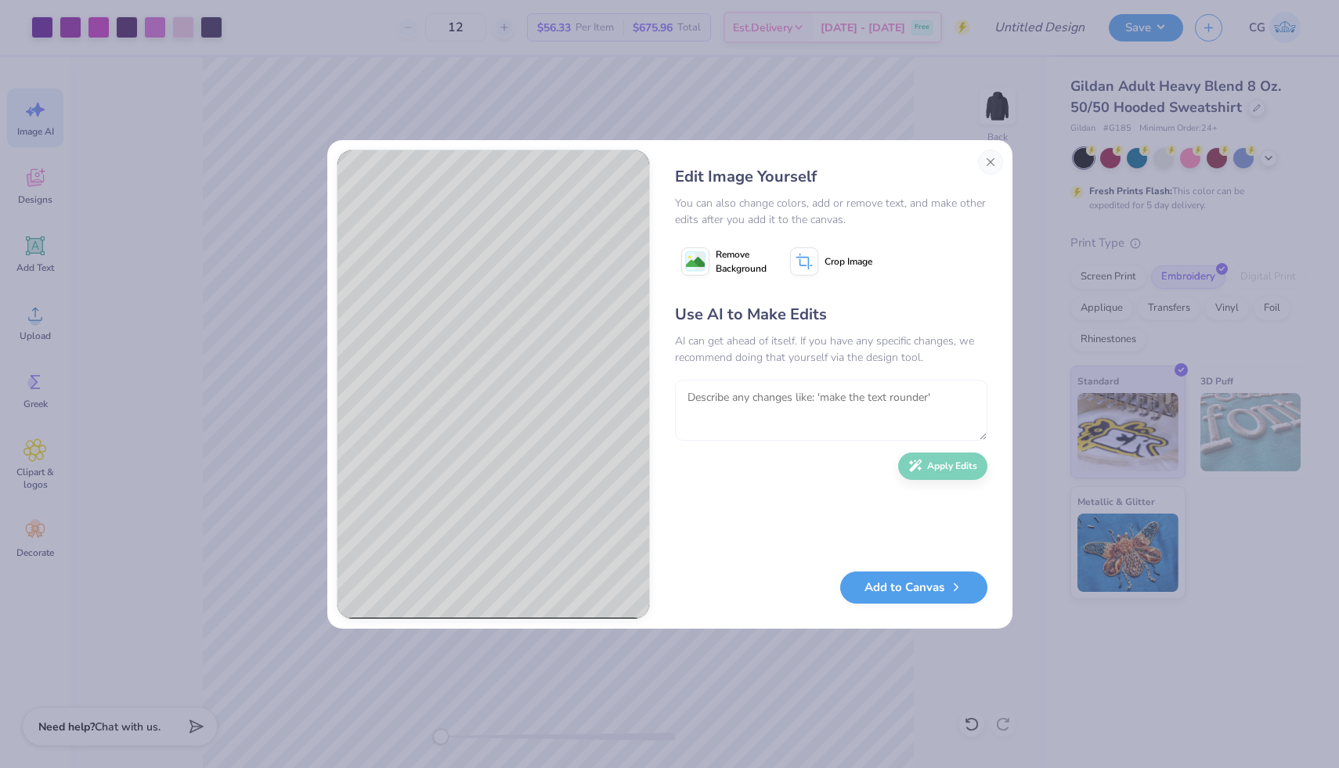
click at [807, 401] on textarea at bounding box center [831, 410] width 312 height 61
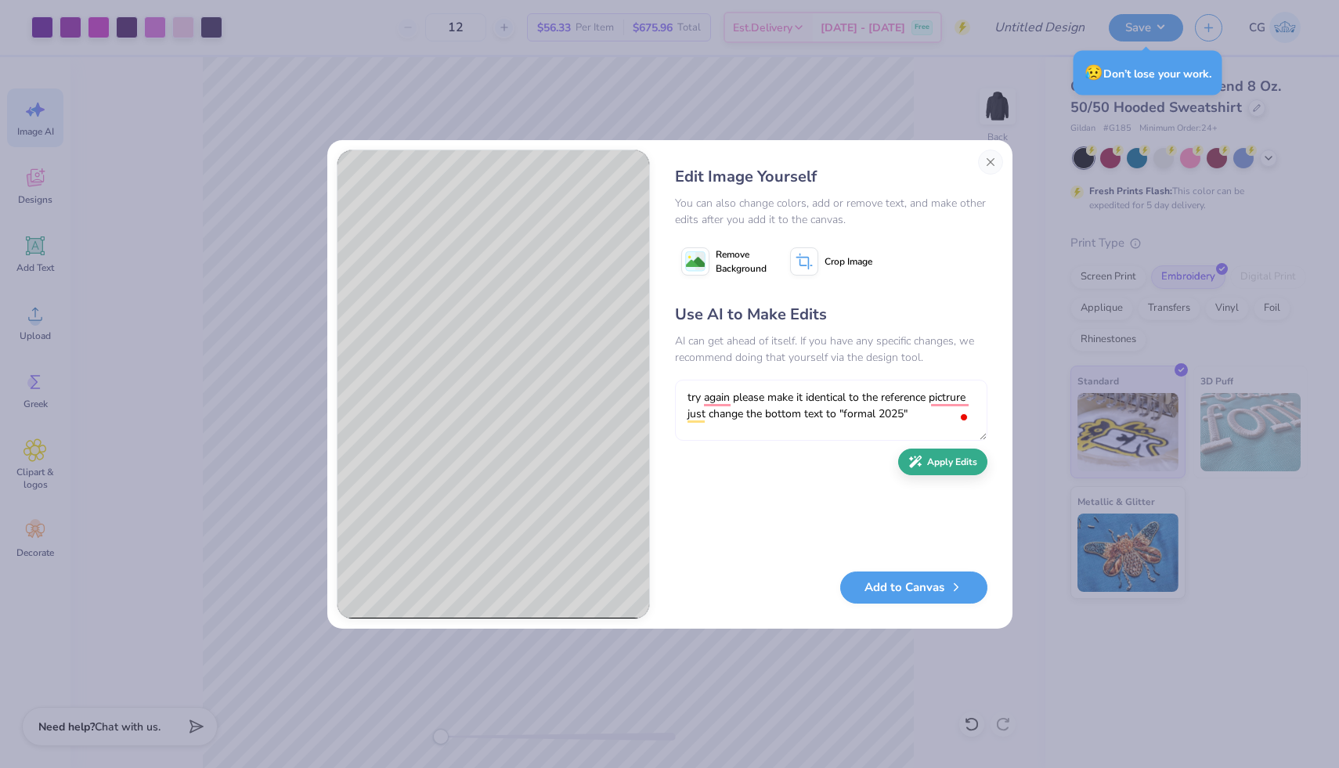
type textarea "try again please make it identical to the reference pictrure just change the bo…"
click at [947, 463] on button "Apply Edits" at bounding box center [942, 462] width 89 height 27
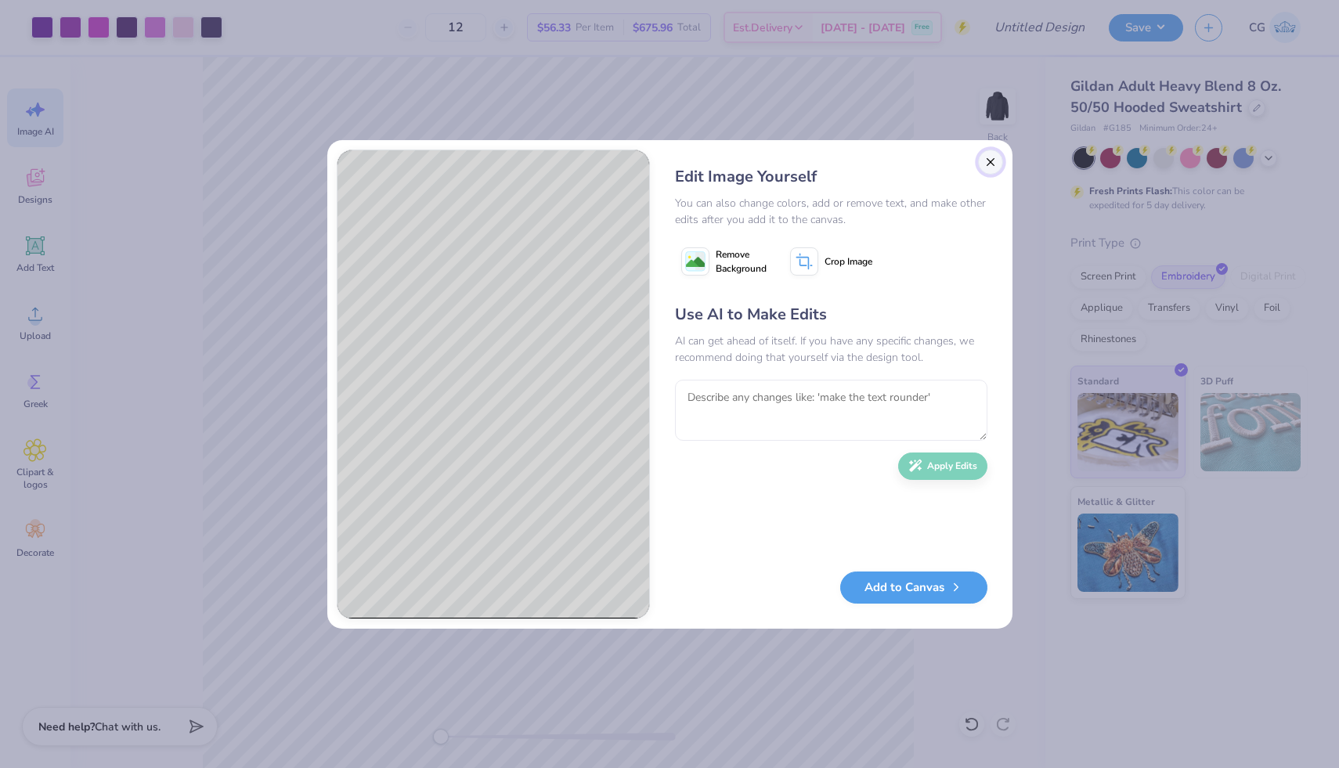
click at [989, 159] on button "Close" at bounding box center [990, 162] width 25 height 25
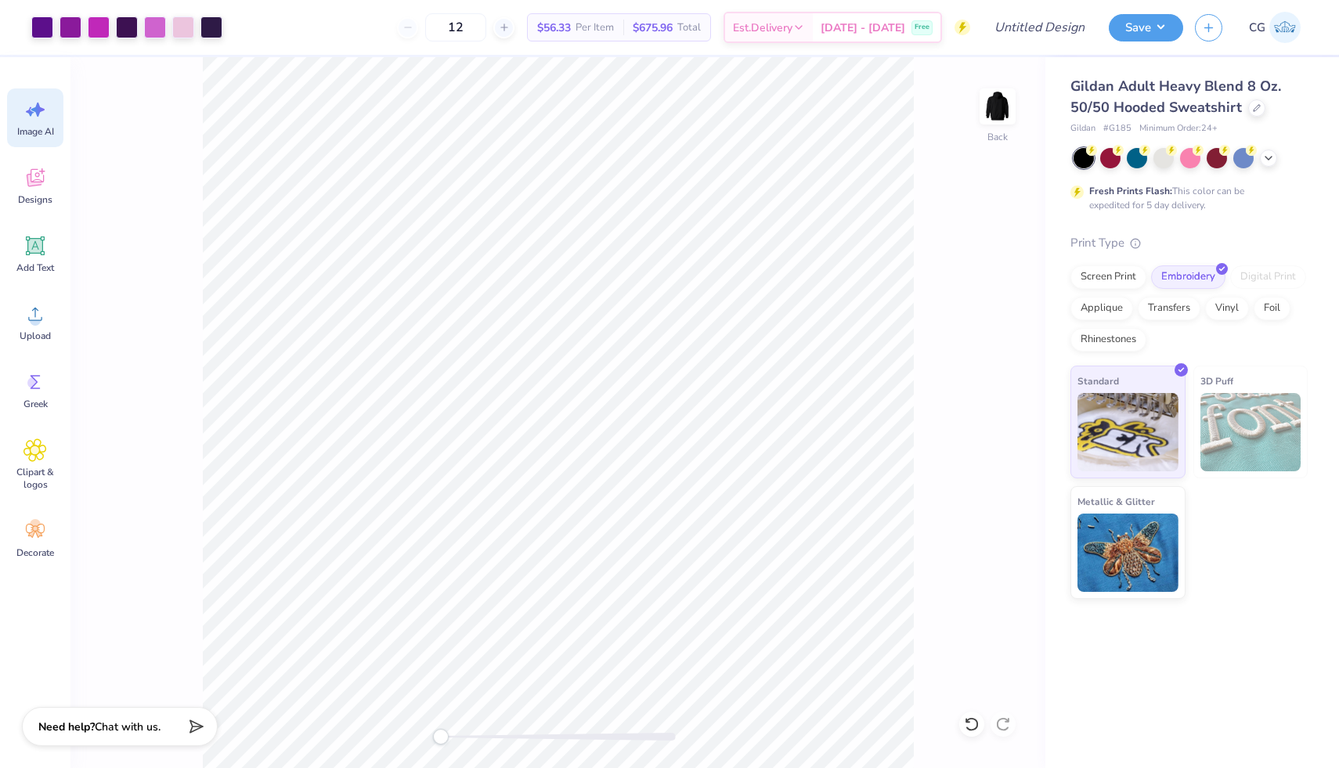
scroll to position [0, 35]
click at [486, 28] on input "12" at bounding box center [455, 27] width 61 height 28
type input "1"
click at [478, 25] on input "30" at bounding box center [447, 27] width 61 height 28
type input "3"
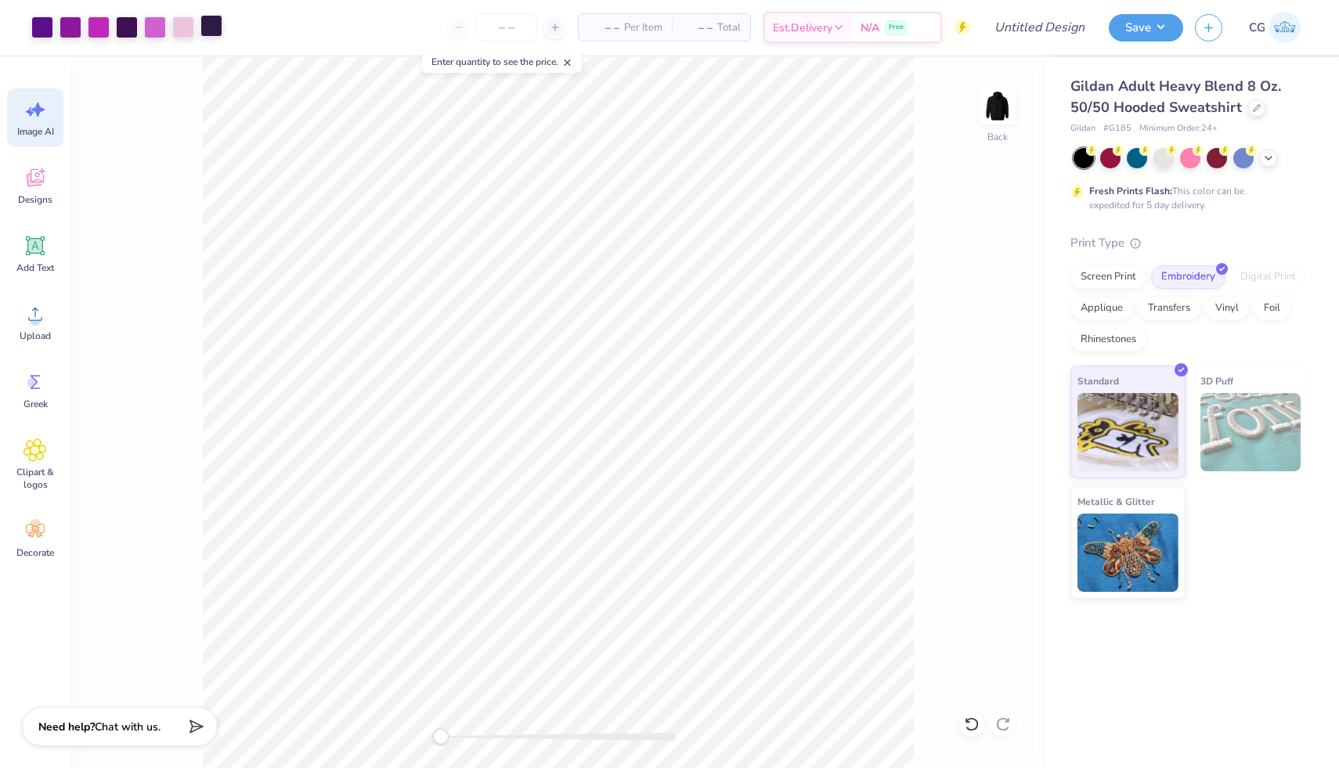
click at [213, 26] on div at bounding box center [211, 26] width 22 height 22
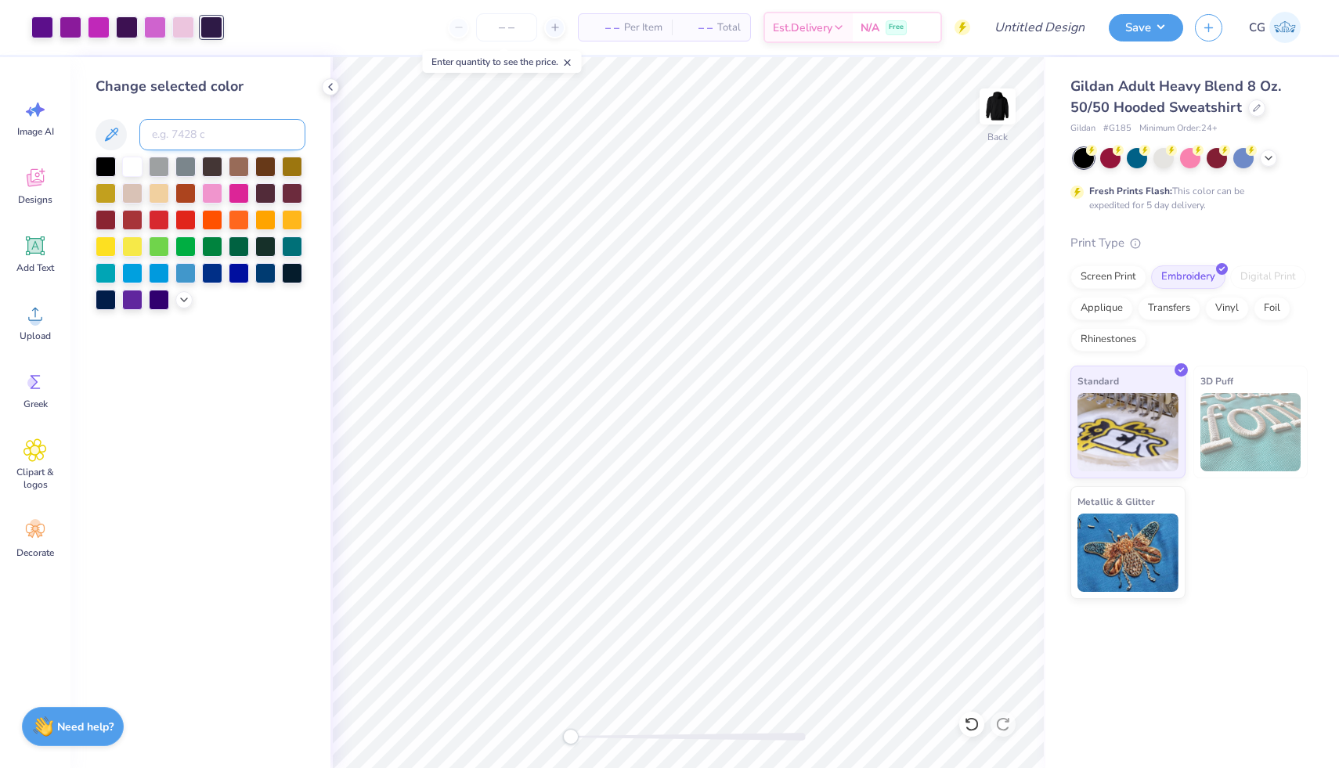
click at [247, 127] on input at bounding box center [222, 134] width 166 height 31
type input "2627"
click at [199, 134] on input at bounding box center [222, 134] width 166 height 31
click at [510, 29] on input "number" at bounding box center [506, 27] width 61 height 28
type input "2"
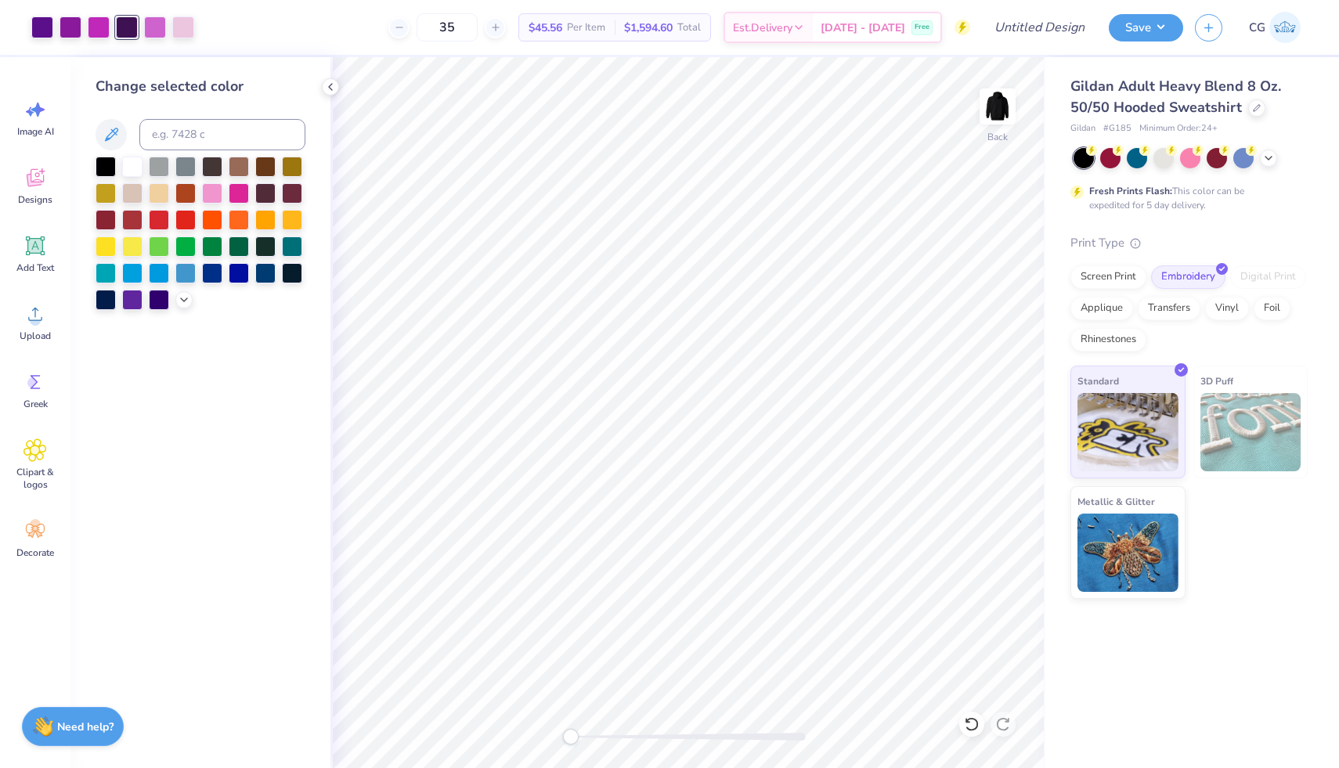
type input "35"
click at [43, 118] on icon at bounding box center [34, 109] width 23 height 23
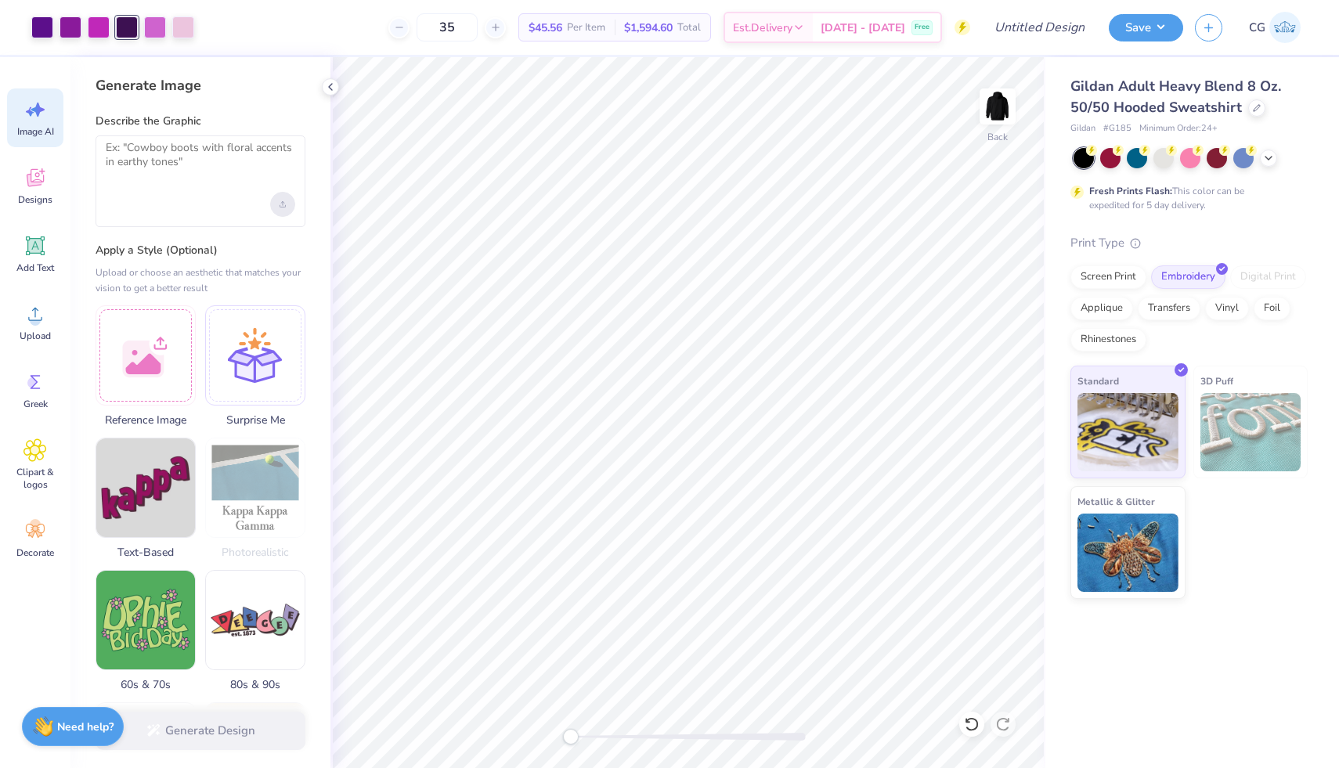
click at [280, 205] on icon "Upload image" at bounding box center [282, 206] width 5 height 2
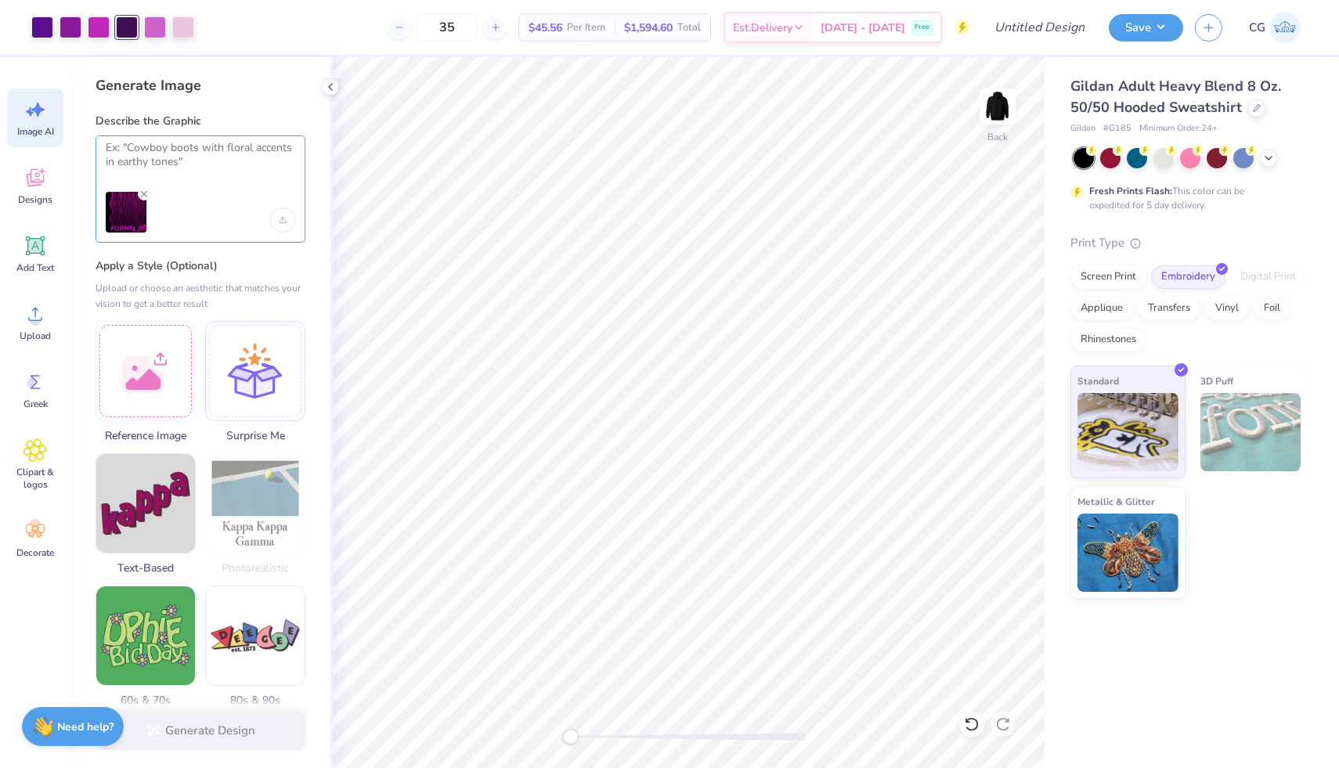
click at [179, 146] on textarea at bounding box center [201, 160] width 190 height 39
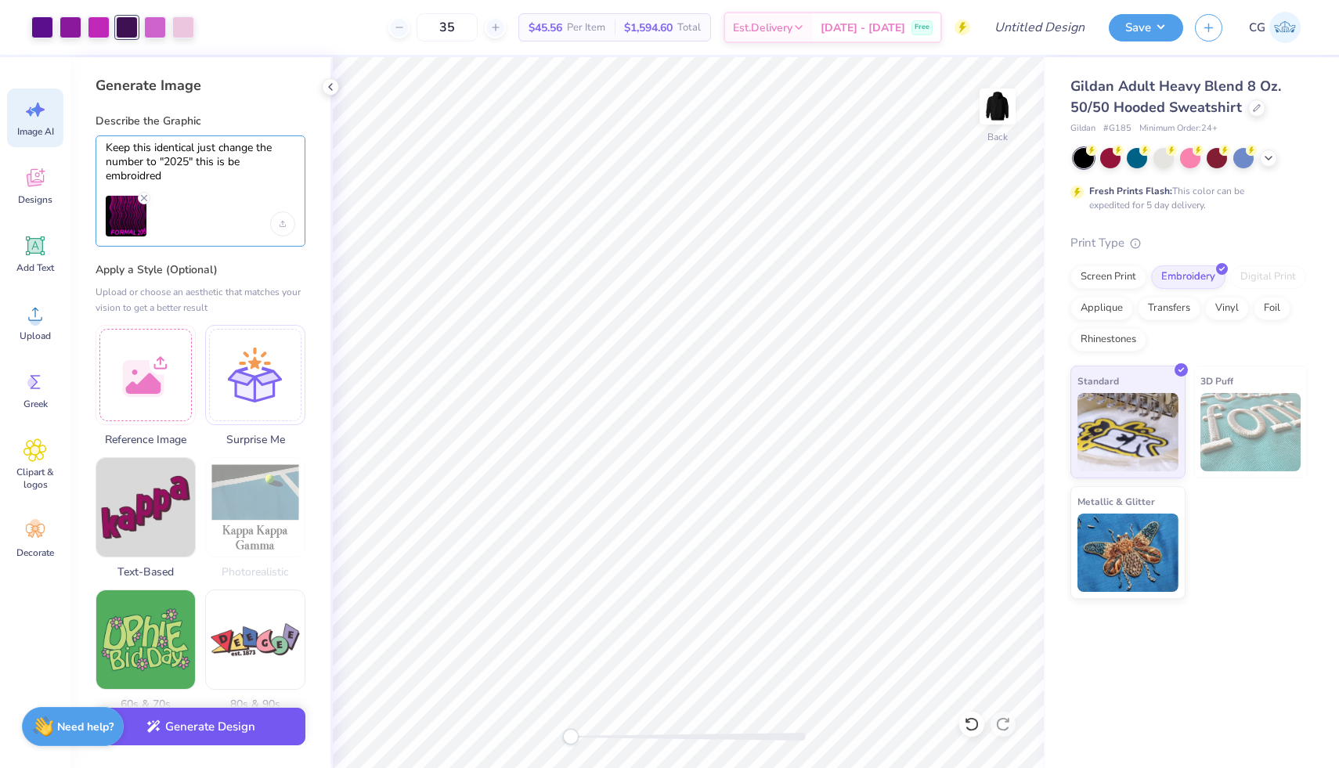
type textarea "Keep this identical just change the number to "2025" this is be embroidred"
click at [212, 734] on button "Generate Design" at bounding box center [201, 727] width 210 height 38
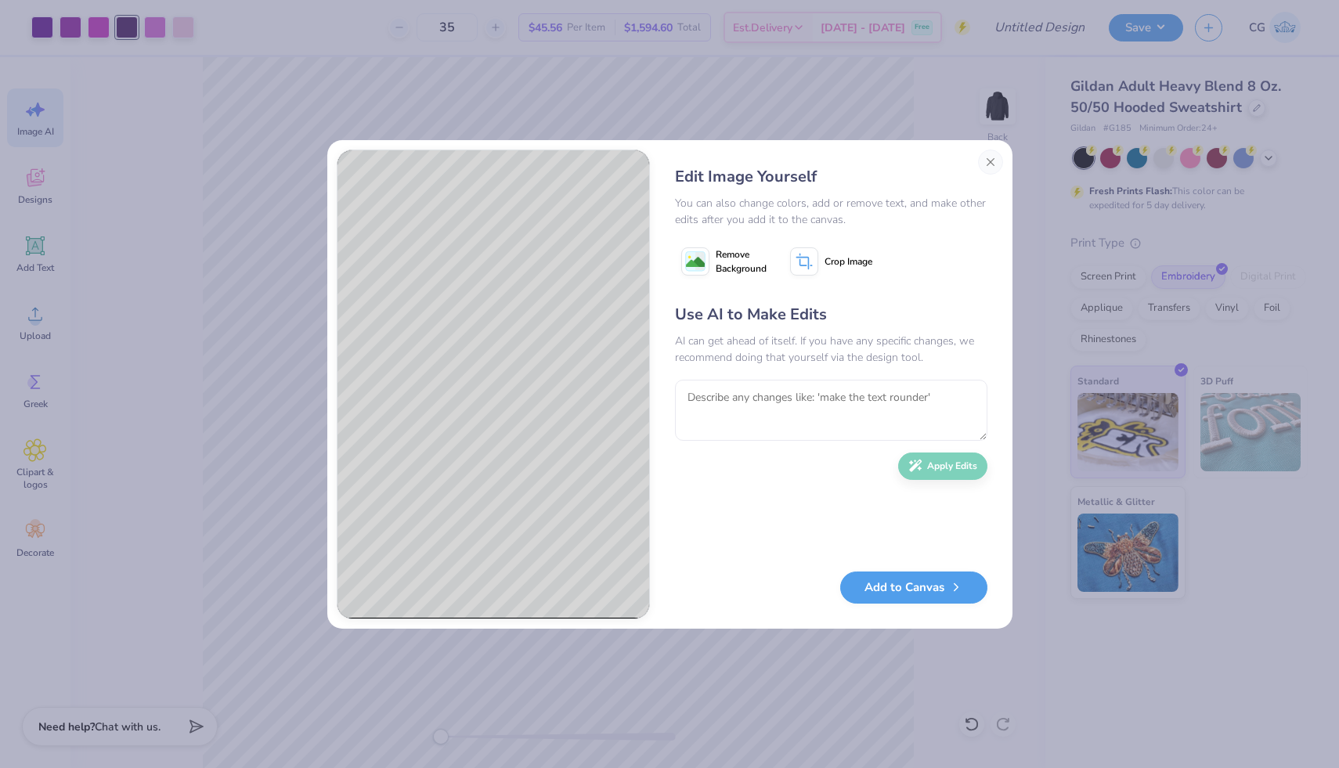
click at [686, 263] on image at bounding box center [695, 262] width 19 height 19
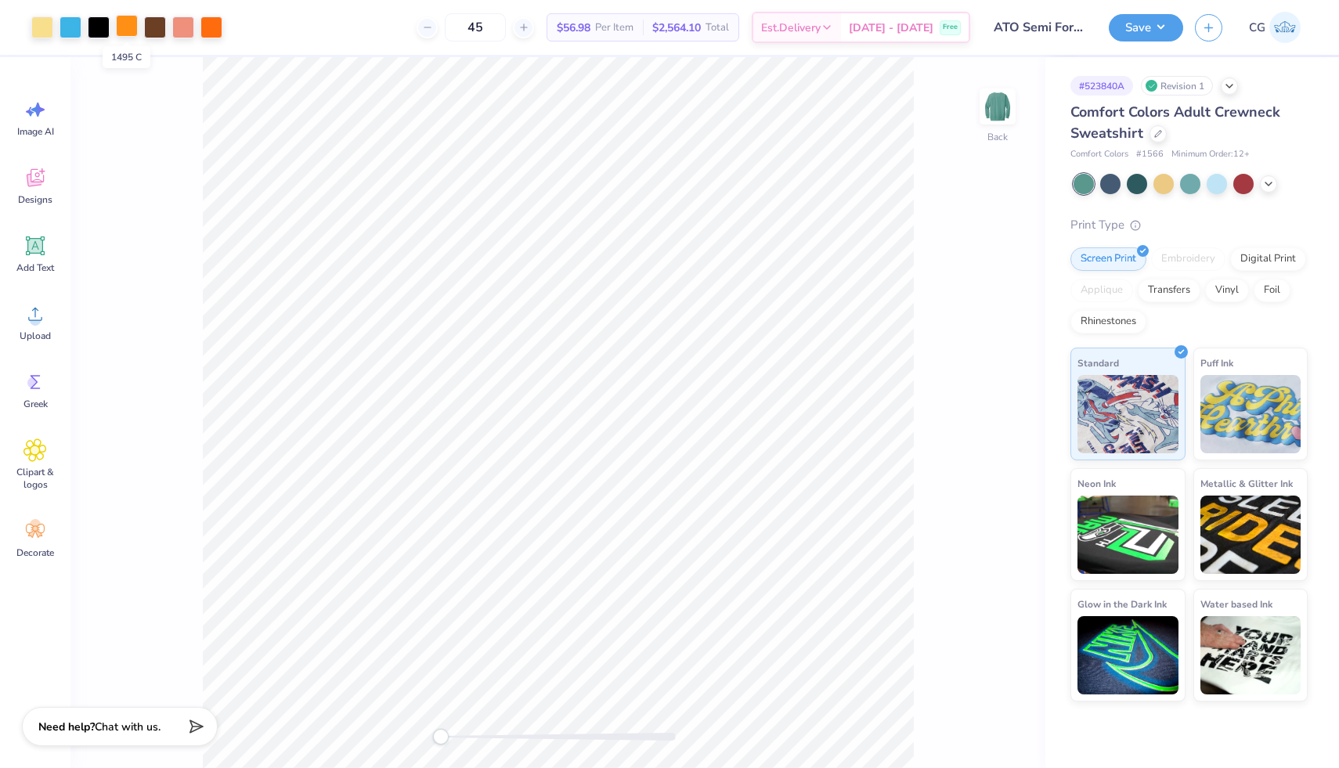
click at [127, 26] on div at bounding box center [127, 26] width 22 height 22
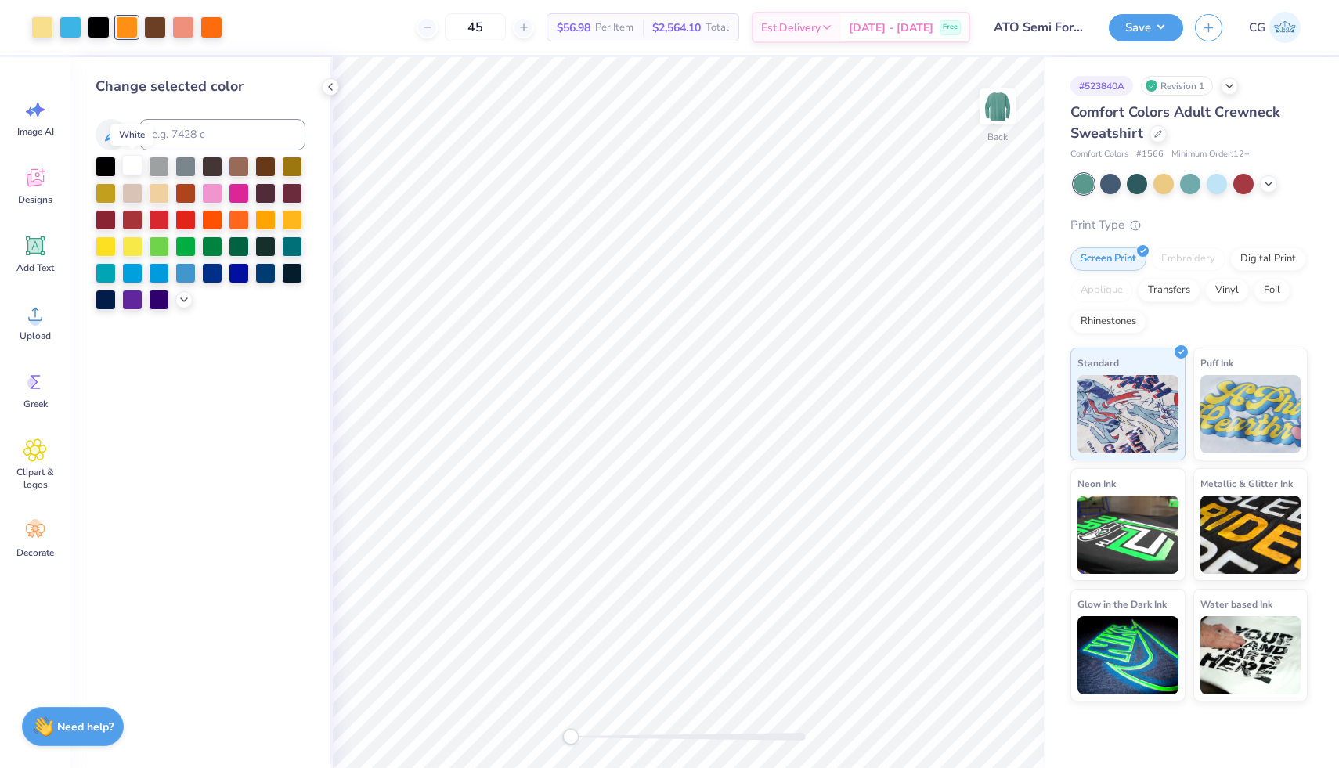
click at [131, 162] on div at bounding box center [132, 165] width 20 height 20
click at [38, 22] on div at bounding box center [42, 26] width 22 height 22
click at [132, 164] on div at bounding box center [132, 165] width 20 height 20
click at [966, 725] on icon at bounding box center [972, 725] width 16 height 16
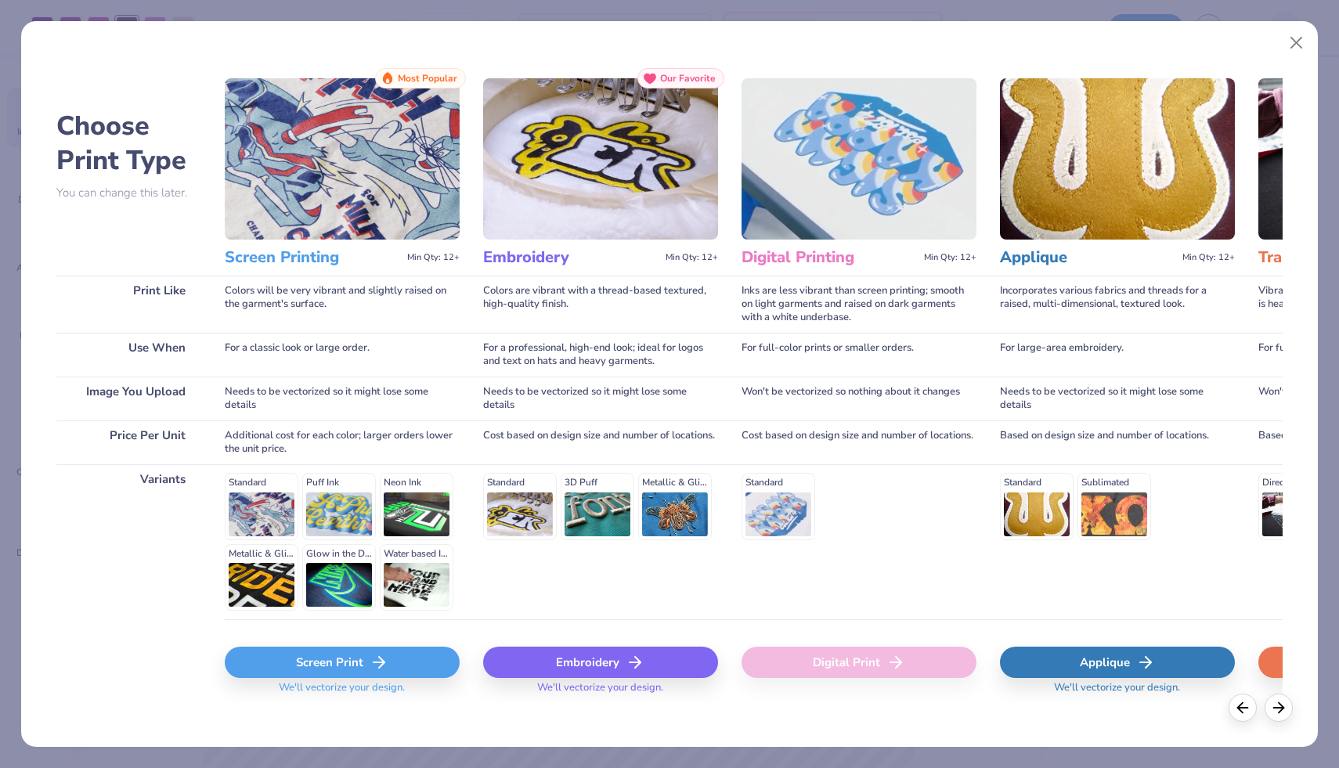
click at [641, 656] on icon at bounding box center [635, 662] width 19 height 19
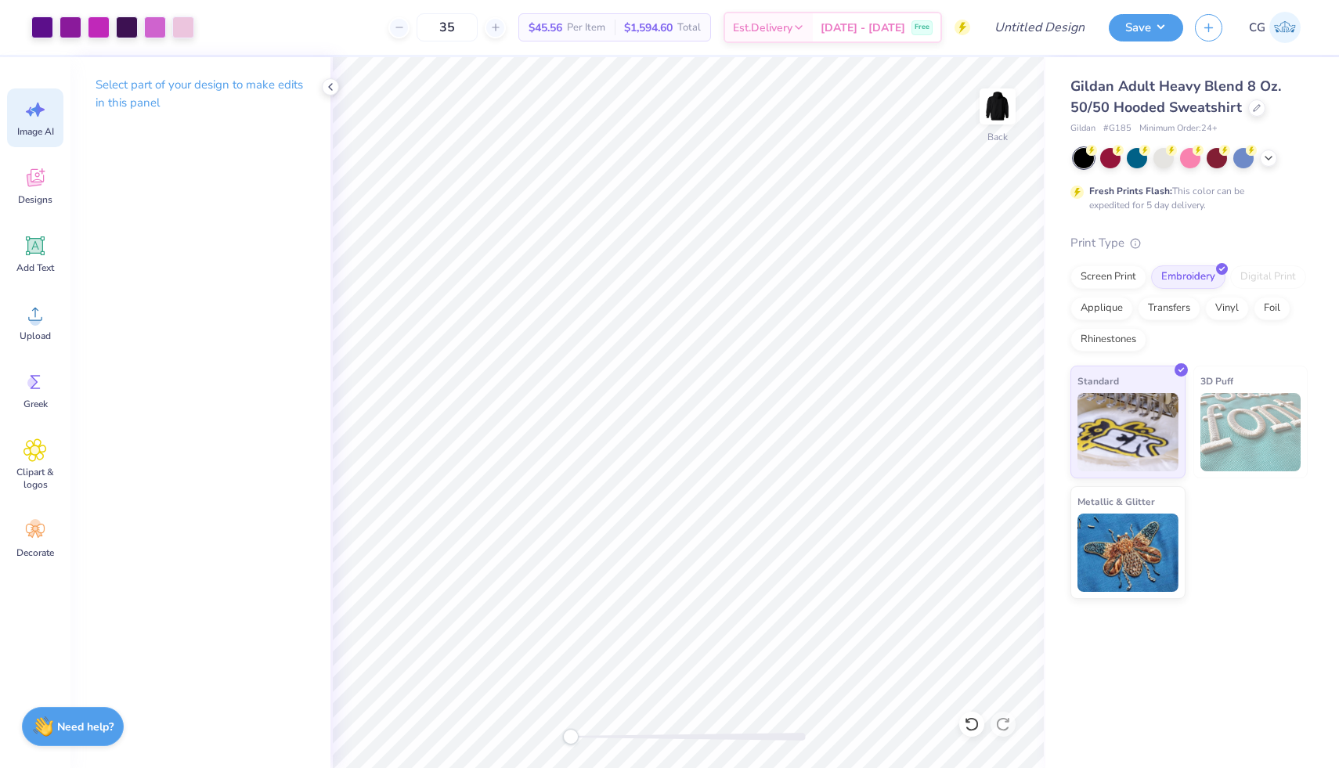
click at [24, 107] on icon at bounding box center [34, 109] width 23 height 23
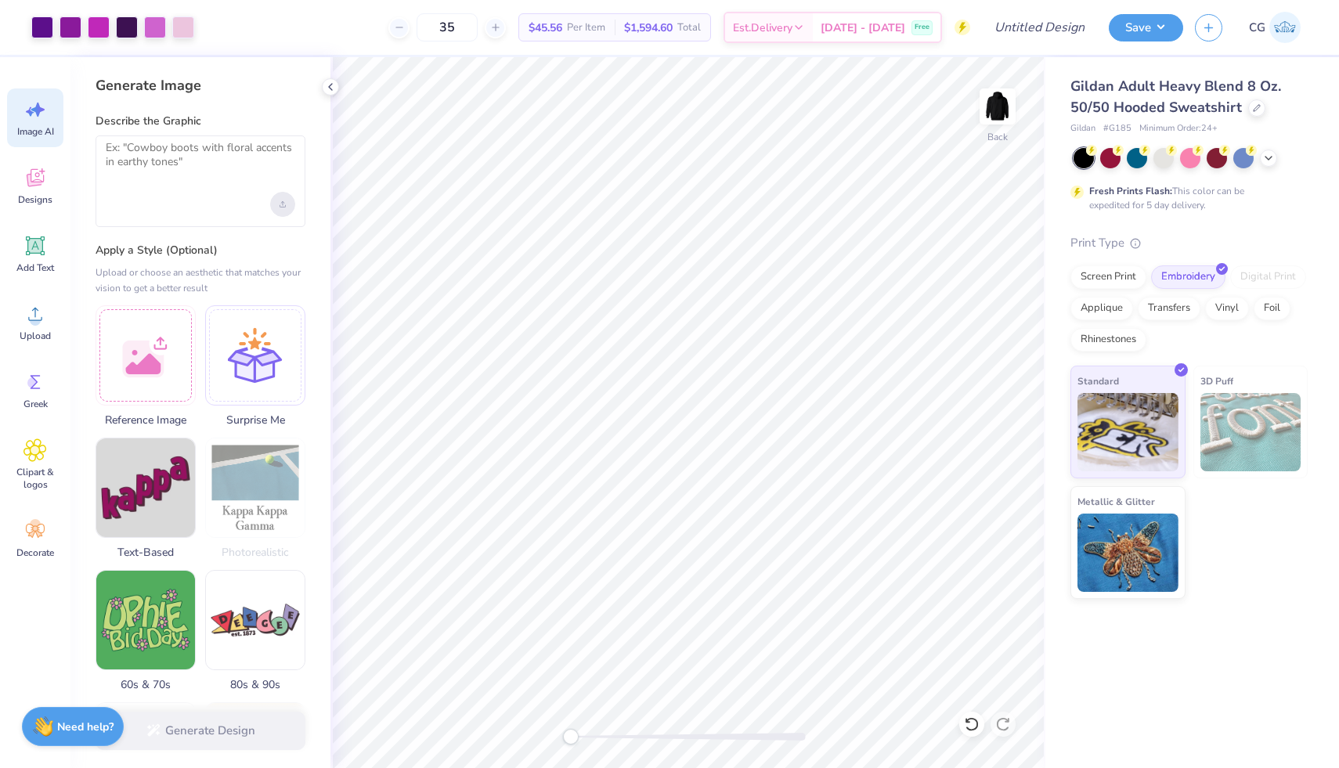
click at [280, 207] on div "Upload image" at bounding box center [282, 204] width 25 height 25
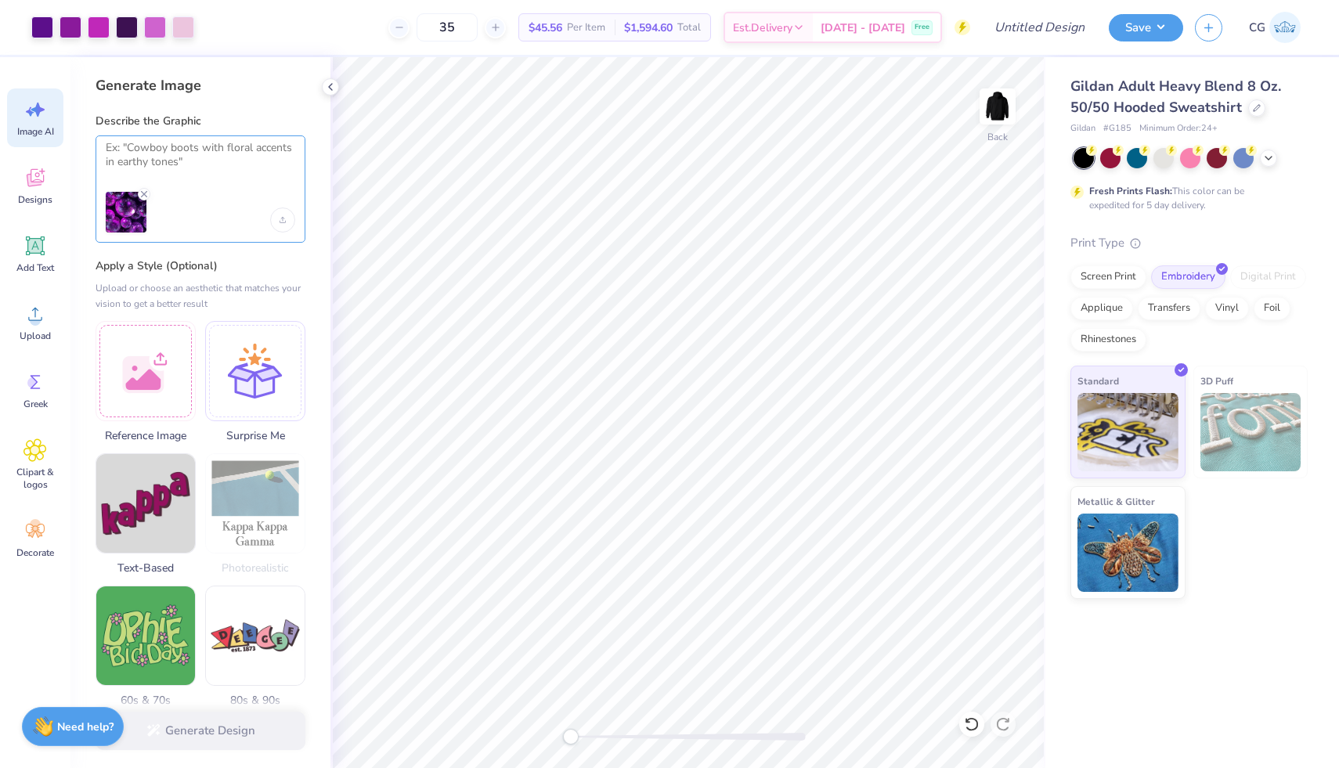
click at [222, 145] on textarea at bounding box center [201, 160] width 190 height 39
type textarea "B"
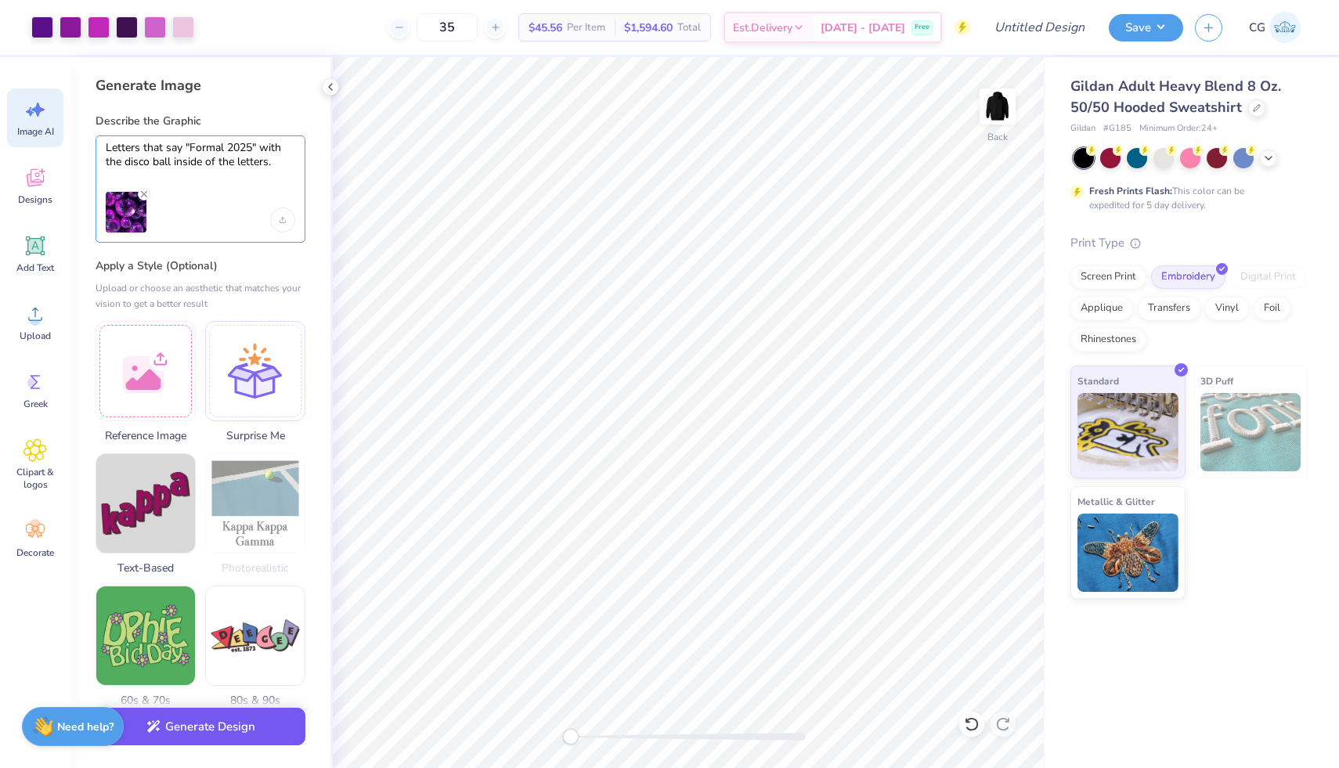
type textarea "Letters that say "Formal 2025" with the disco ball inside of the letters."
click at [220, 722] on button "Generate Design" at bounding box center [201, 727] width 210 height 38
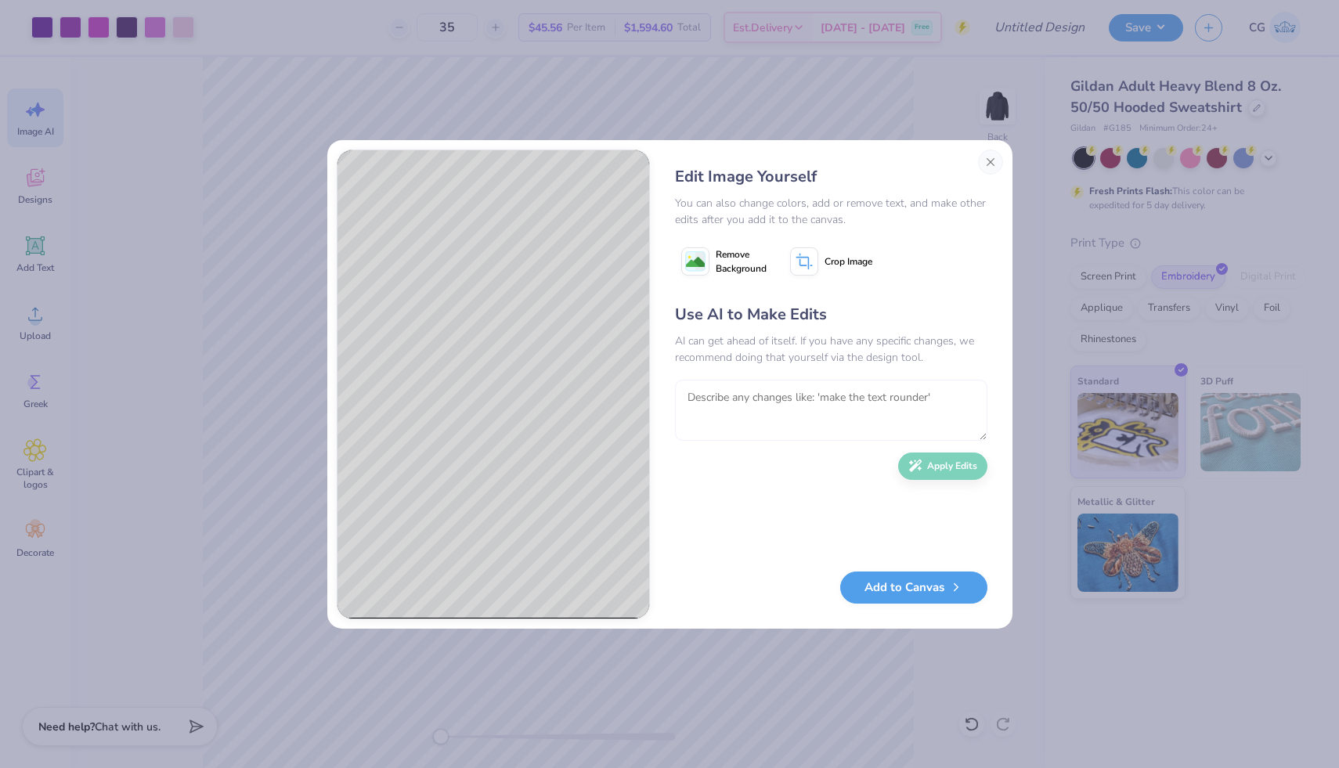
click at [840, 391] on textarea at bounding box center [831, 410] width 312 height 61
type textarea "love it could you make "formal 2025" in one row side by side eachother please"
click at [959, 466] on button "Apply Edits" at bounding box center [942, 462] width 89 height 27
click at [792, 420] on textarea "To enrich screen reader interactions, please activate Accessibility in Grammarl…" at bounding box center [831, 410] width 312 height 61
type textarea "go back to the old design, just make the text in one line not two"
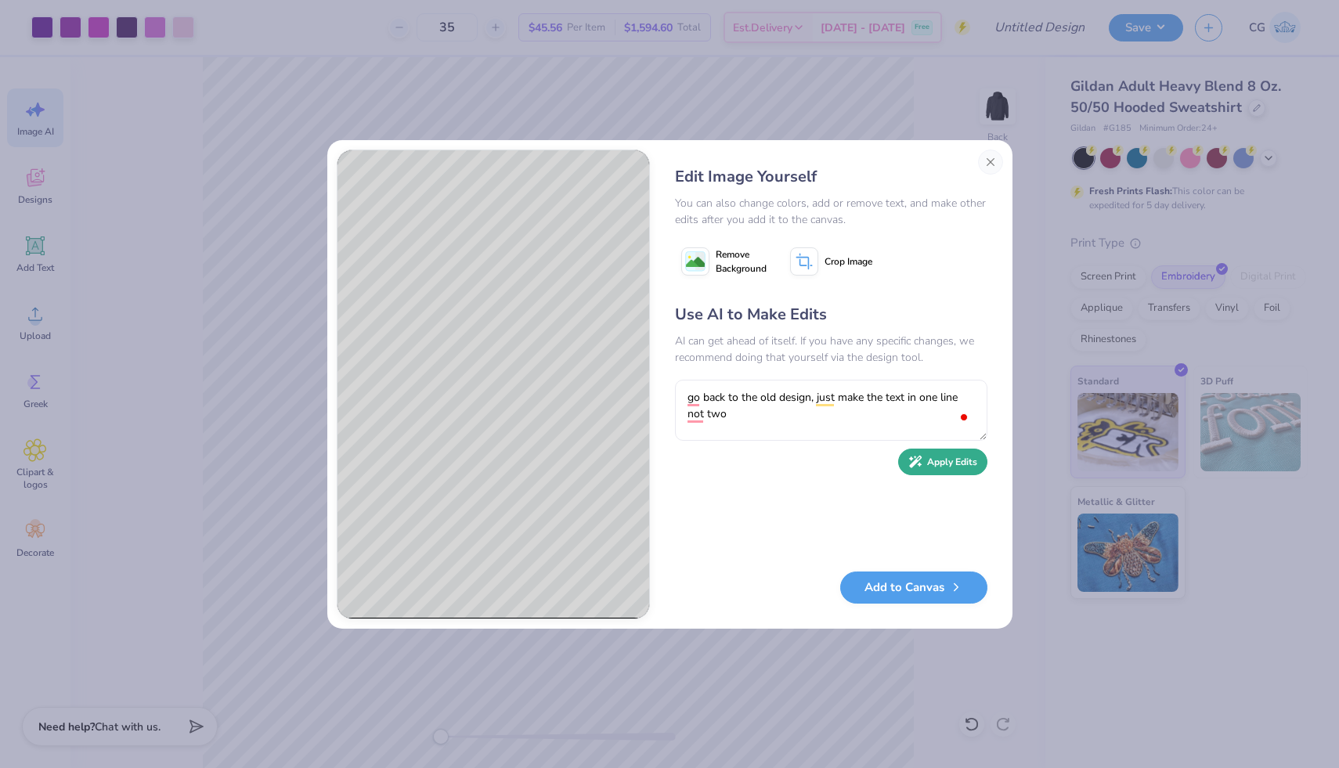
click at [944, 464] on button "Apply Edits" at bounding box center [942, 462] width 89 height 27
click at [988, 162] on button "Close" at bounding box center [990, 162] width 25 height 25
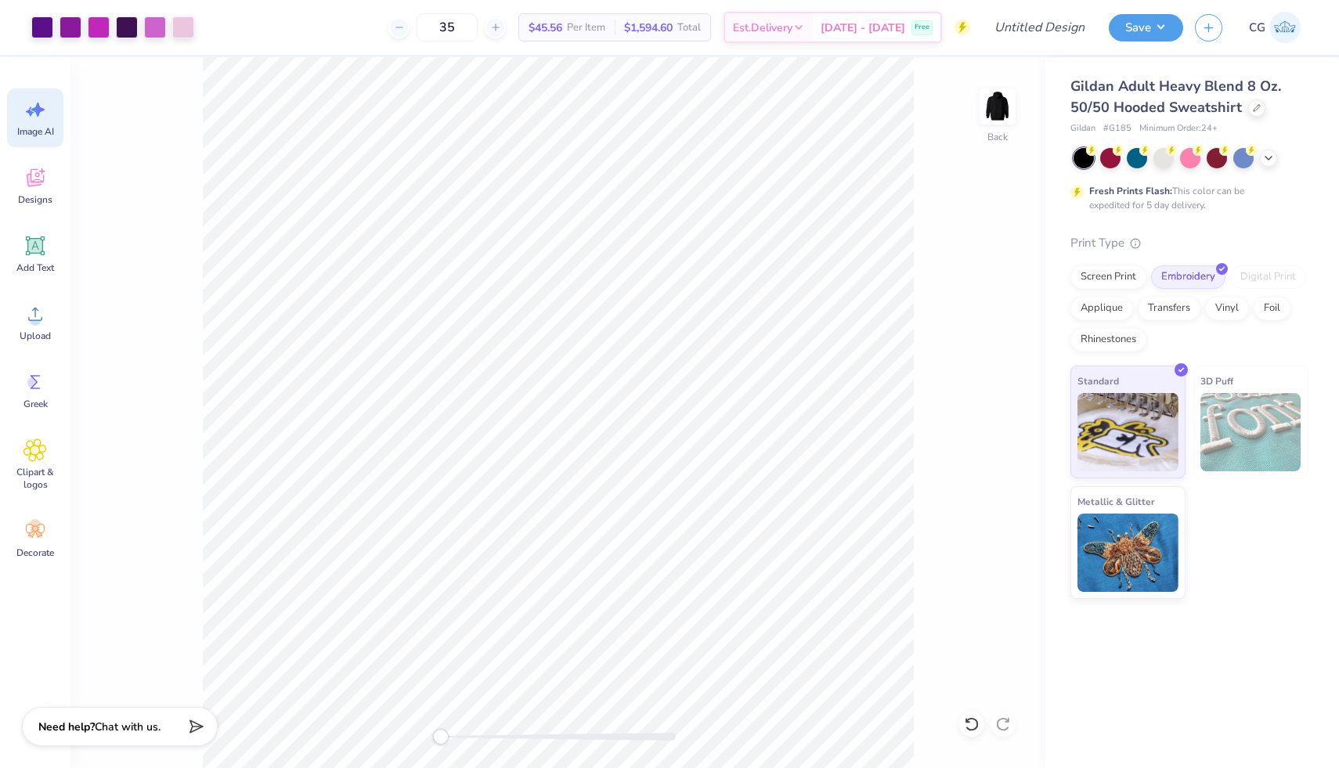
scroll to position [0, 35]
click at [29, 105] on icon at bounding box center [34, 109] width 23 height 23
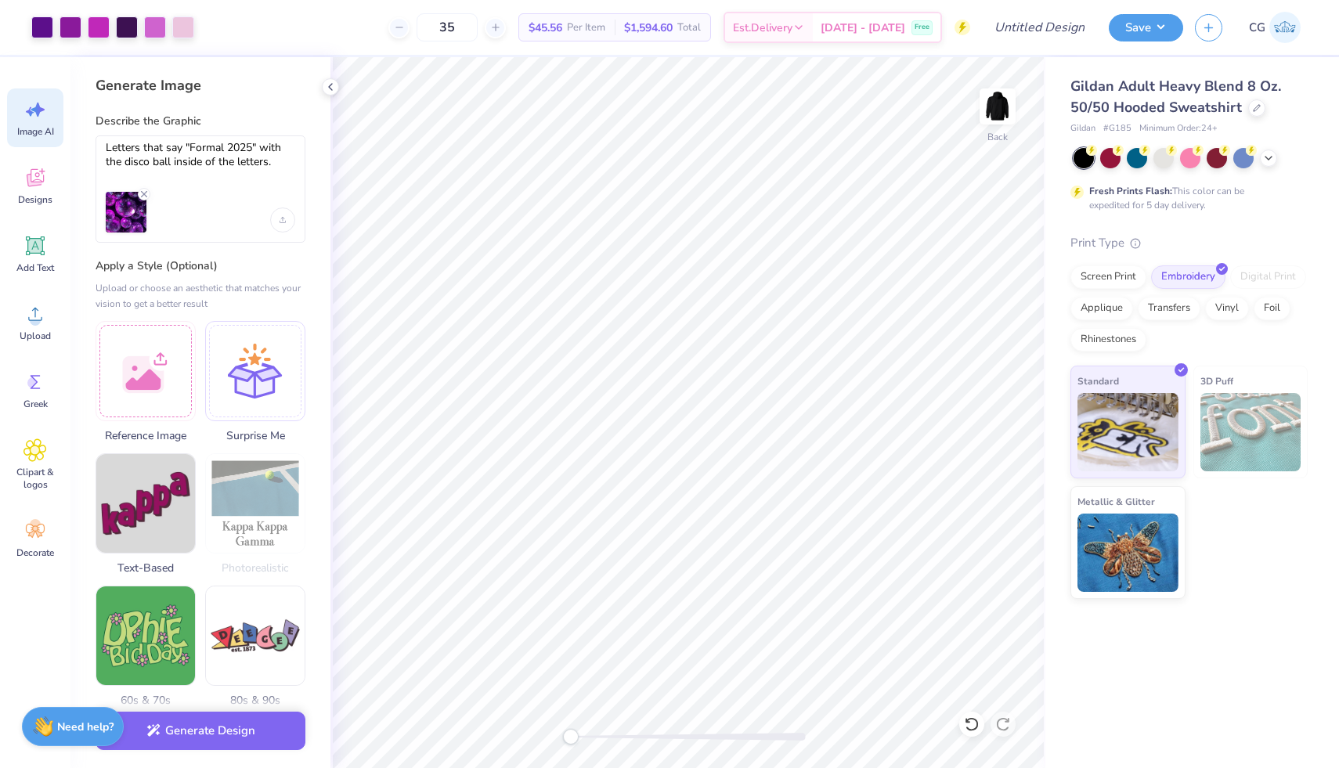
scroll to position [0, 0]
click at [280, 167] on textarea "Letters that say "Formal 2025" with the disco ball inside of the letters." at bounding box center [201, 160] width 190 height 39
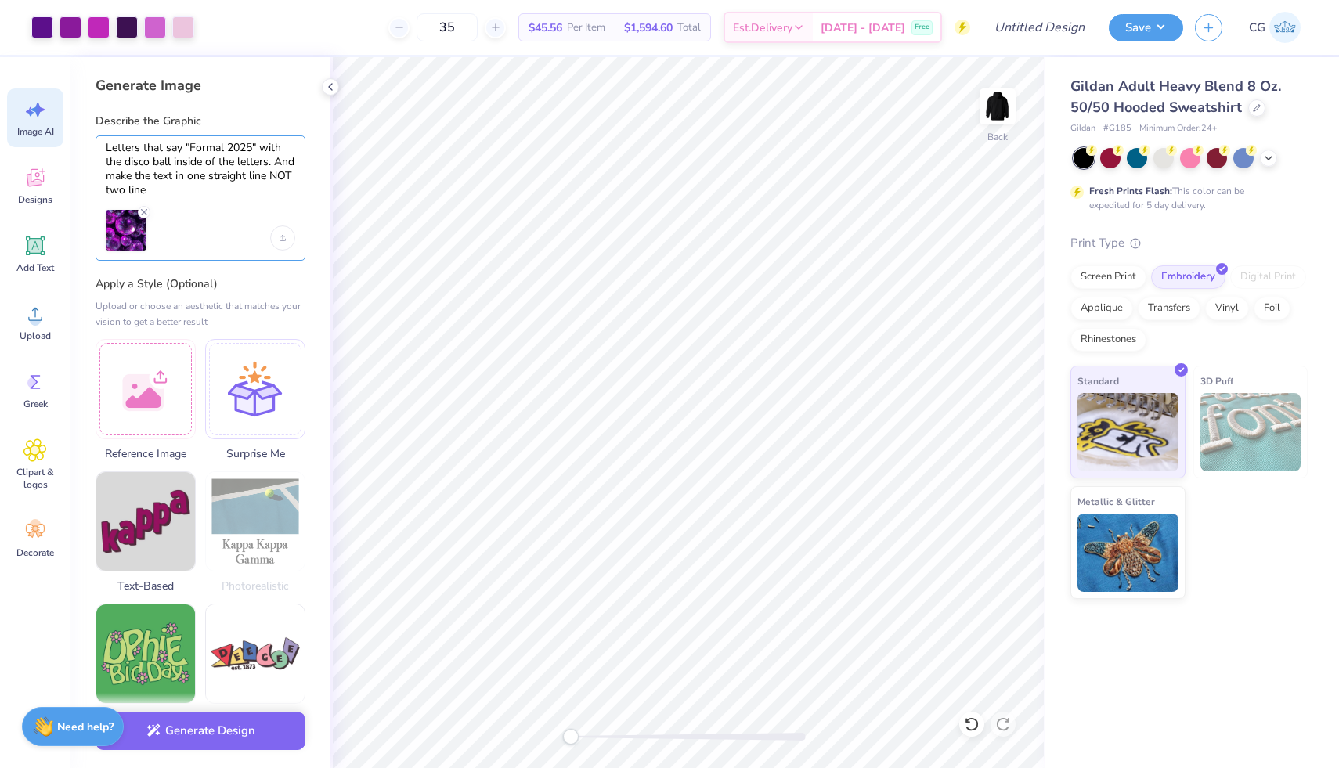
type textarea "Letters that say "Formal 2025" with the disco ball inside of the letters. And m…"
